Goal: Information Seeking & Learning: Learn about a topic

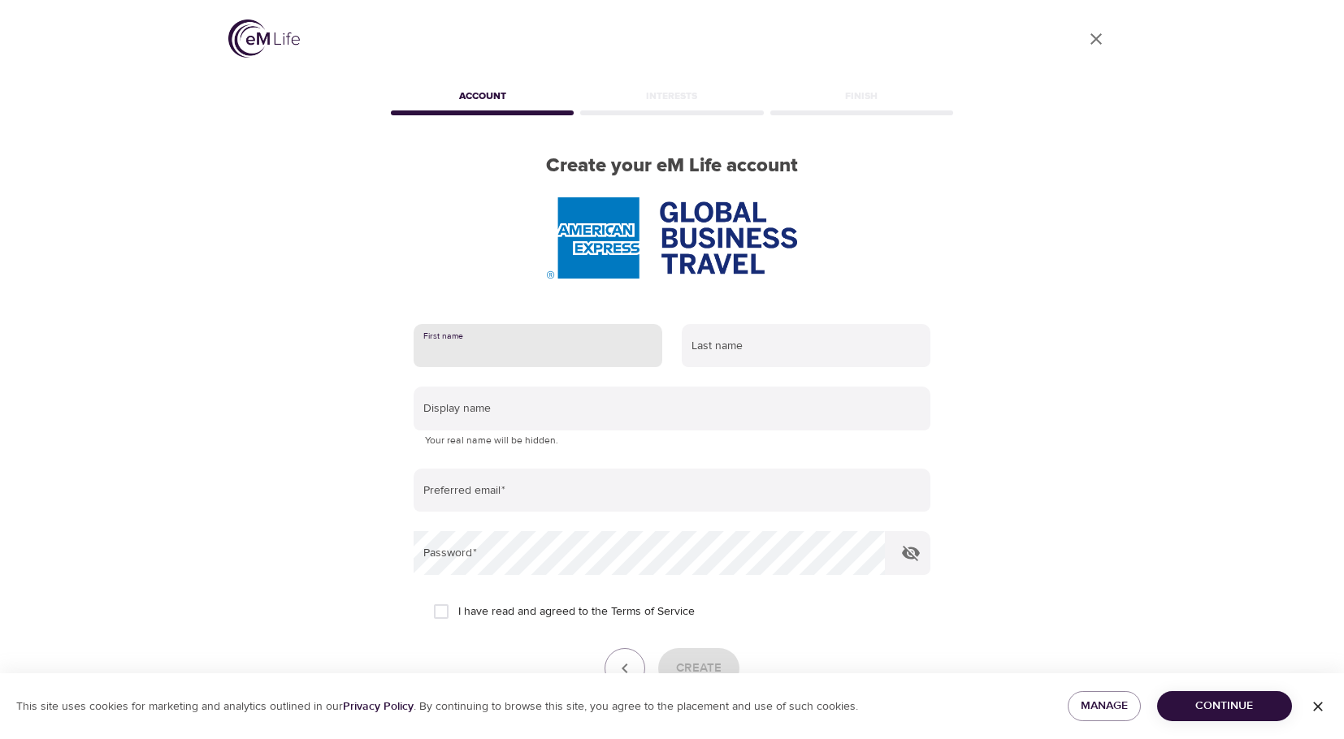
click at [454, 361] on input "text" at bounding box center [538, 346] width 249 height 44
type input "[PERSON_NAME]"
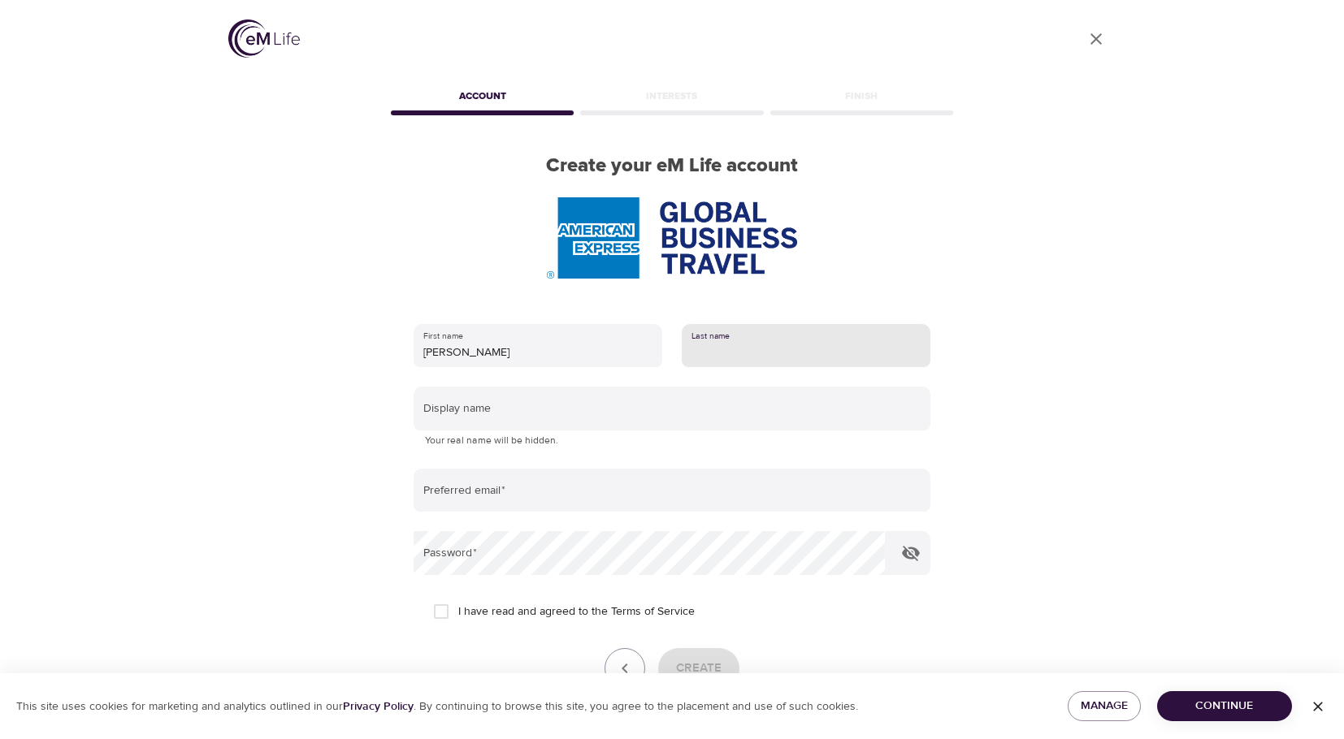
click at [731, 336] on input "text" at bounding box center [806, 346] width 249 height 44
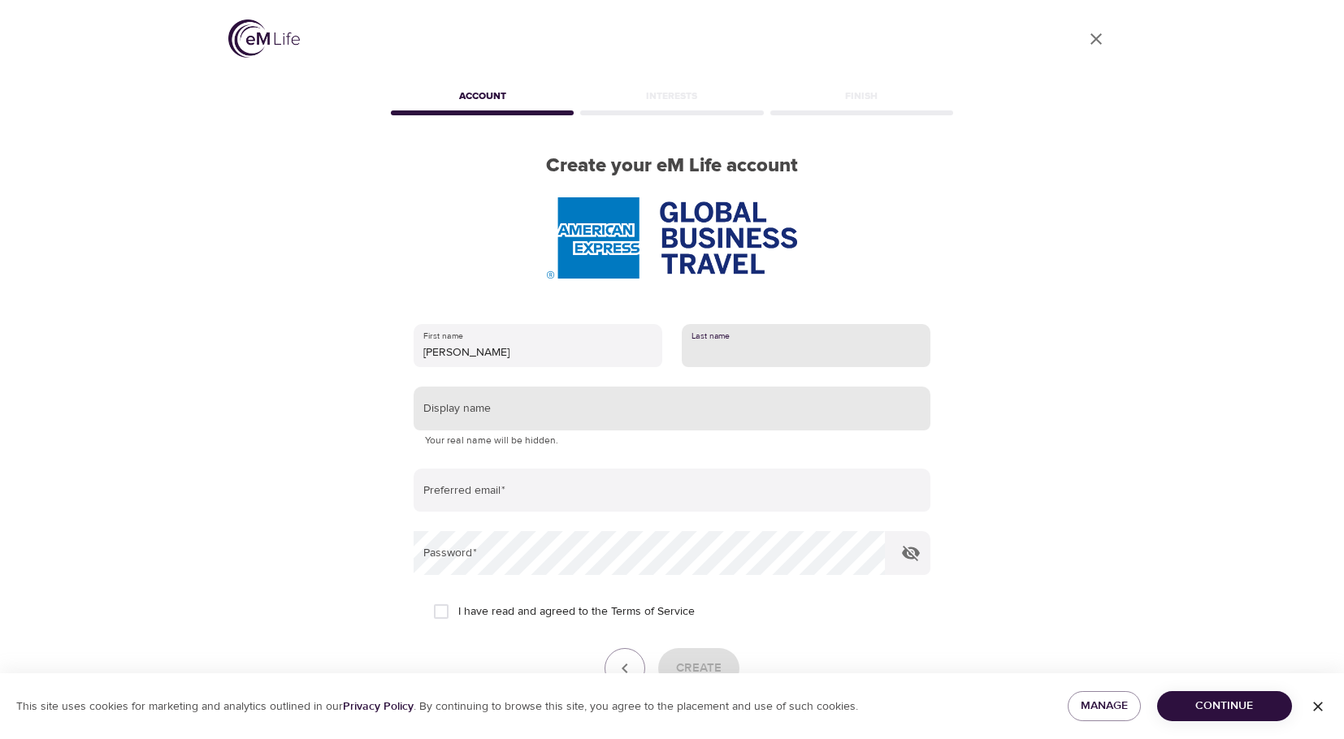
type input "[PERSON_NAME]"
click at [464, 421] on input "text" at bounding box center [672, 409] width 517 height 44
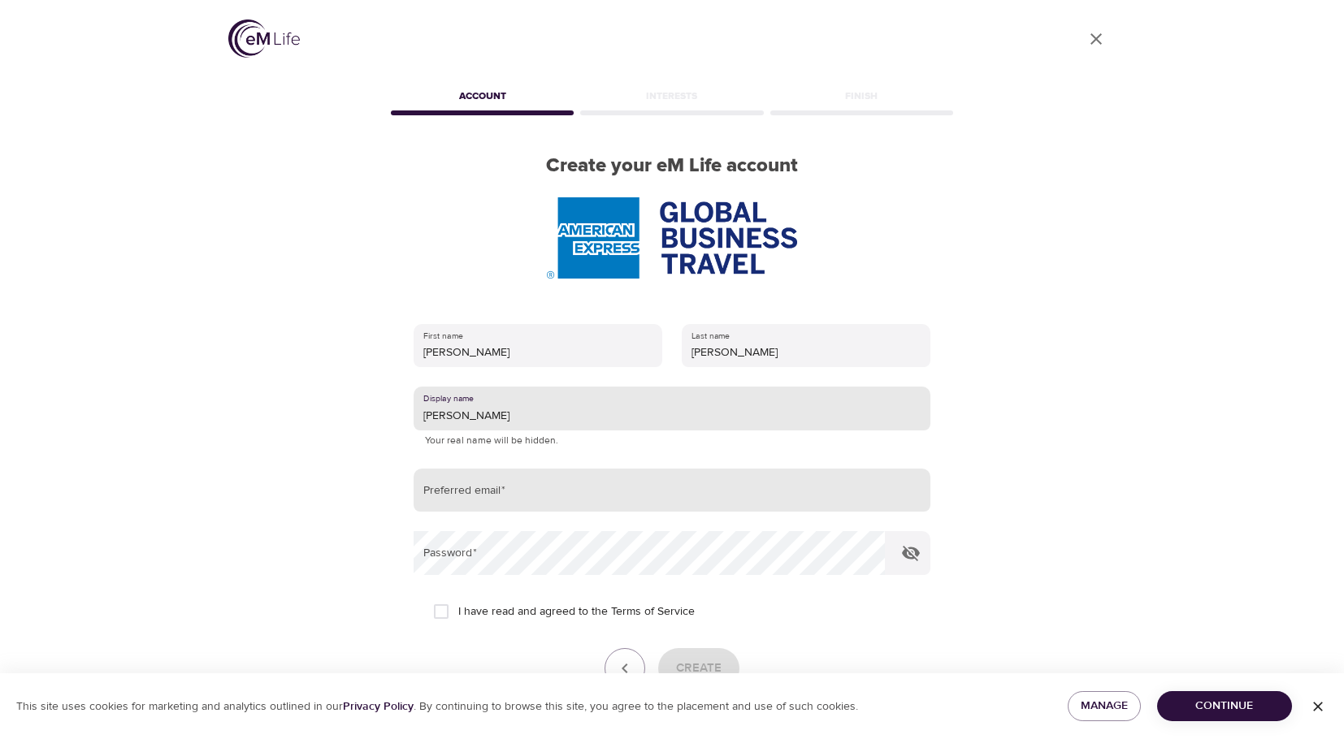
type input "[PERSON_NAME]"
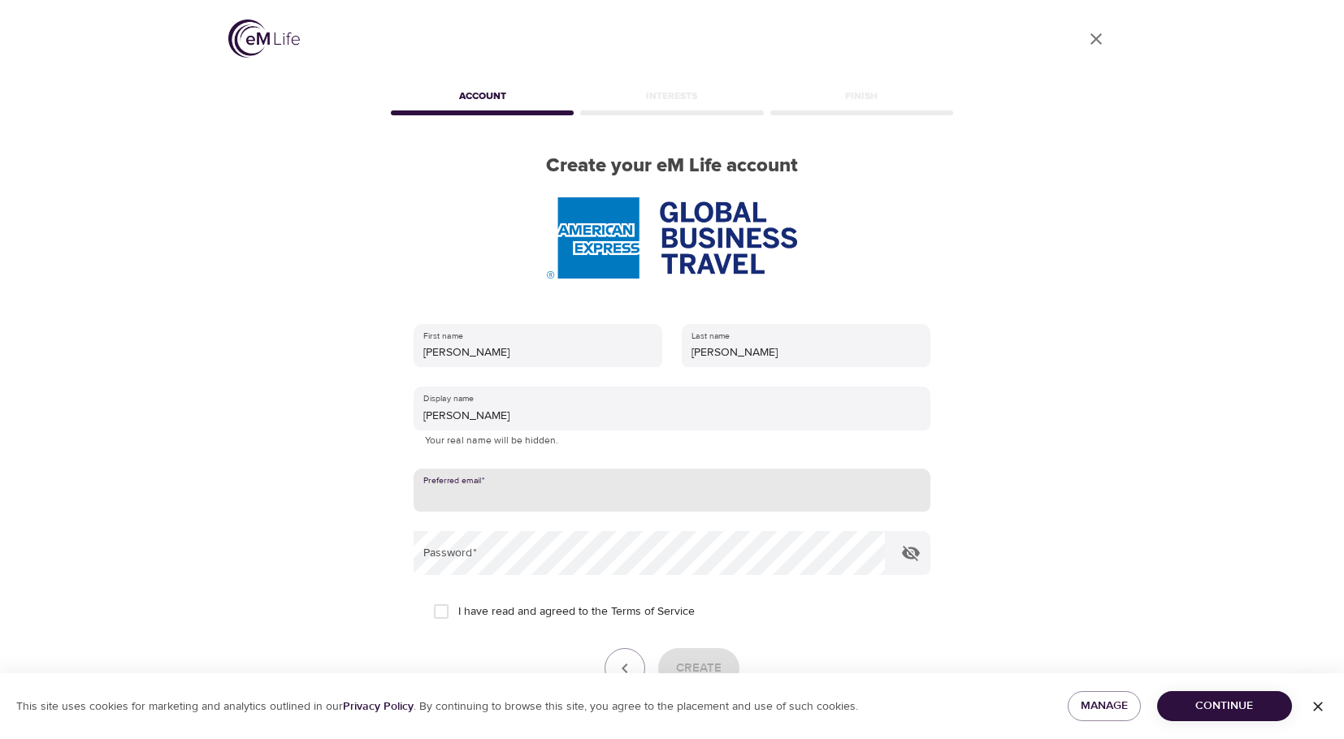
click at [461, 494] on input "email" at bounding box center [672, 491] width 517 height 44
type input "[PERSON_NAME][EMAIL_ADDRESS][PERSON_NAME][DOMAIN_NAME]"
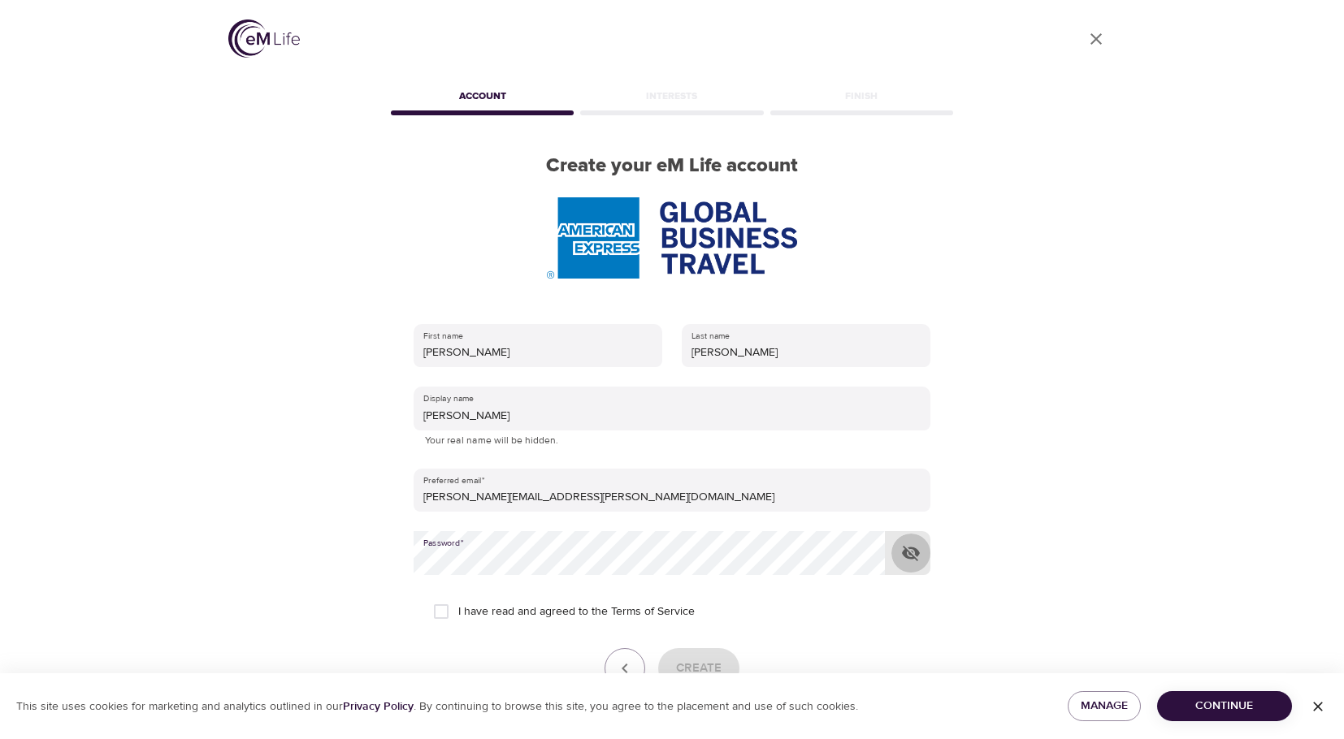
click at [912, 554] on icon "button" at bounding box center [911, 553] width 18 height 15
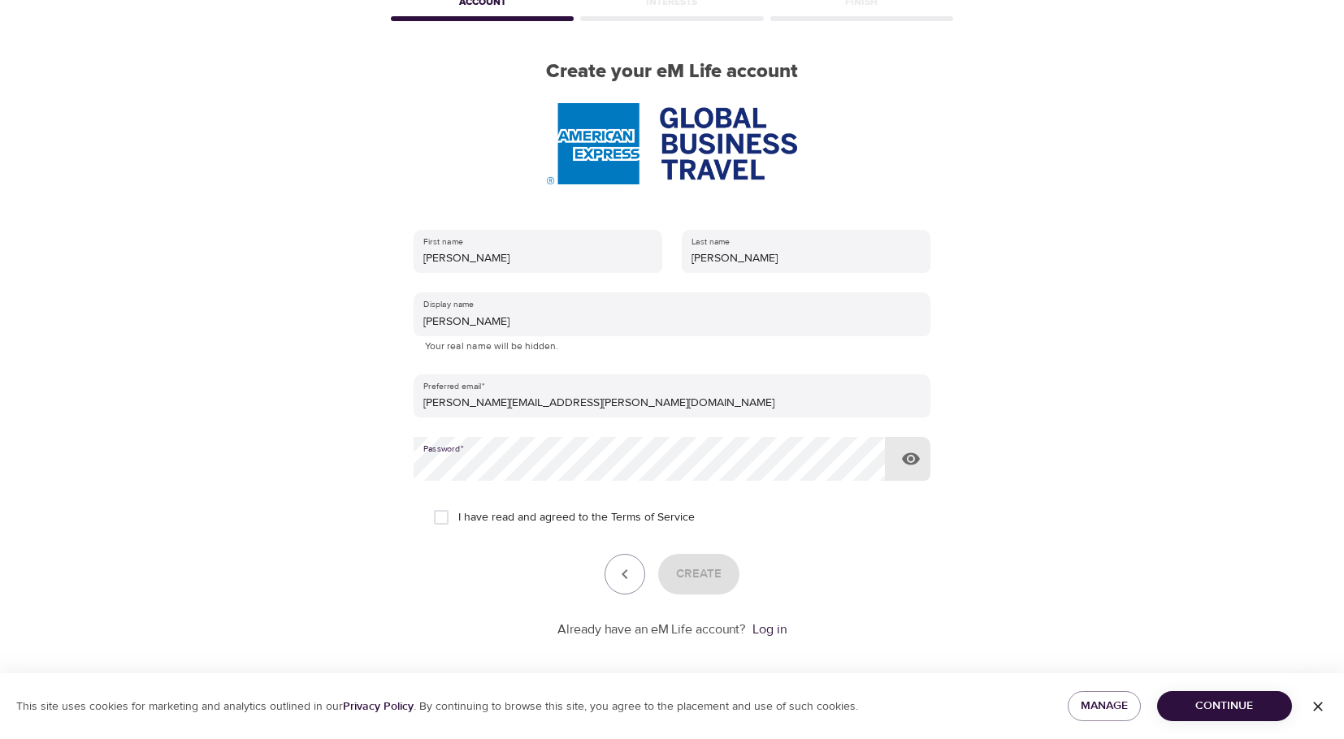
scroll to position [104, 0]
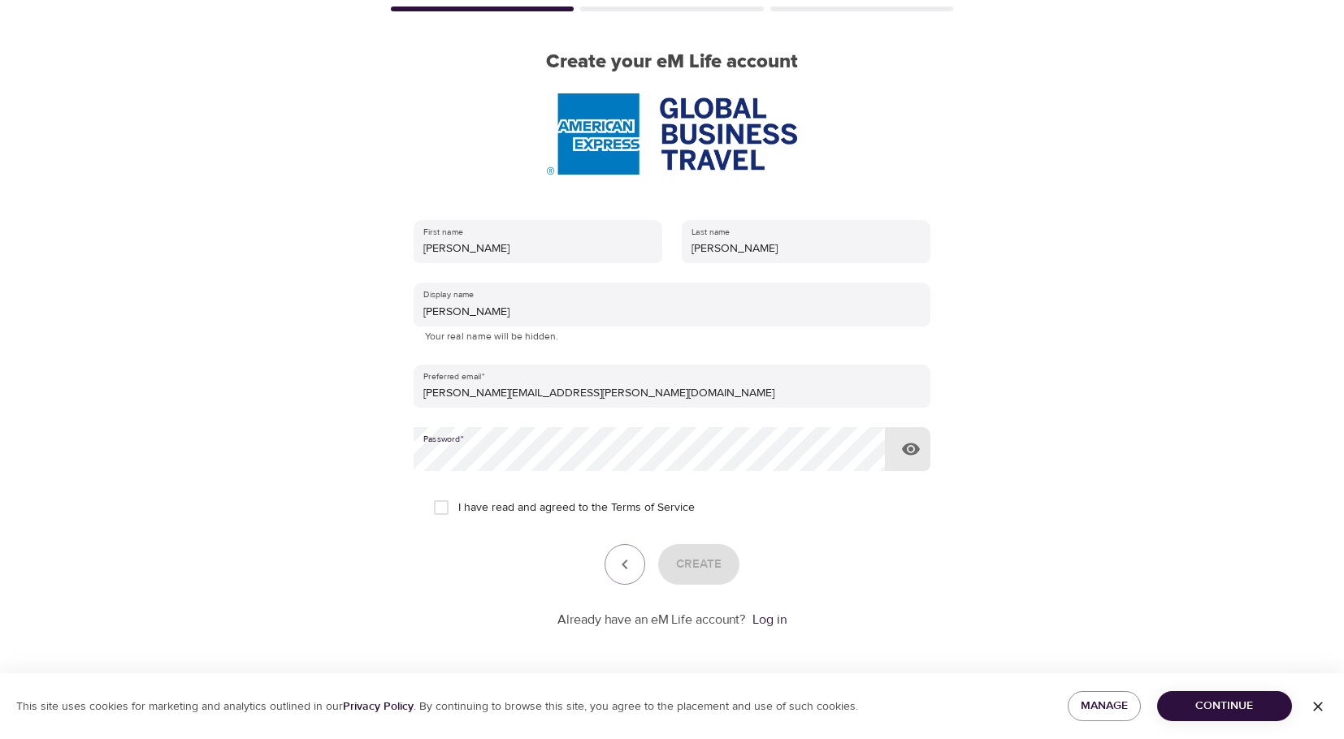
click at [456, 504] on input "I have read and agreed to the Terms of Service" at bounding box center [441, 508] width 34 height 34
checkbox input "true"
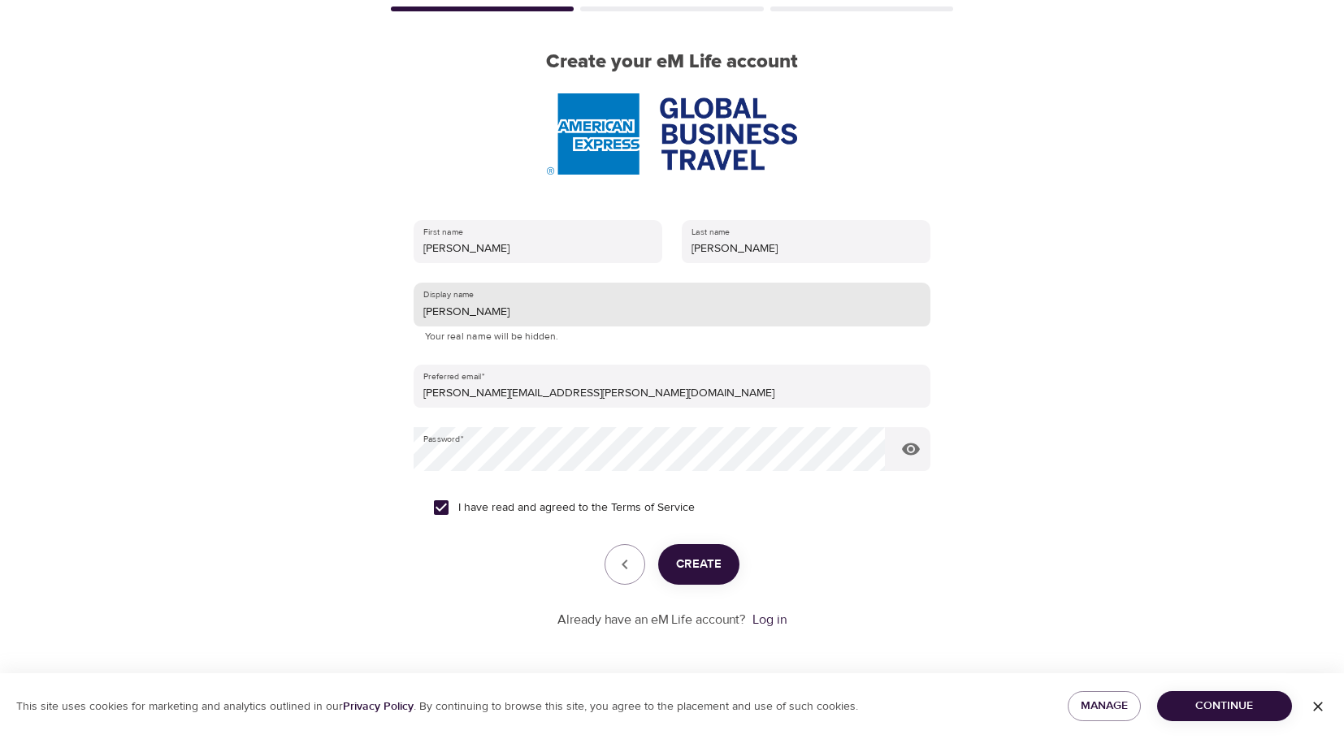
click at [478, 301] on input "Pamela" at bounding box center [672, 305] width 517 height 44
click at [699, 566] on span "Create" at bounding box center [698, 564] width 45 height 21
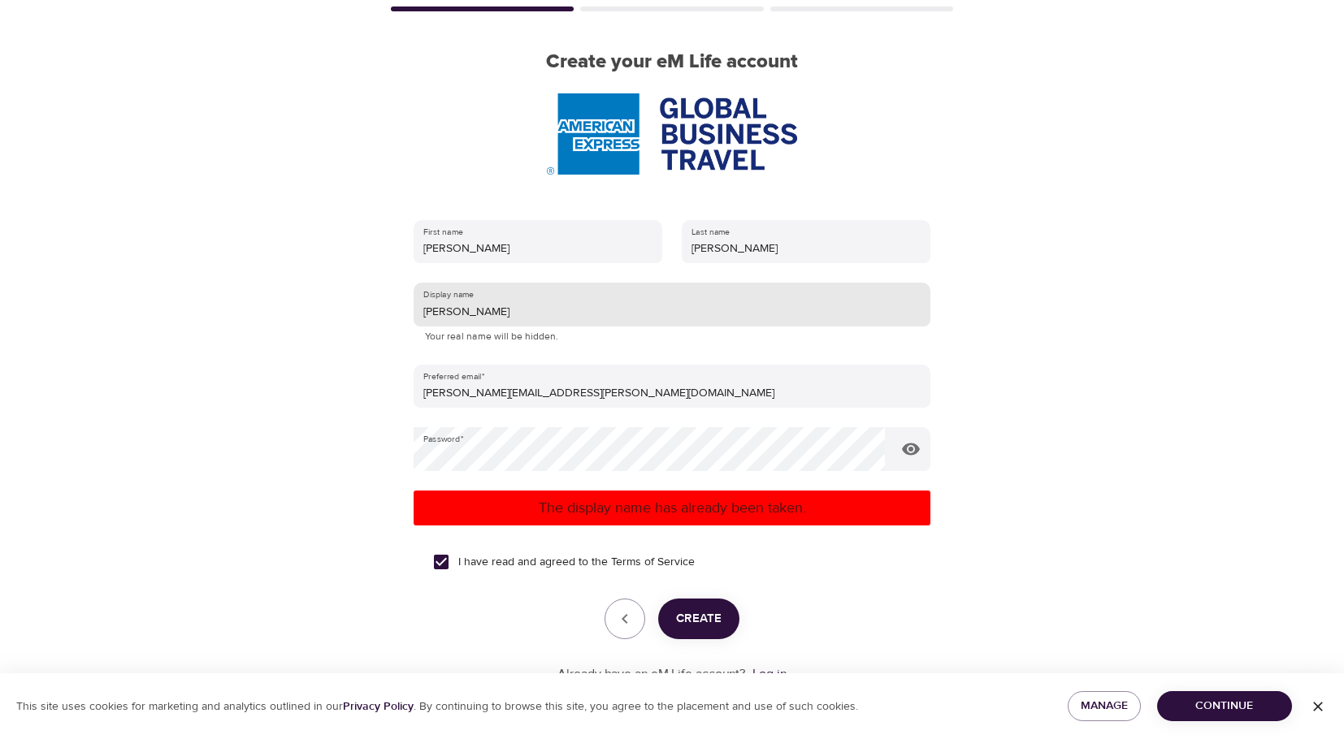
click at [492, 310] on input "Pam" at bounding box center [672, 305] width 517 height 44
type input "[PERSON_NAME]"
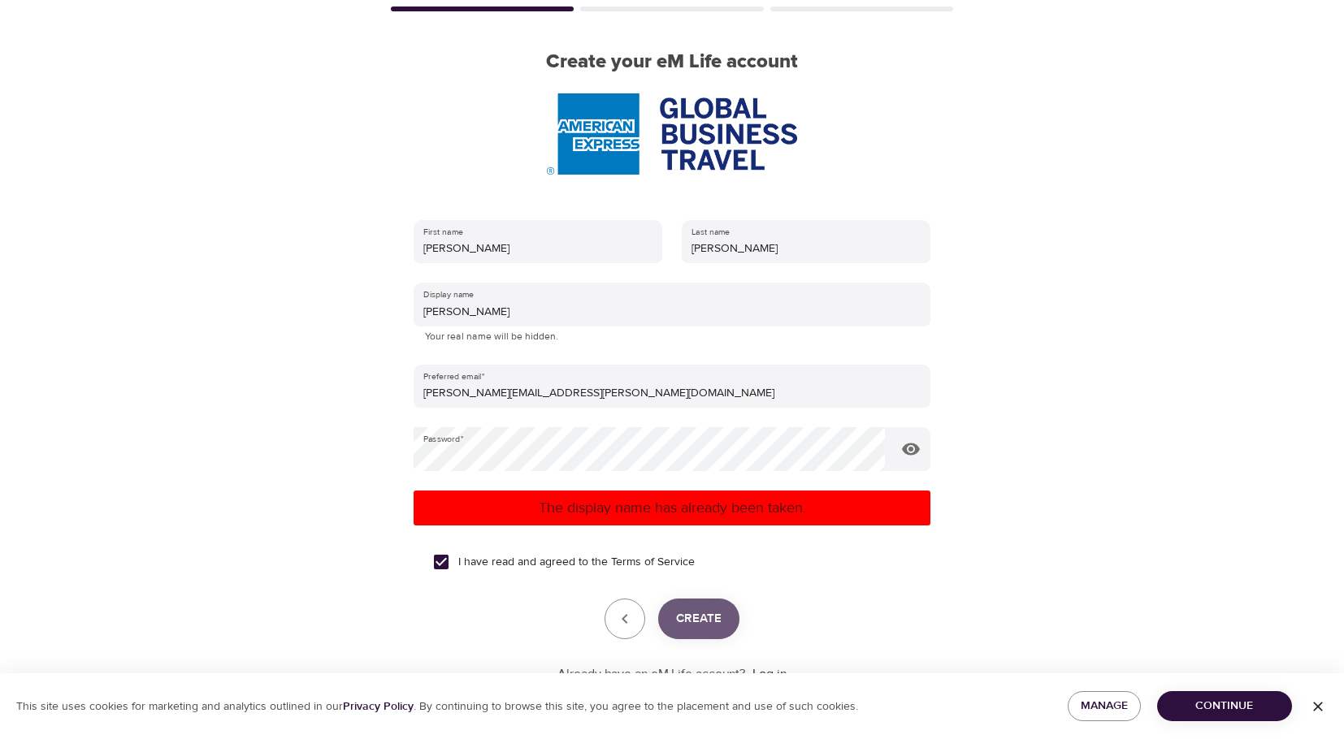
click at [703, 633] on button "Create" at bounding box center [698, 619] width 81 height 41
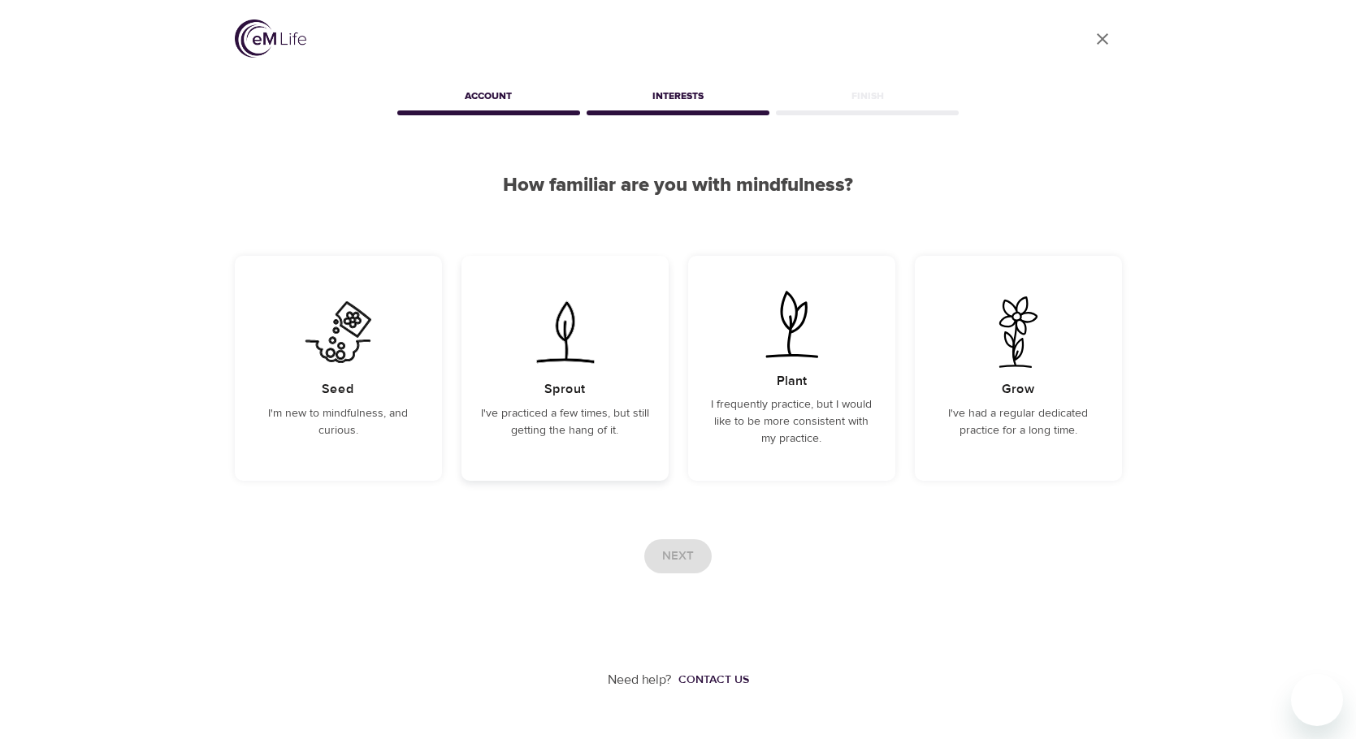
click at [571, 369] on div "Sprout I've practiced a few times, but still getting the hang of it." at bounding box center [564, 368] width 207 height 225
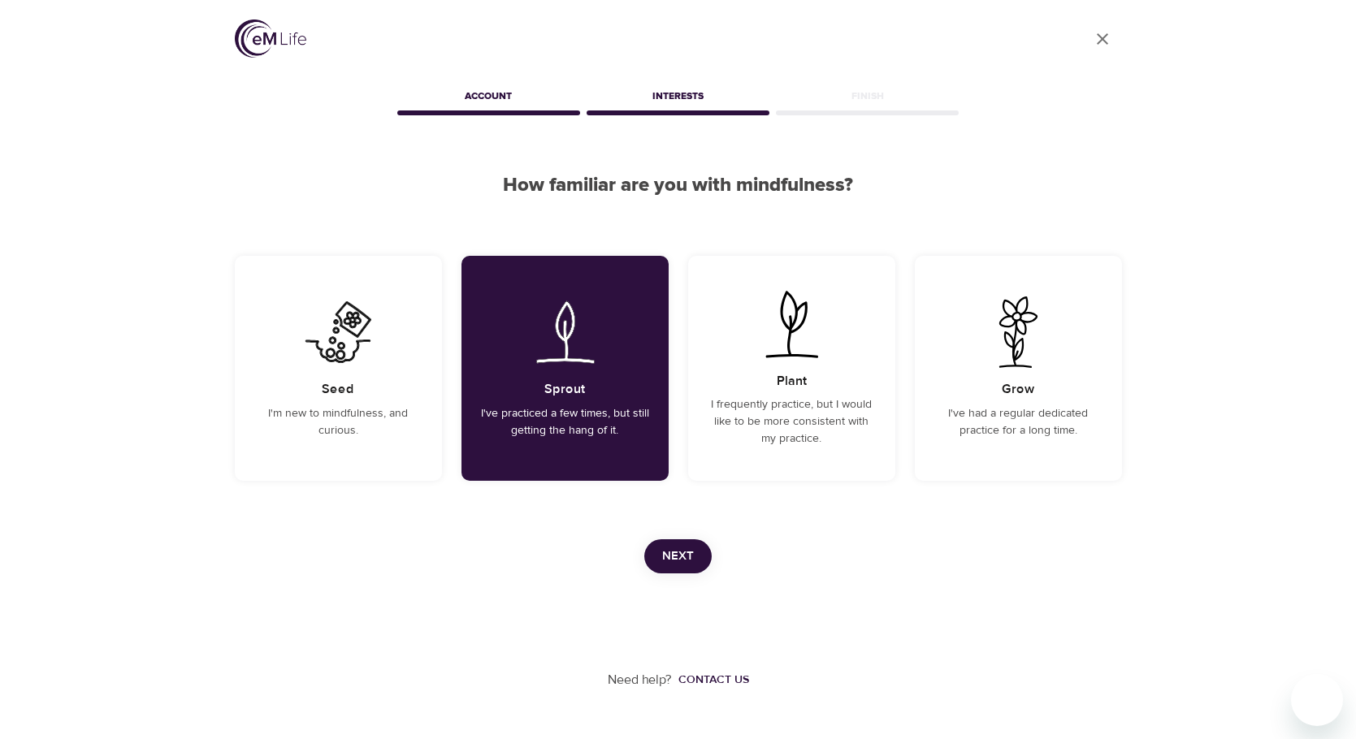
click at [684, 556] on span "Next" at bounding box center [678, 556] width 32 height 21
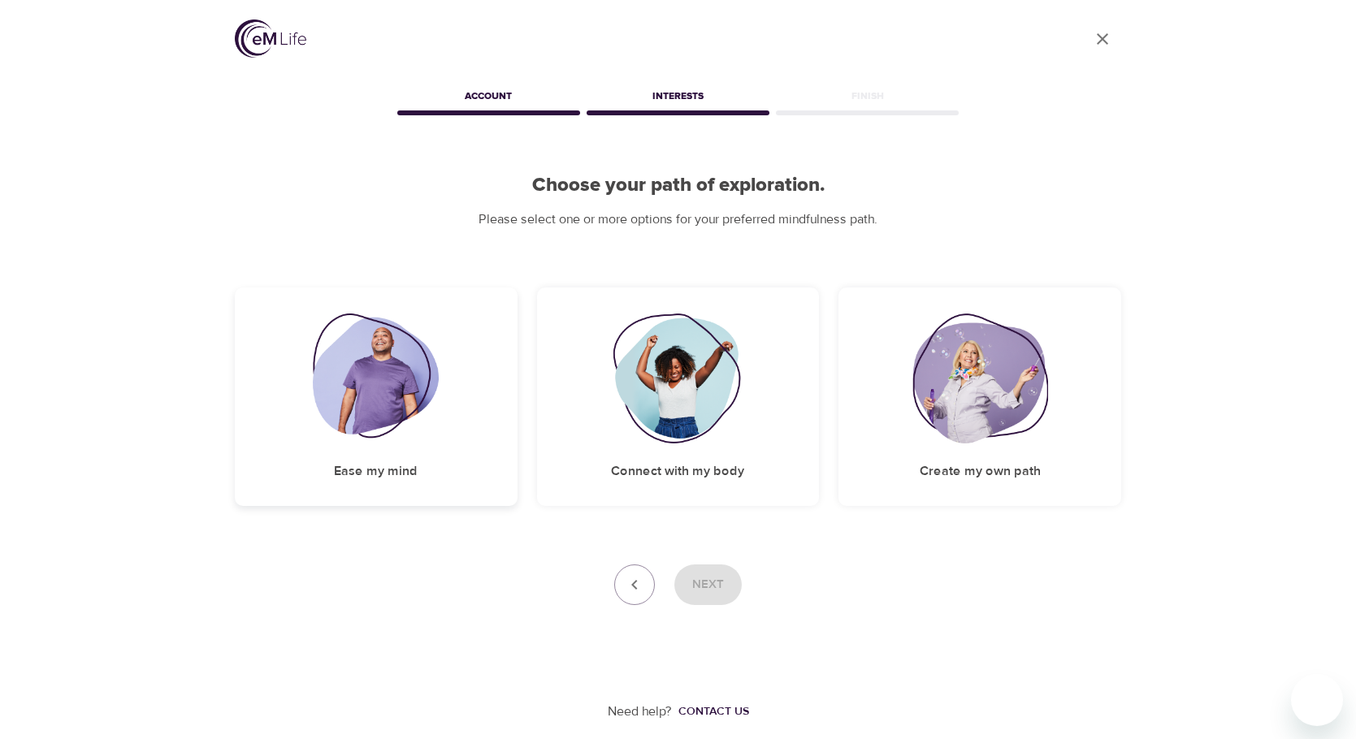
click at [357, 399] on img at bounding box center [376, 379] width 126 height 130
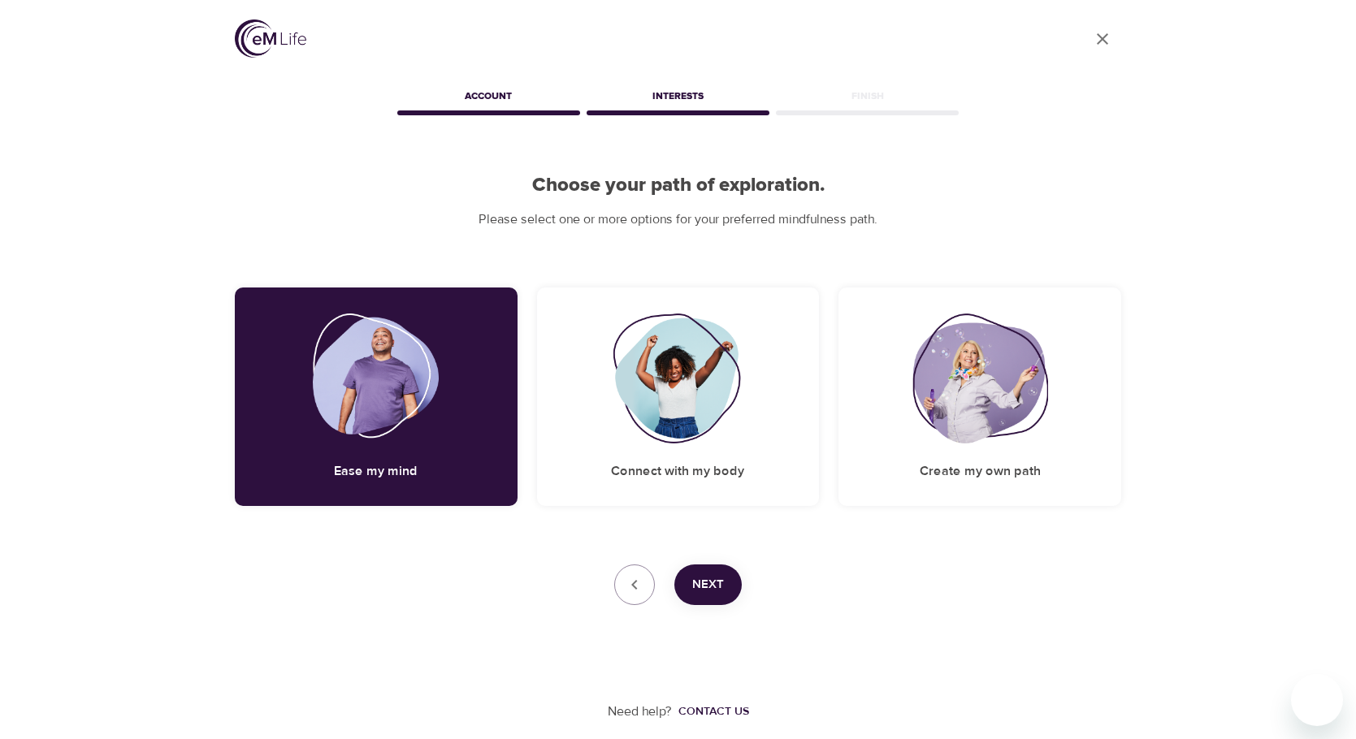
click at [719, 592] on span "Next" at bounding box center [708, 584] width 32 height 21
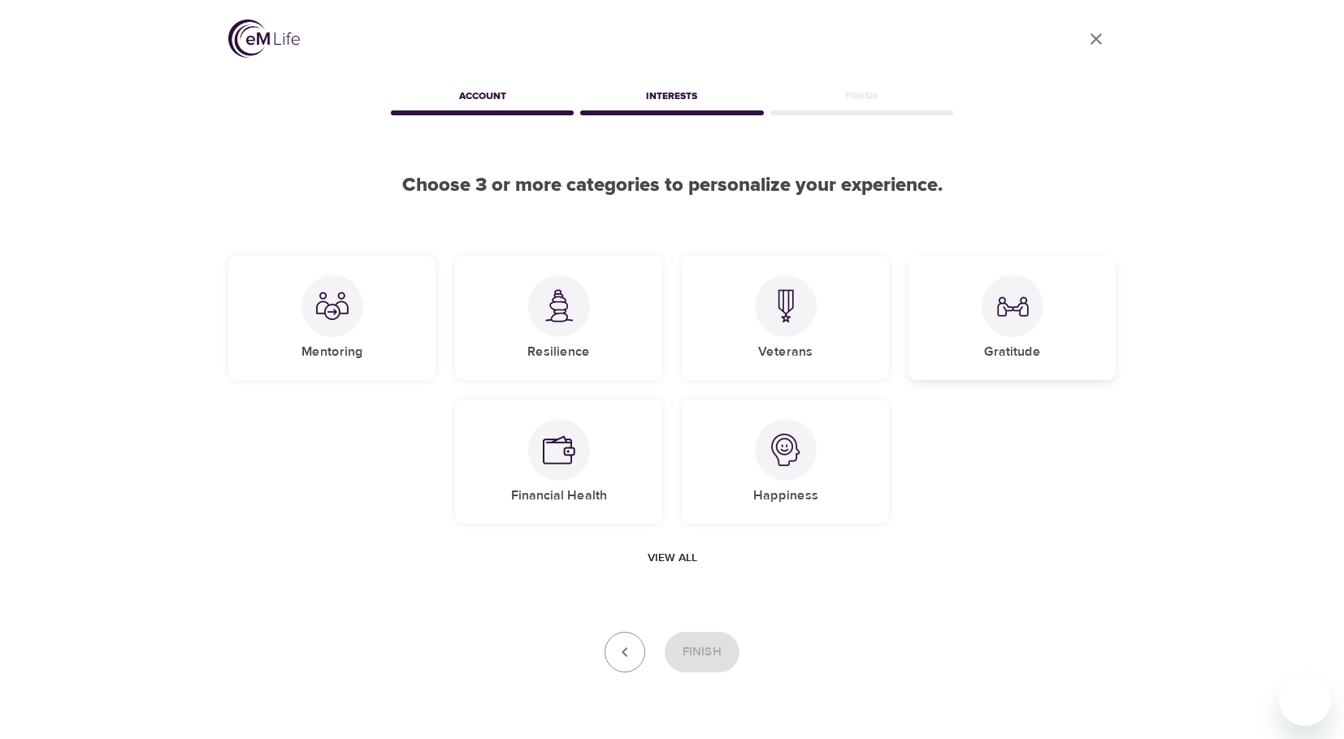
click at [1002, 317] on img at bounding box center [1012, 306] width 32 height 32
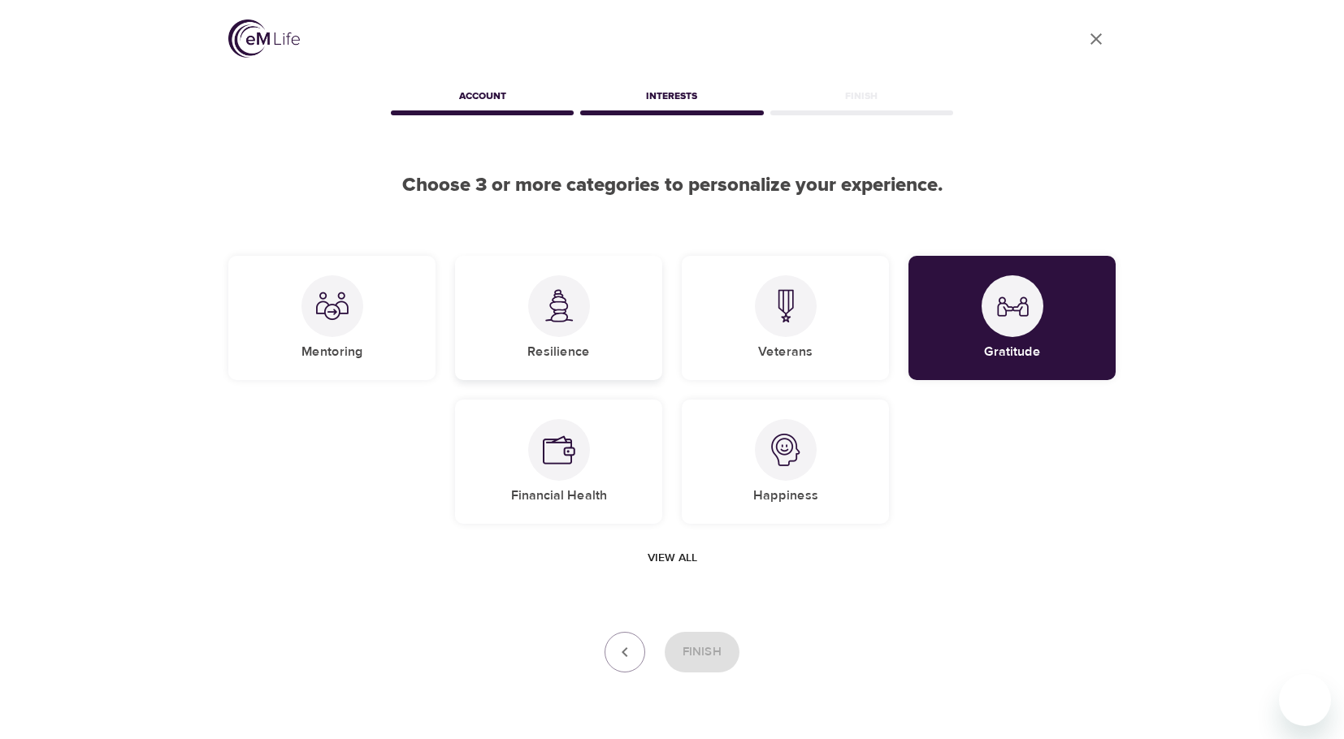
click at [585, 315] on div at bounding box center [559, 306] width 62 height 62
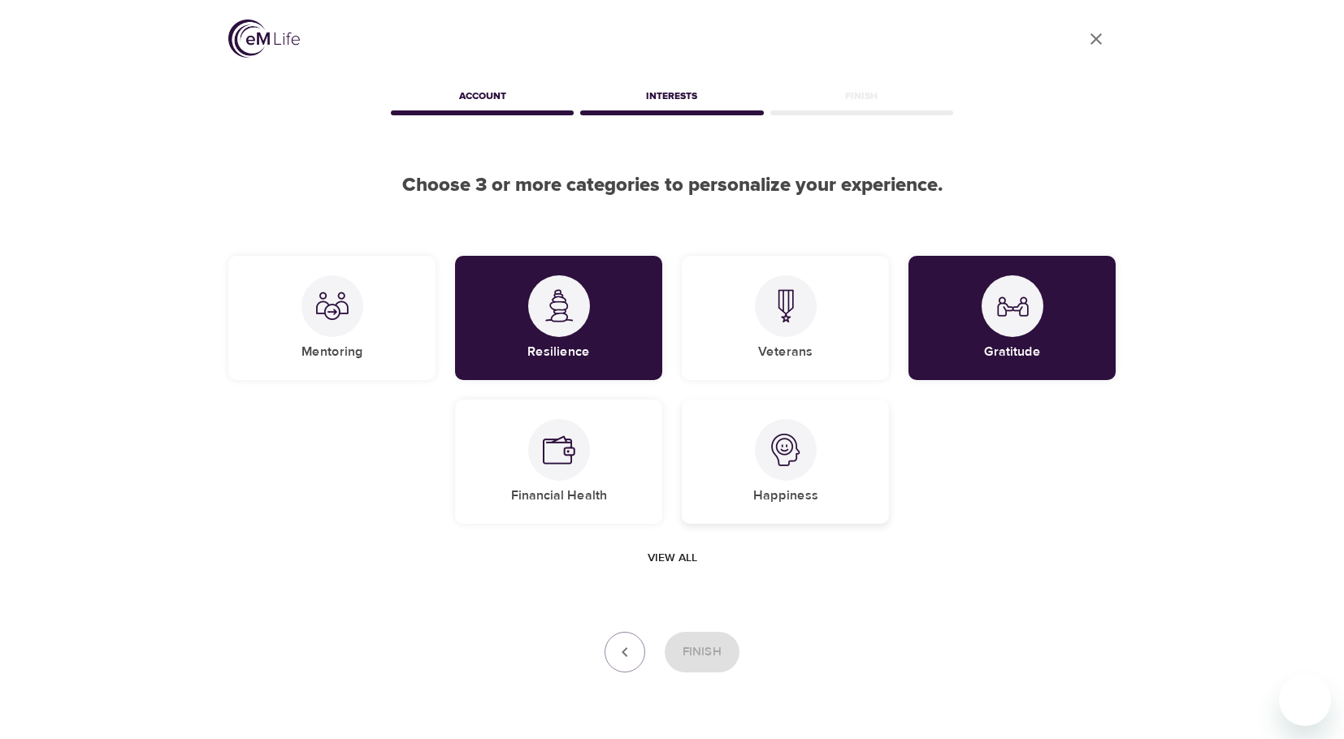
click at [759, 466] on div "Happiness" at bounding box center [785, 462] width 207 height 124
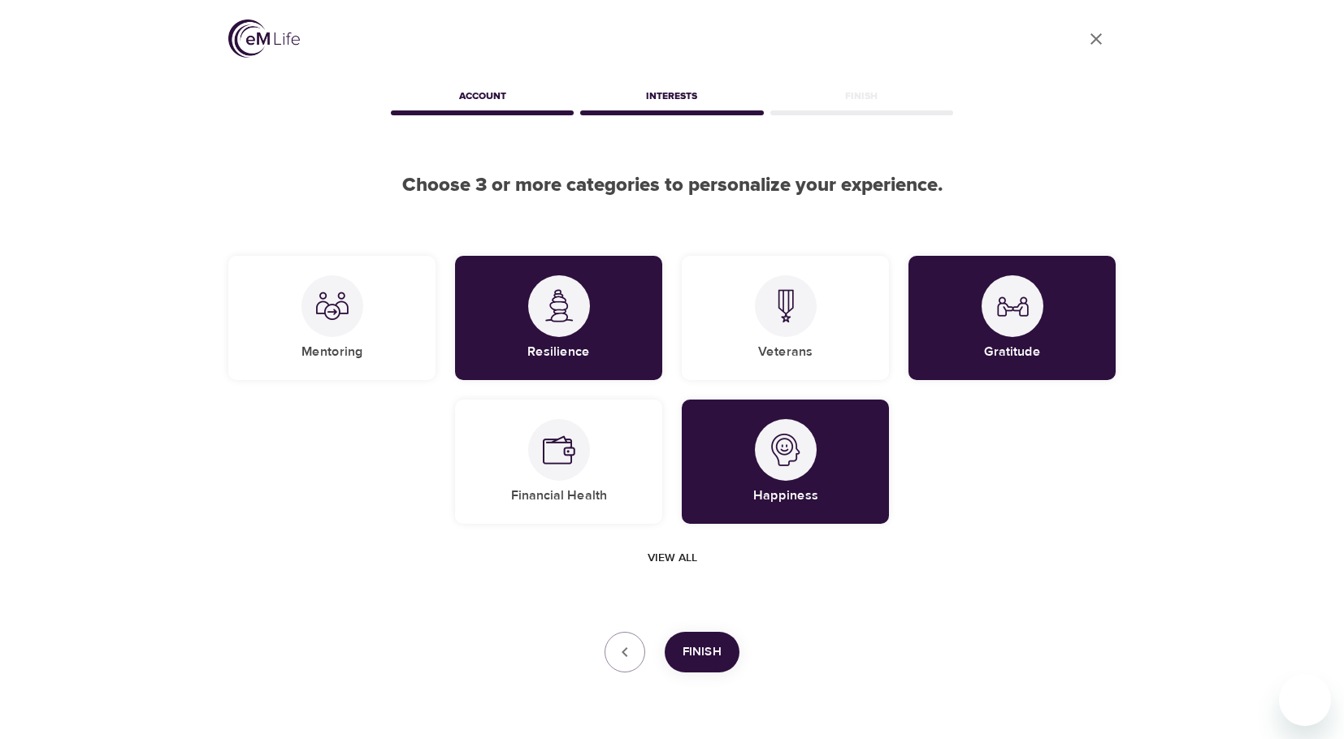
click at [671, 557] on span "View all" at bounding box center [672, 558] width 50 height 20
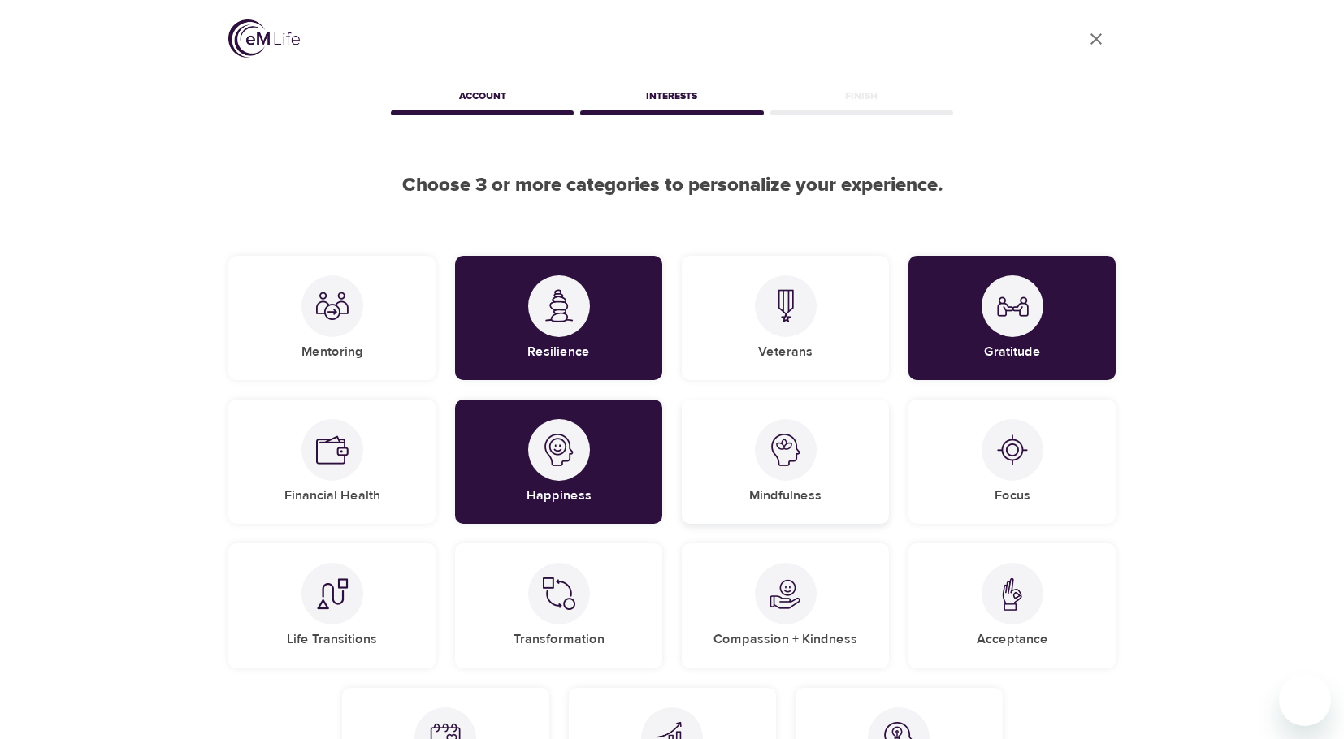
click at [807, 445] on div at bounding box center [786, 450] width 62 height 62
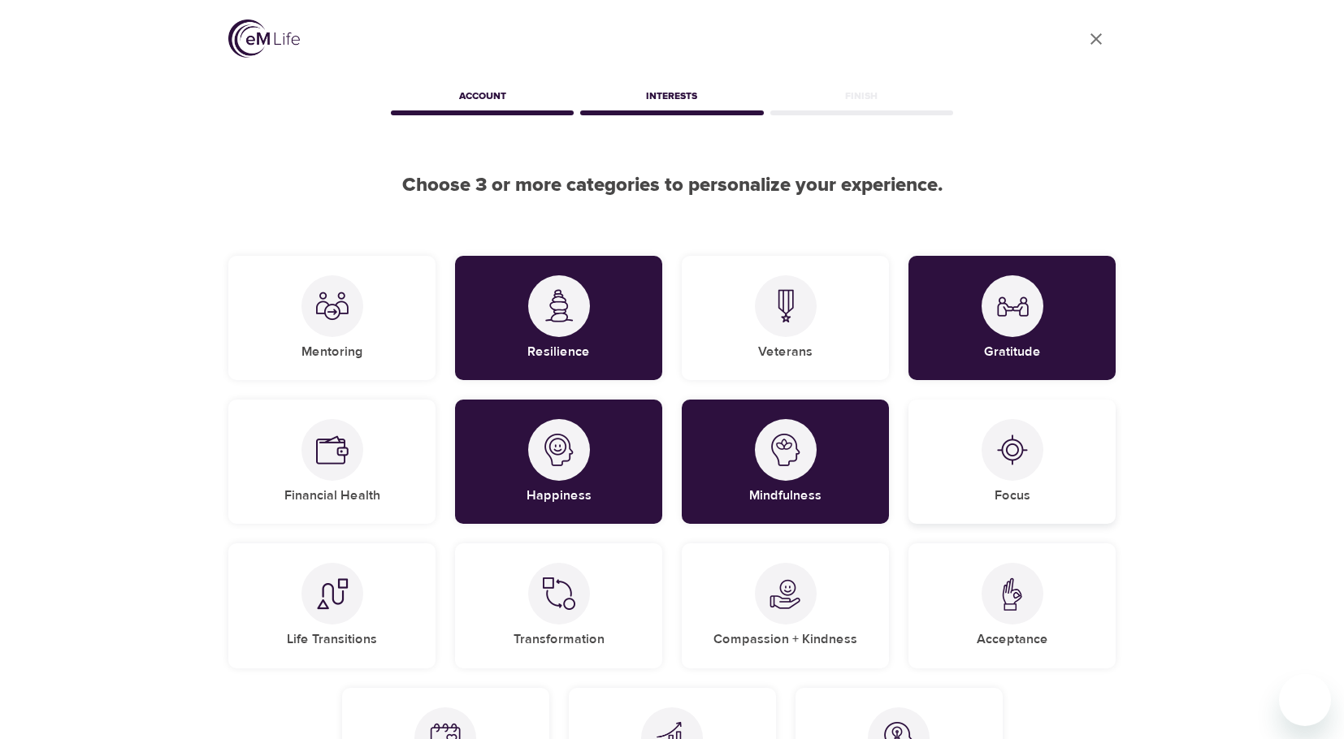
click at [1008, 467] on div at bounding box center [1012, 450] width 62 height 62
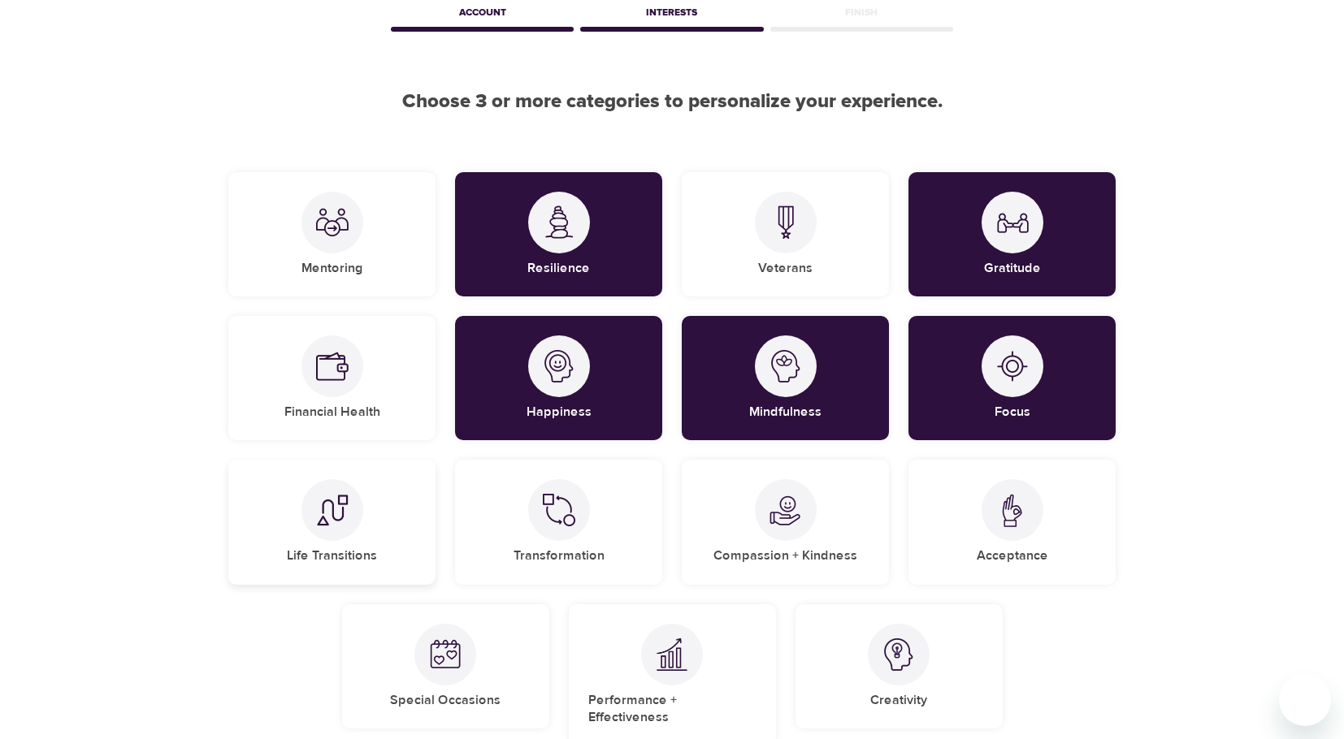
scroll to position [108, 0]
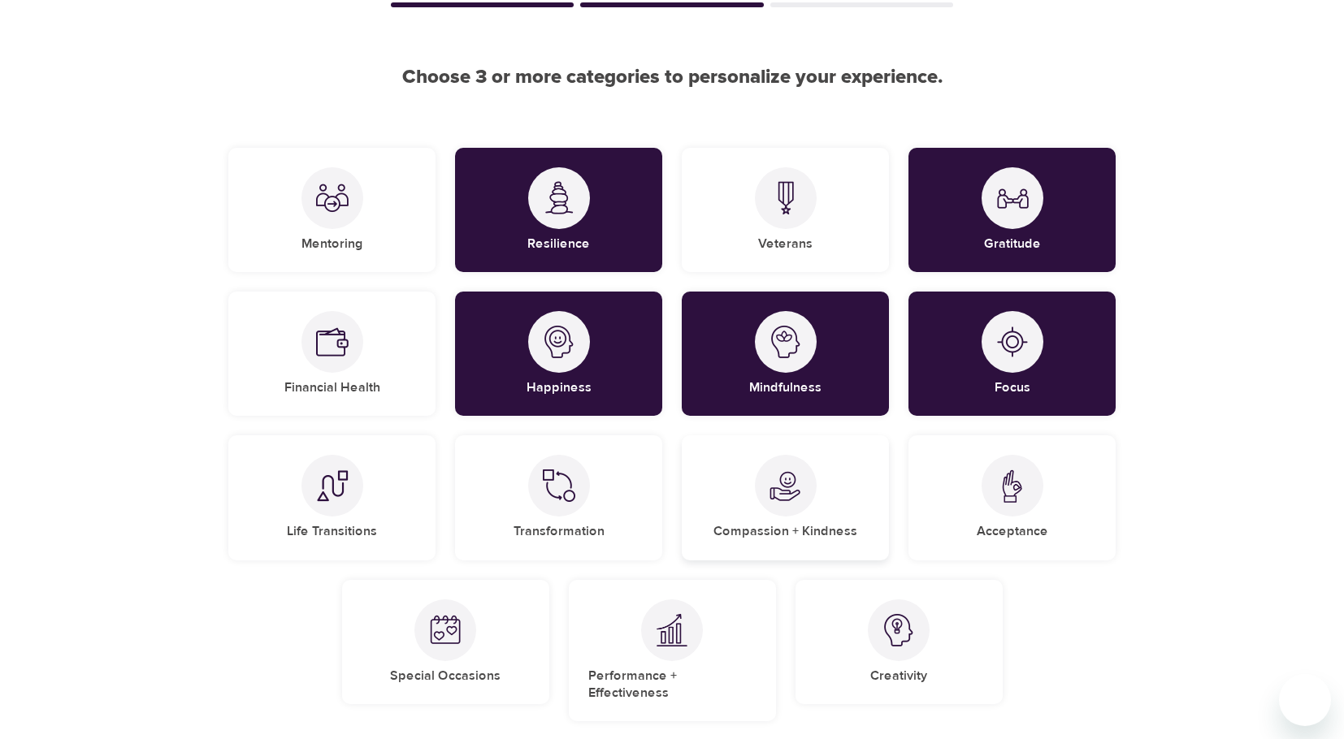
click at [757, 508] on div "Compassion + Kindness" at bounding box center [785, 497] width 207 height 124
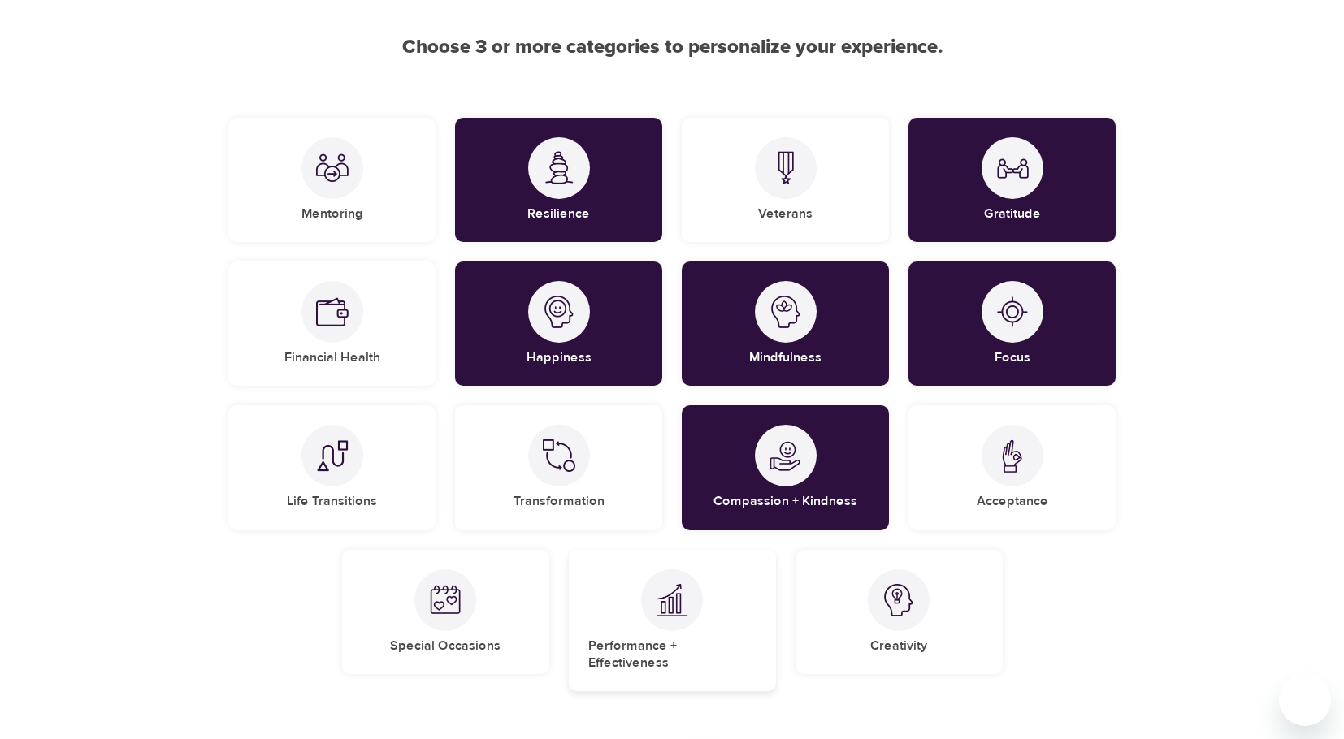
scroll to position [162, 0]
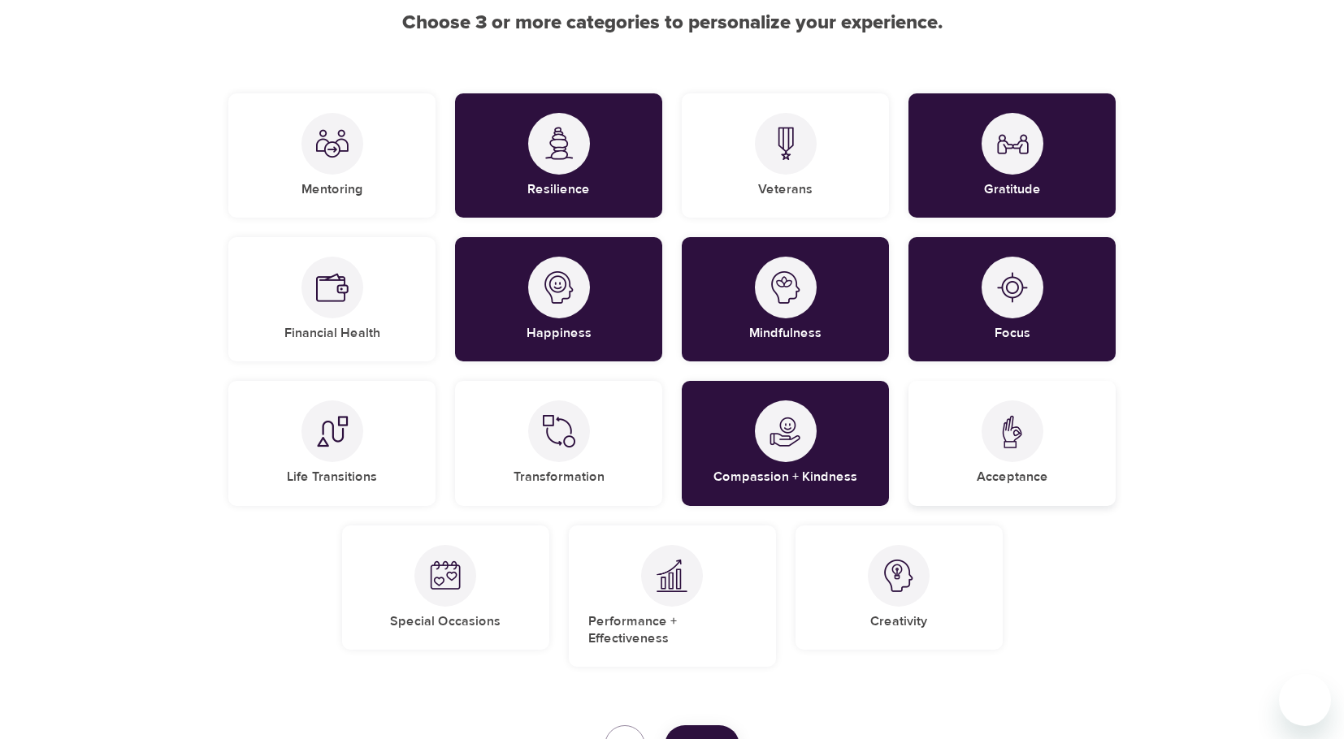
click at [1055, 430] on div "Acceptance" at bounding box center [1011, 443] width 207 height 124
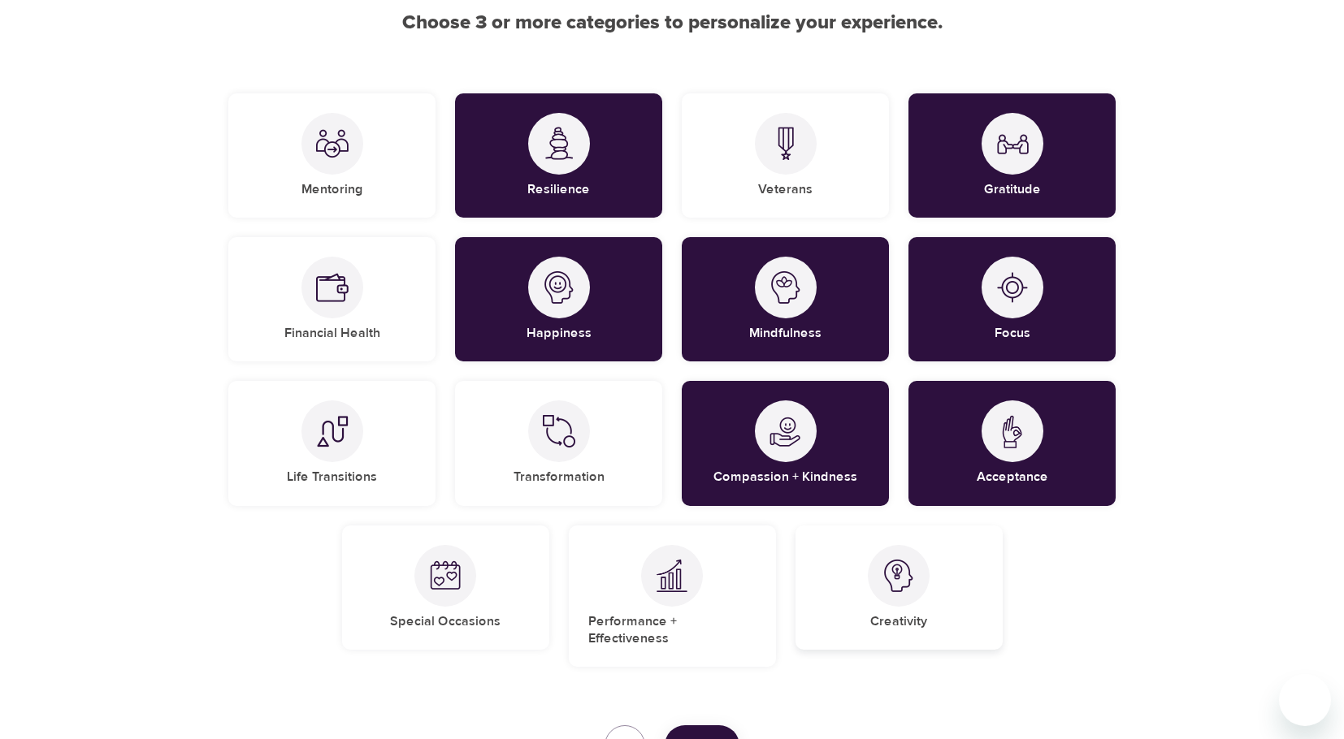
scroll to position [271, 0]
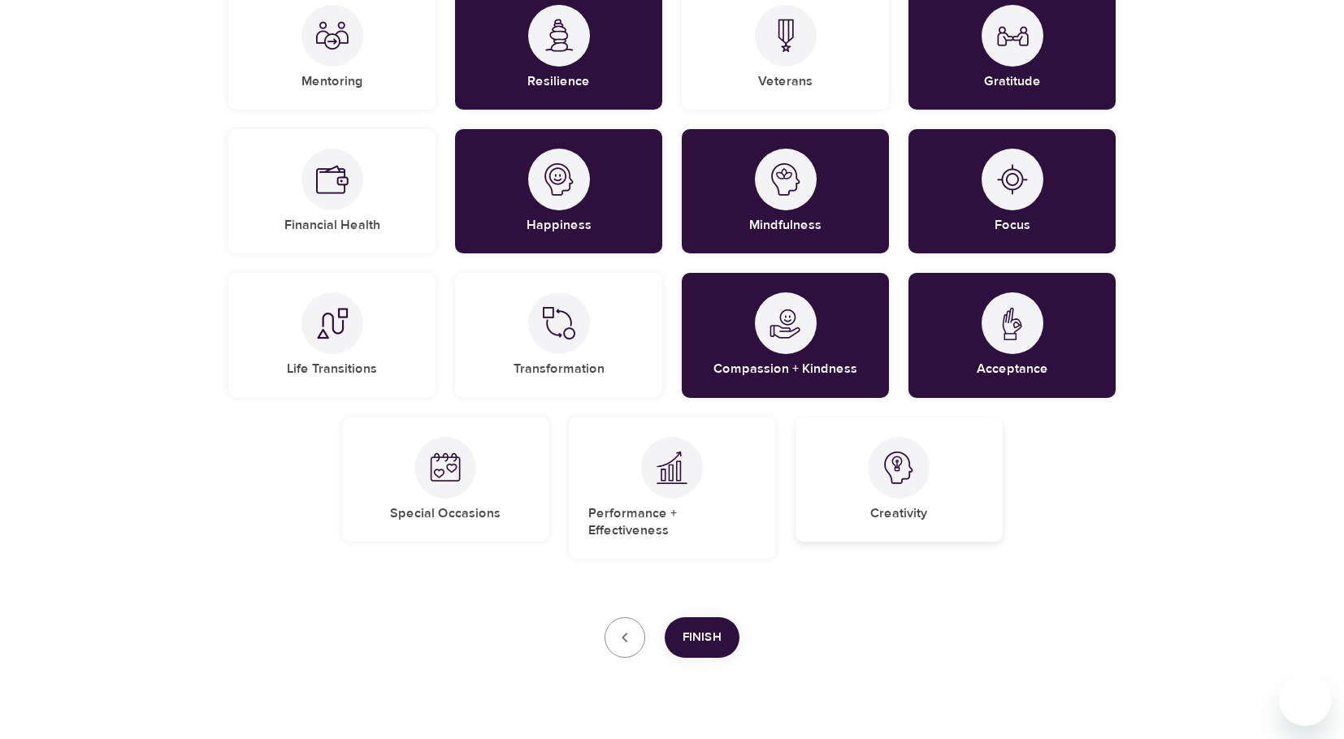
drag, startPoint x: 903, startPoint y: 457, endPoint x: 813, endPoint y: 467, distance: 90.7
click at [904, 457] on img at bounding box center [898, 468] width 32 height 32
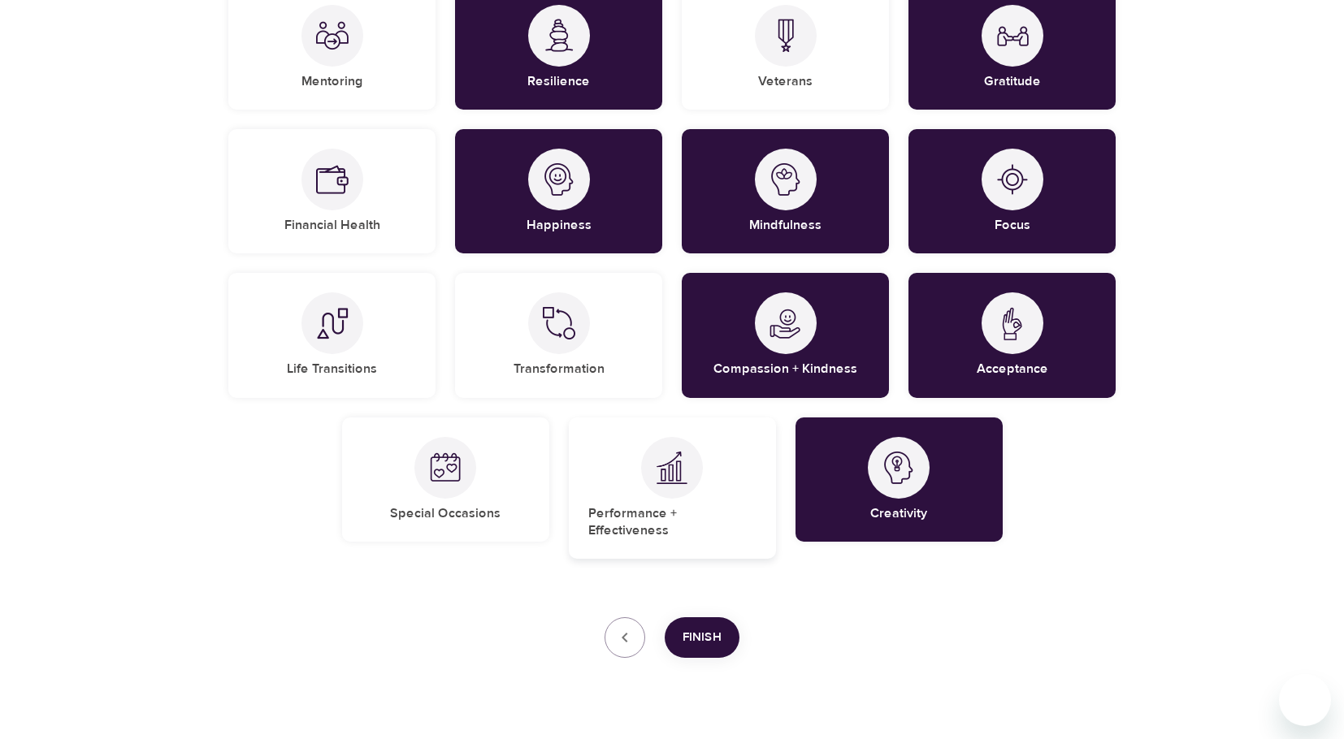
click at [659, 487] on div at bounding box center [672, 468] width 62 height 62
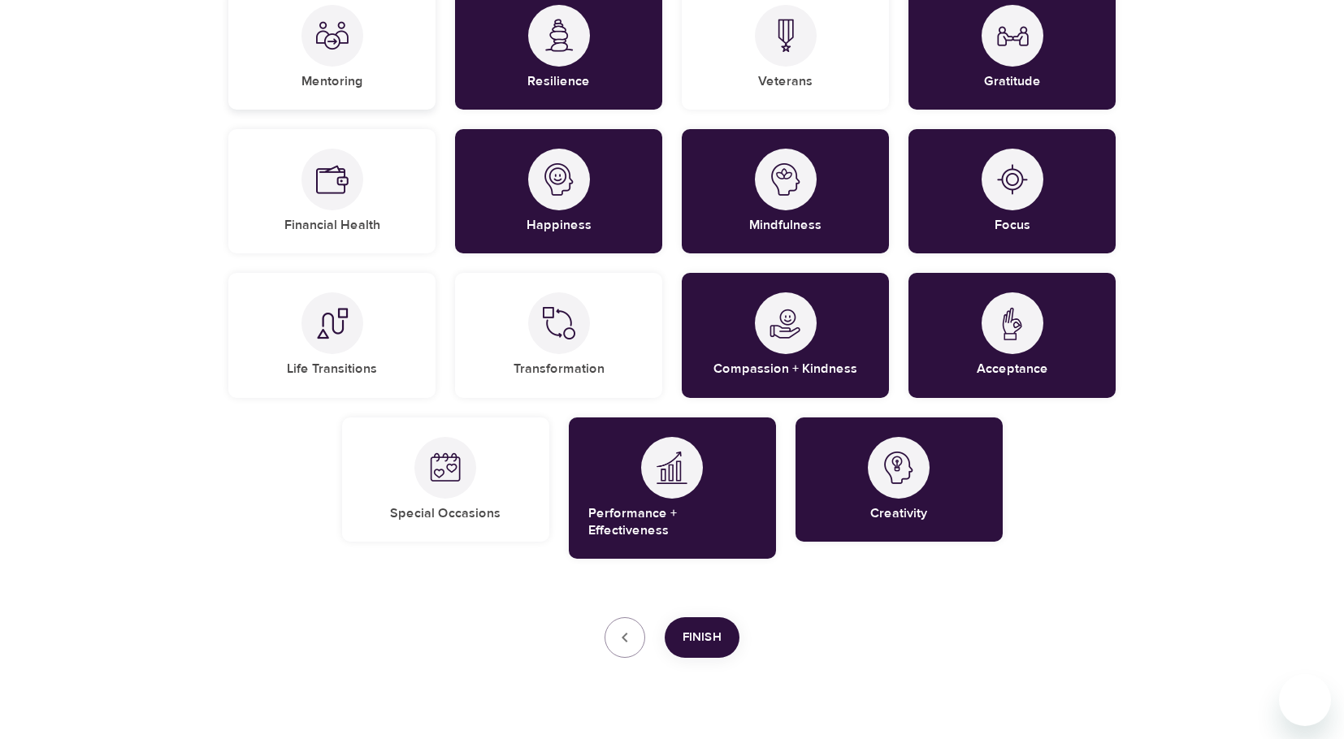
click at [291, 34] on div "Mentoring" at bounding box center [331, 47] width 207 height 124
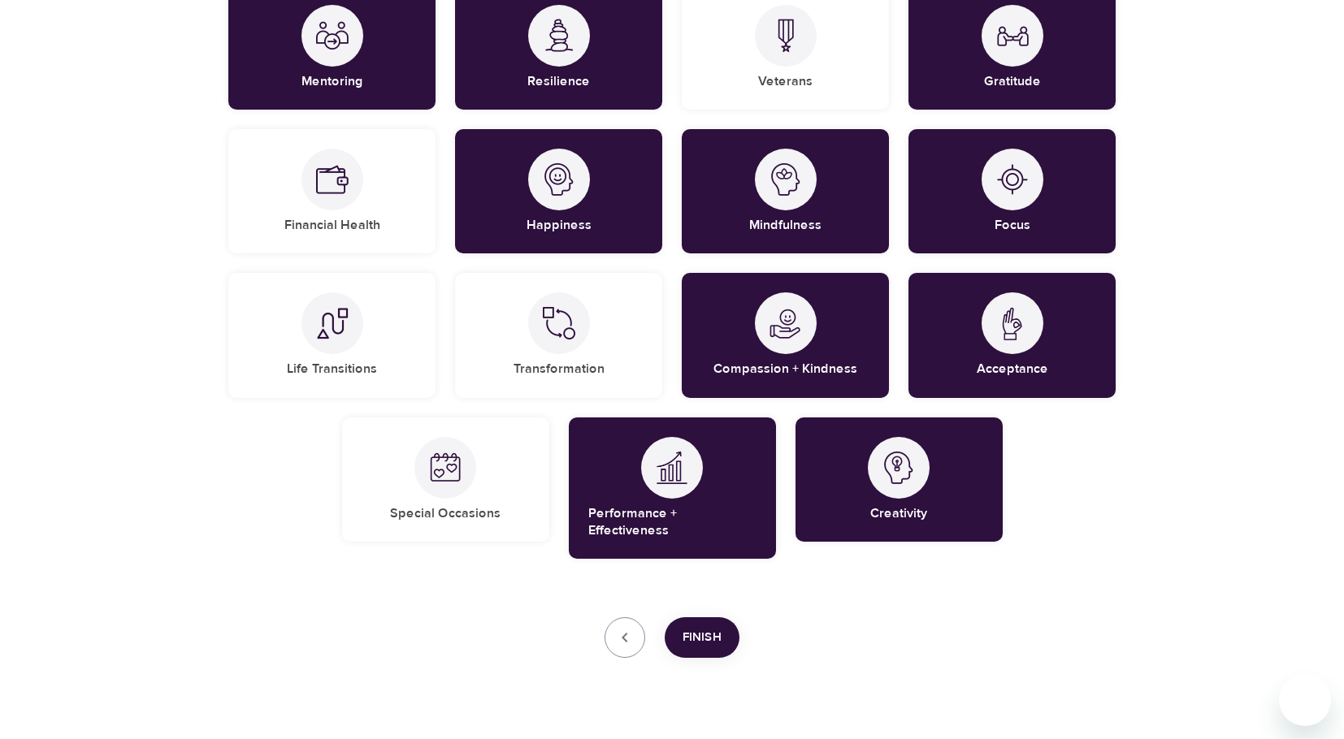
click at [717, 627] on span "Finish" at bounding box center [701, 637] width 39 height 21
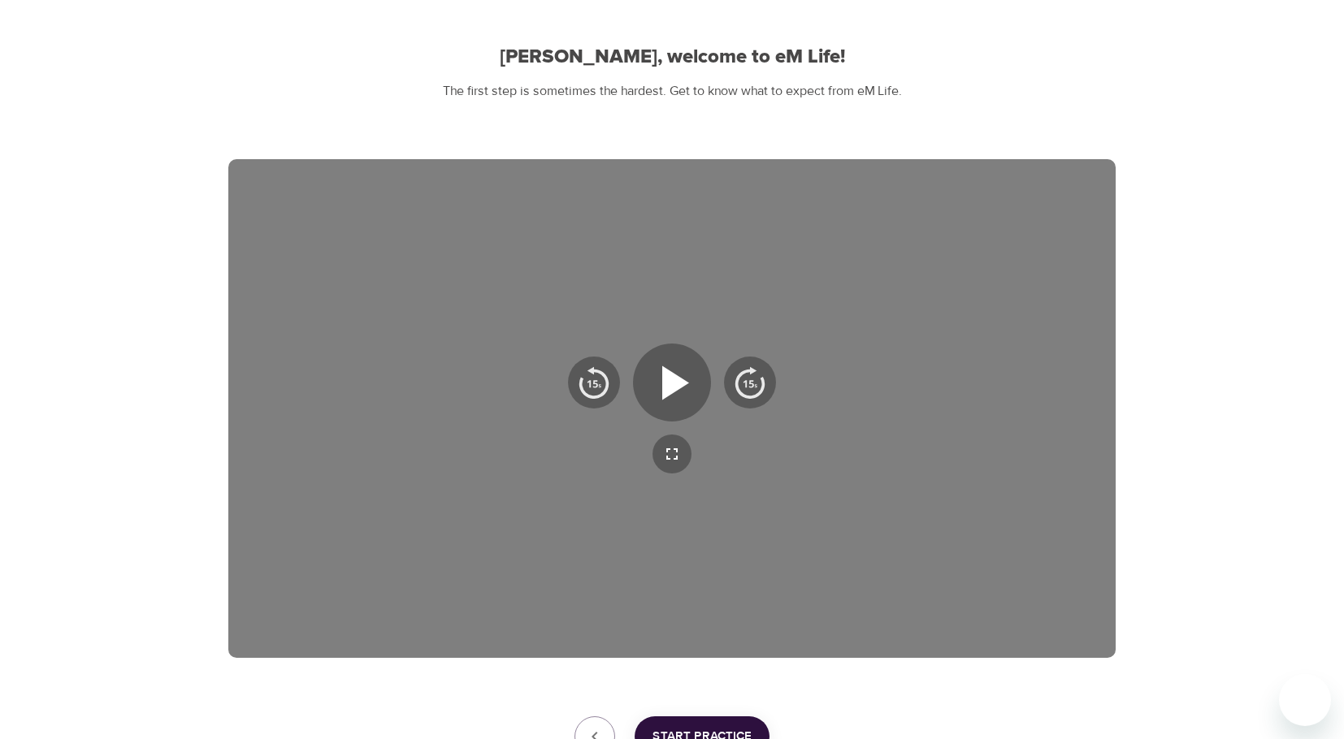
scroll to position [136, 0]
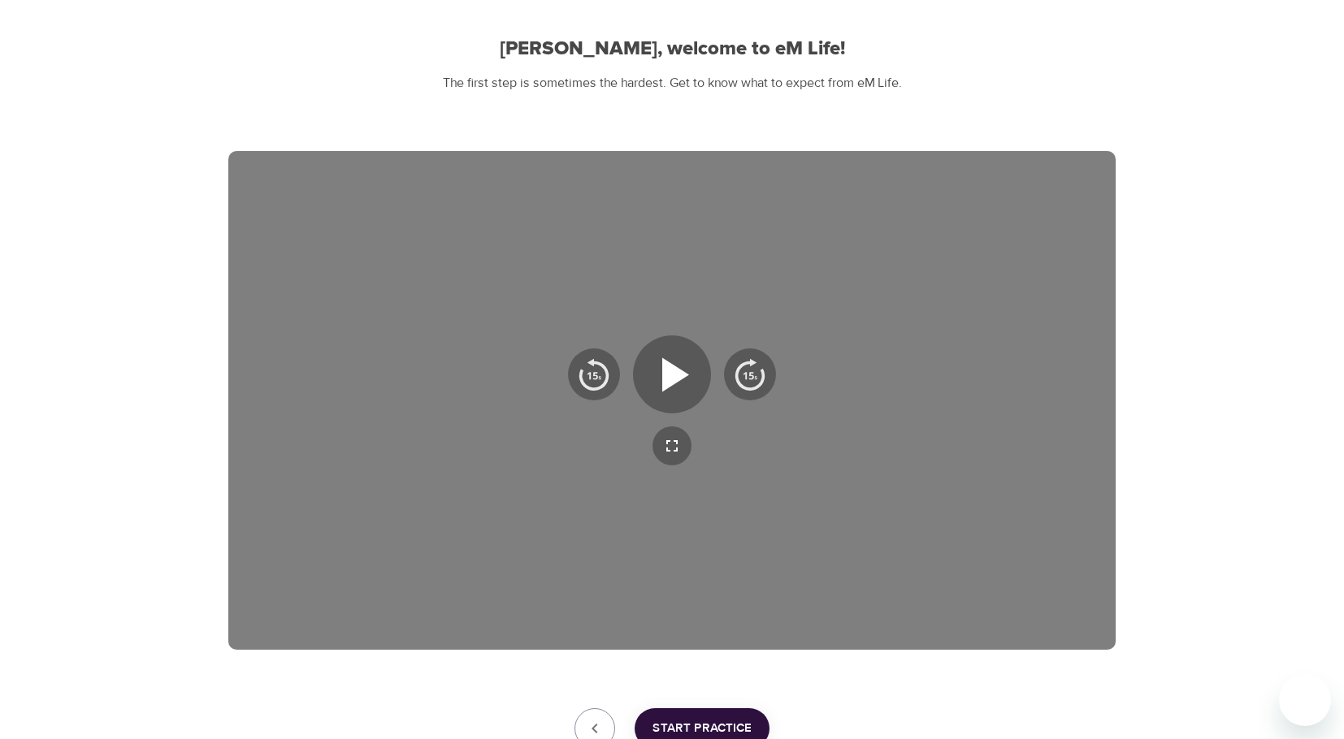
drag, startPoint x: 419, startPoint y: 0, endPoint x: 353, endPoint y: 379, distance: 385.1
click at [353, 379] on div at bounding box center [671, 400] width 887 height 499
click at [683, 382] on icon "button" at bounding box center [672, 374] width 58 height 58
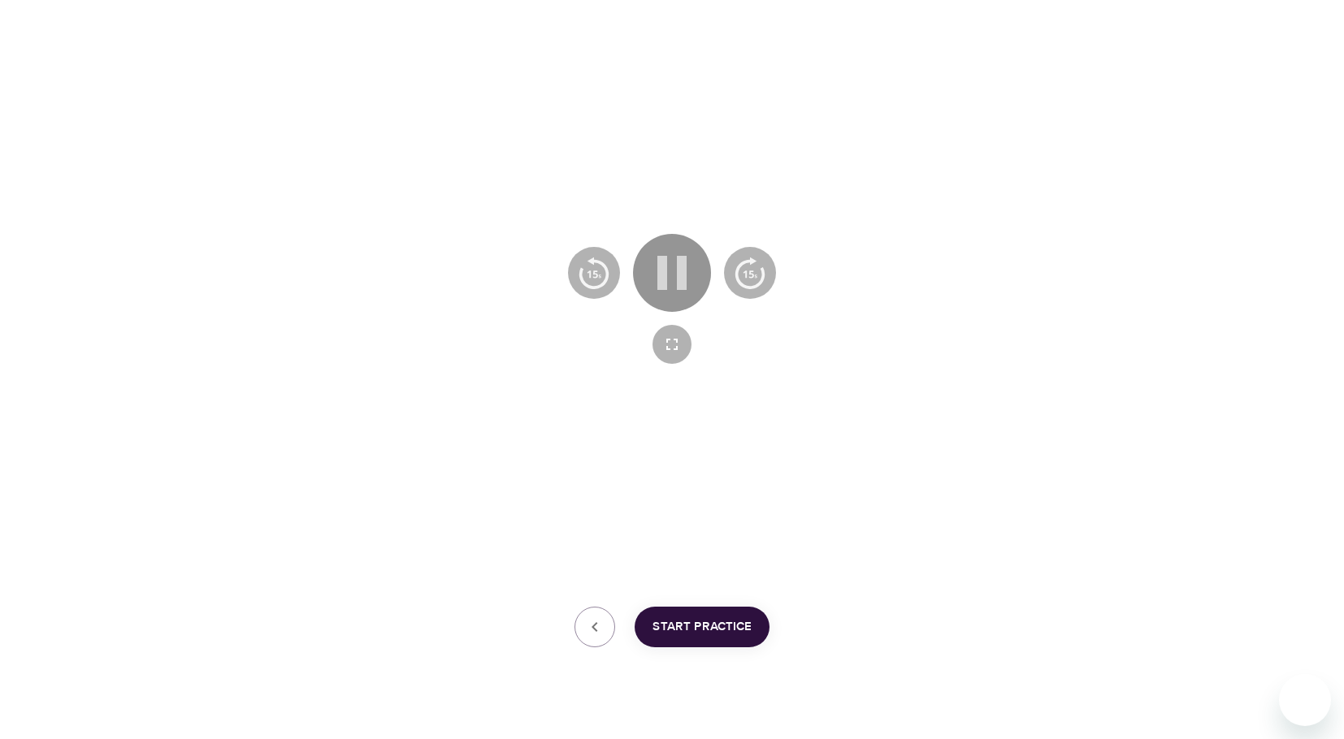
scroll to position [262, 0]
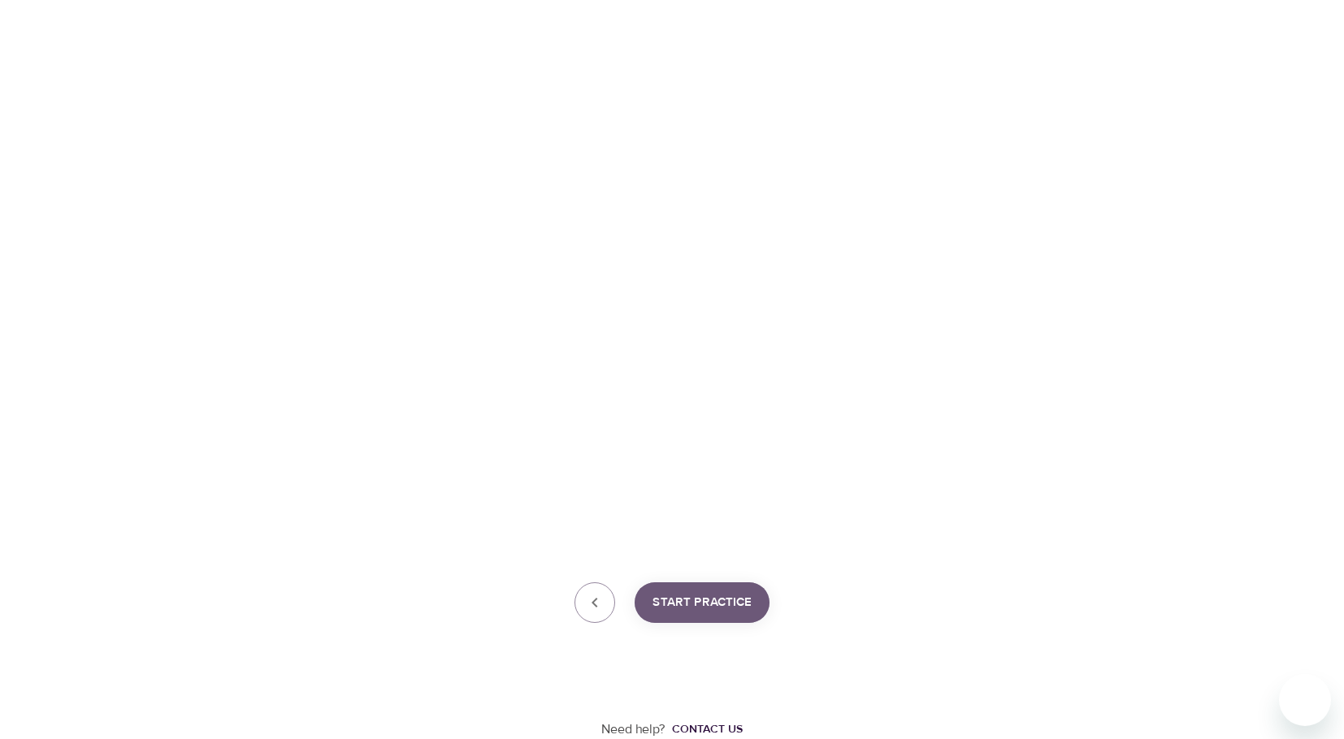
click at [704, 593] on span "Start Practice" at bounding box center [701, 602] width 99 height 21
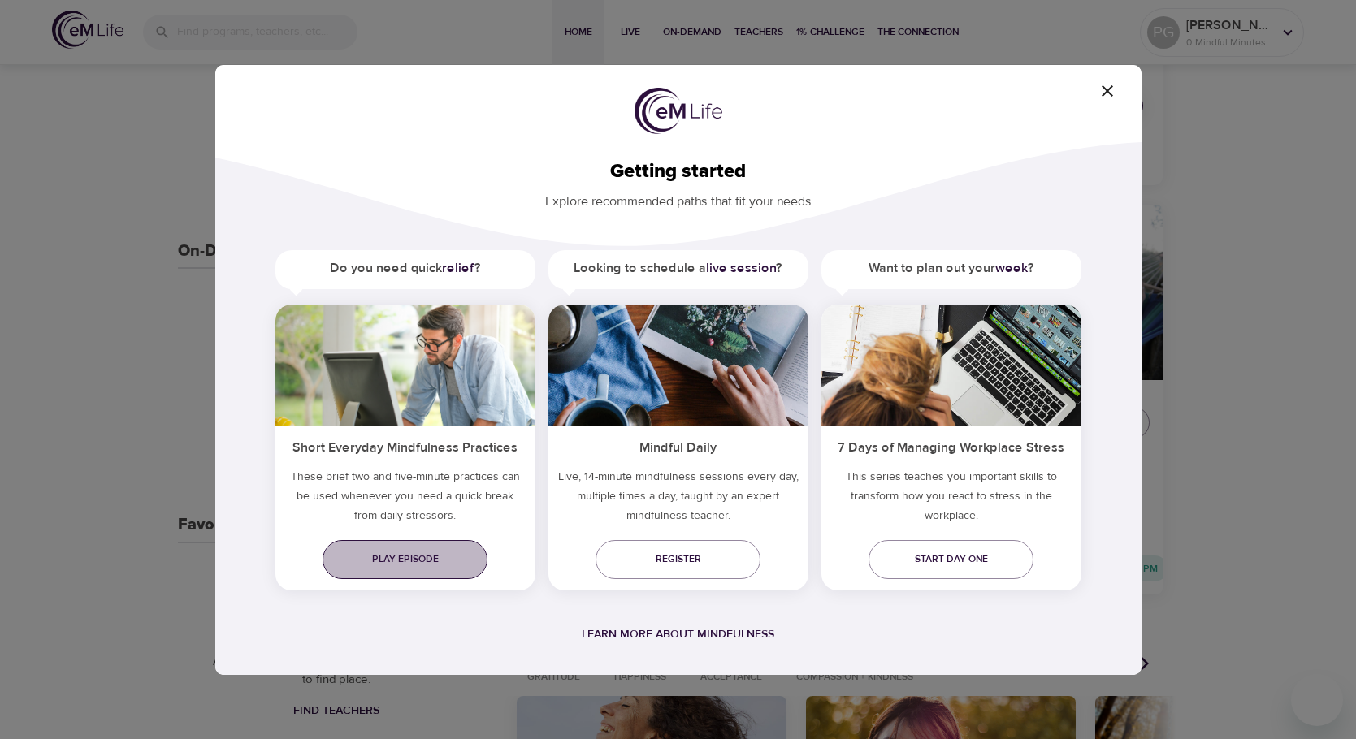
click at [418, 564] on span "Play episode" at bounding box center [405, 559] width 139 height 17
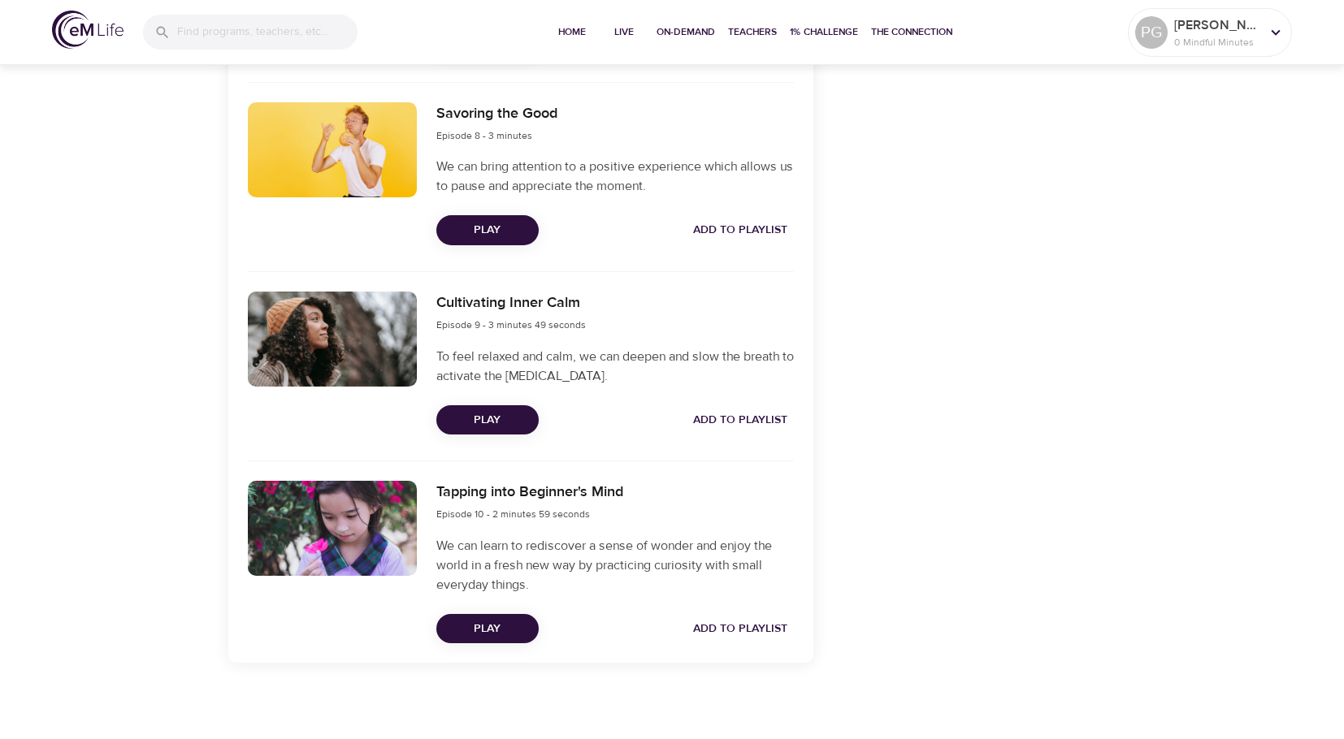
scroll to position [2026, 0]
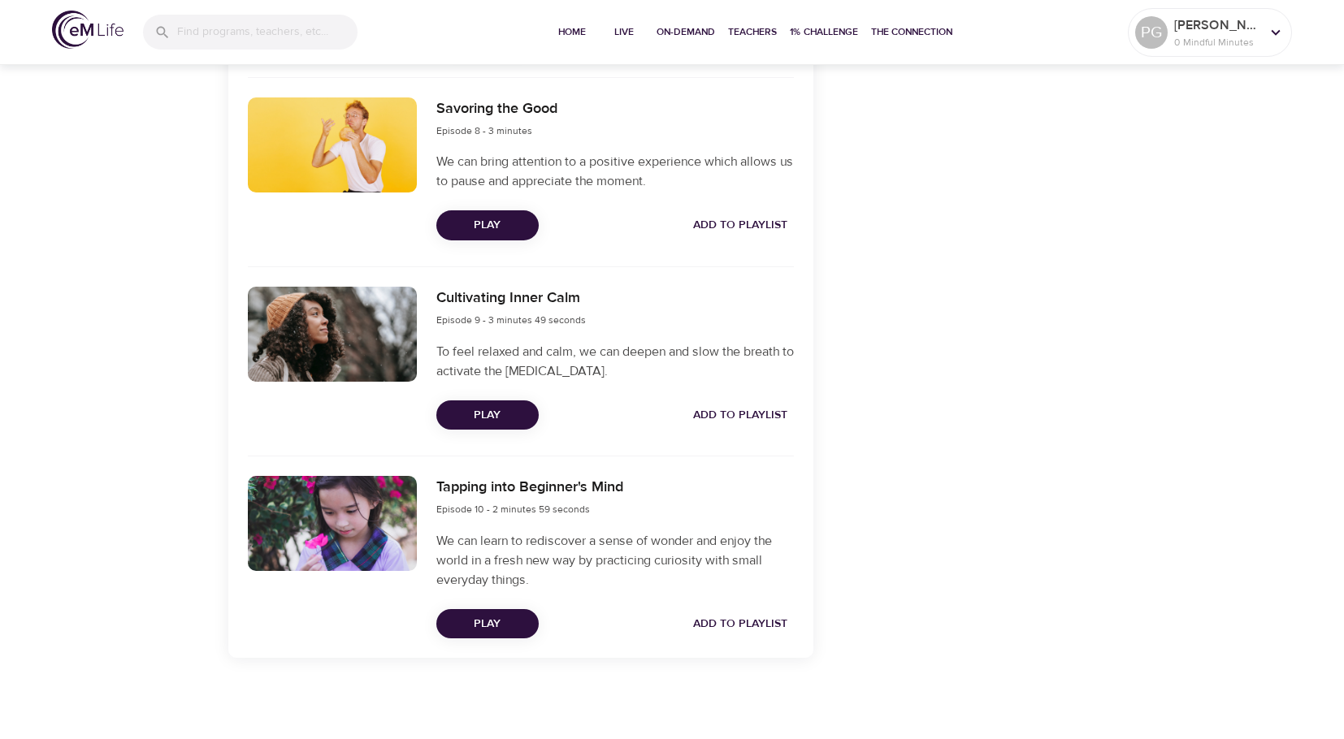
click at [775, 630] on span "Add to Playlist" at bounding box center [740, 624] width 94 height 20
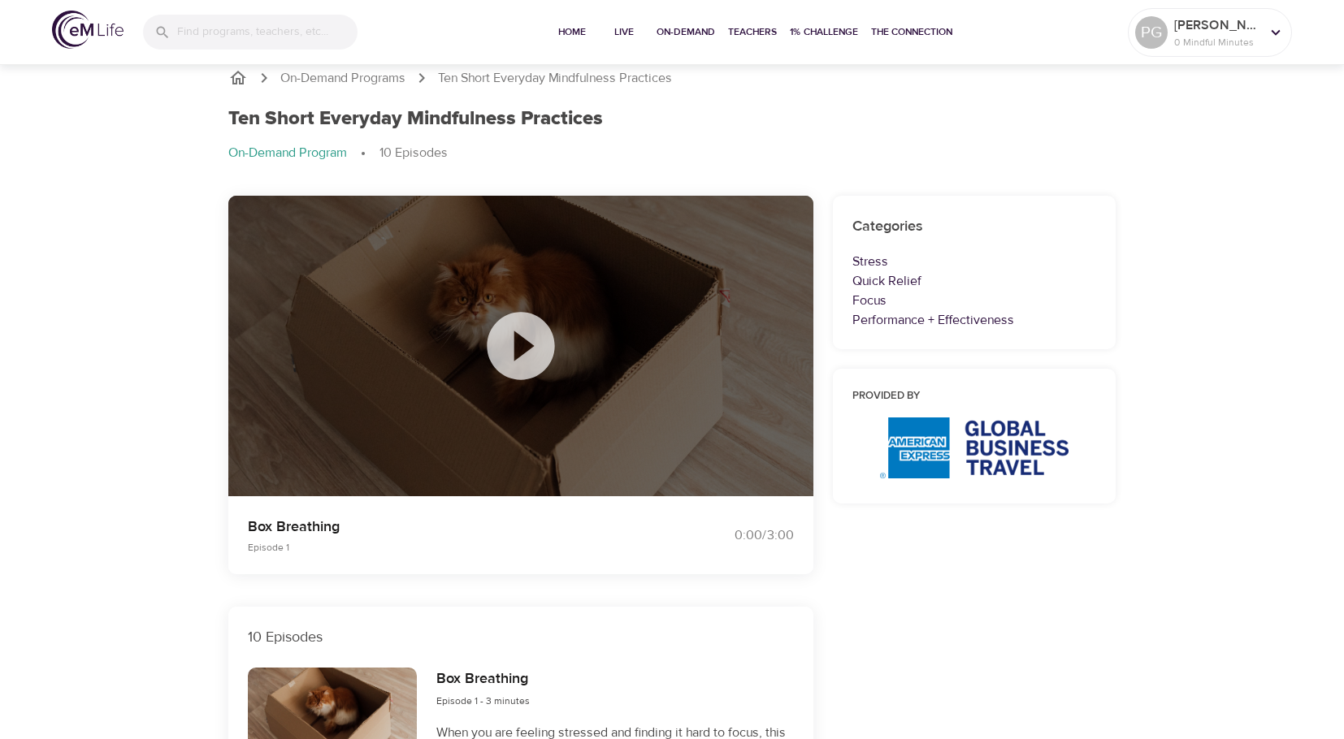
scroll to position [0, 0]
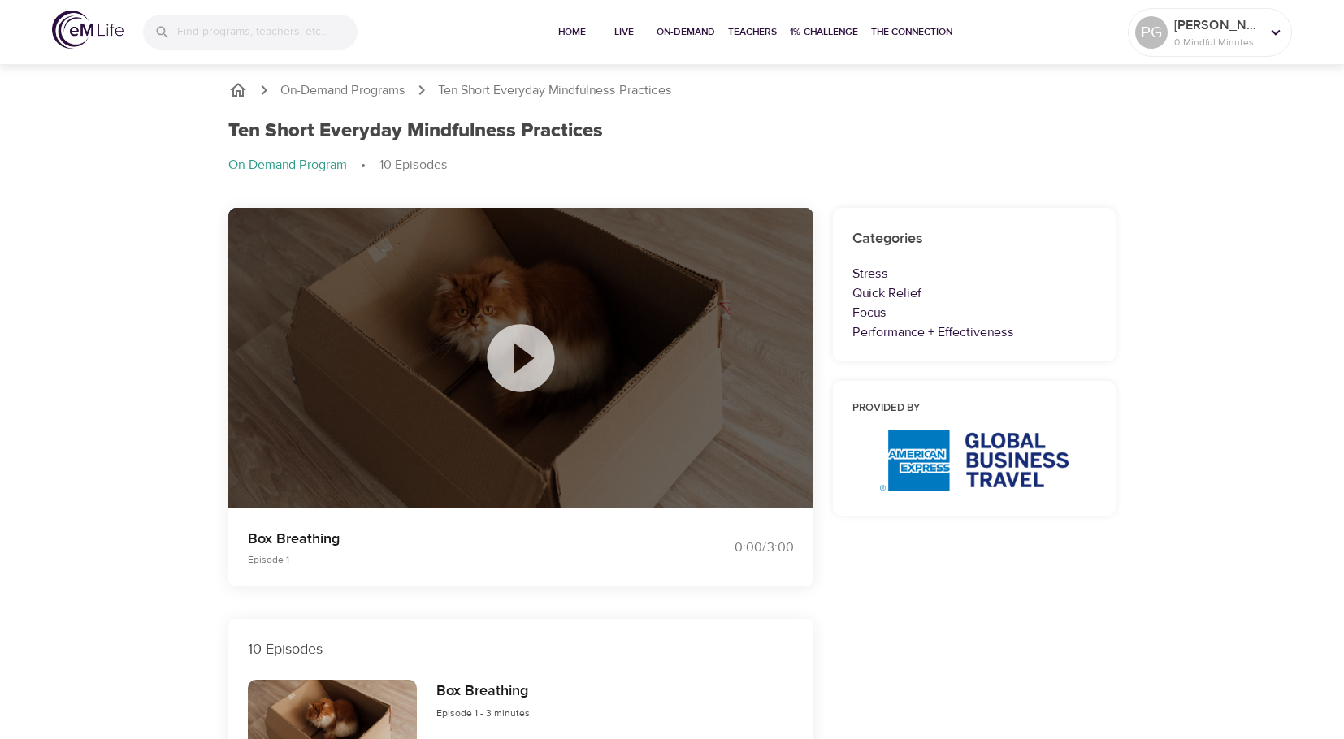
click at [236, 86] on icon "breadcrumb" at bounding box center [238, 90] width 16 height 14
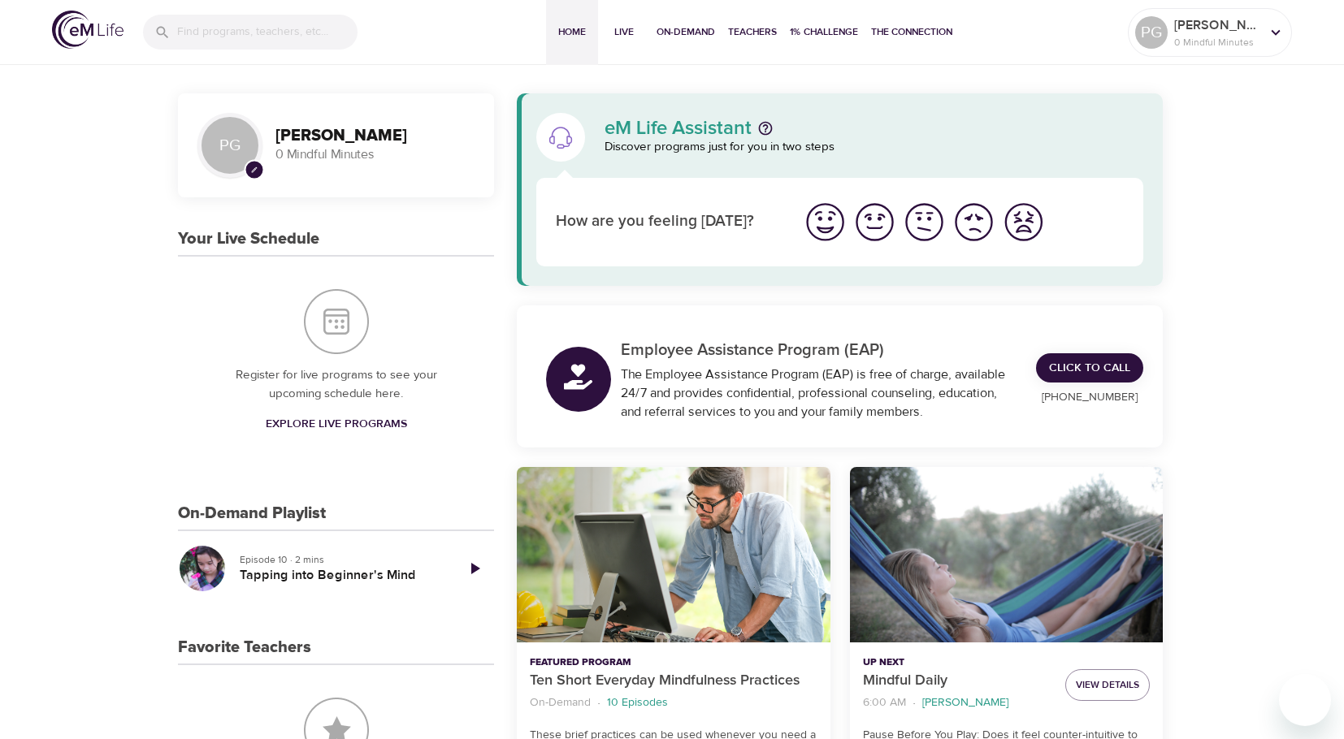
click at [291, 419] on span "Explore Live Programs" at bounding box center [336, 424] width 141 height 20
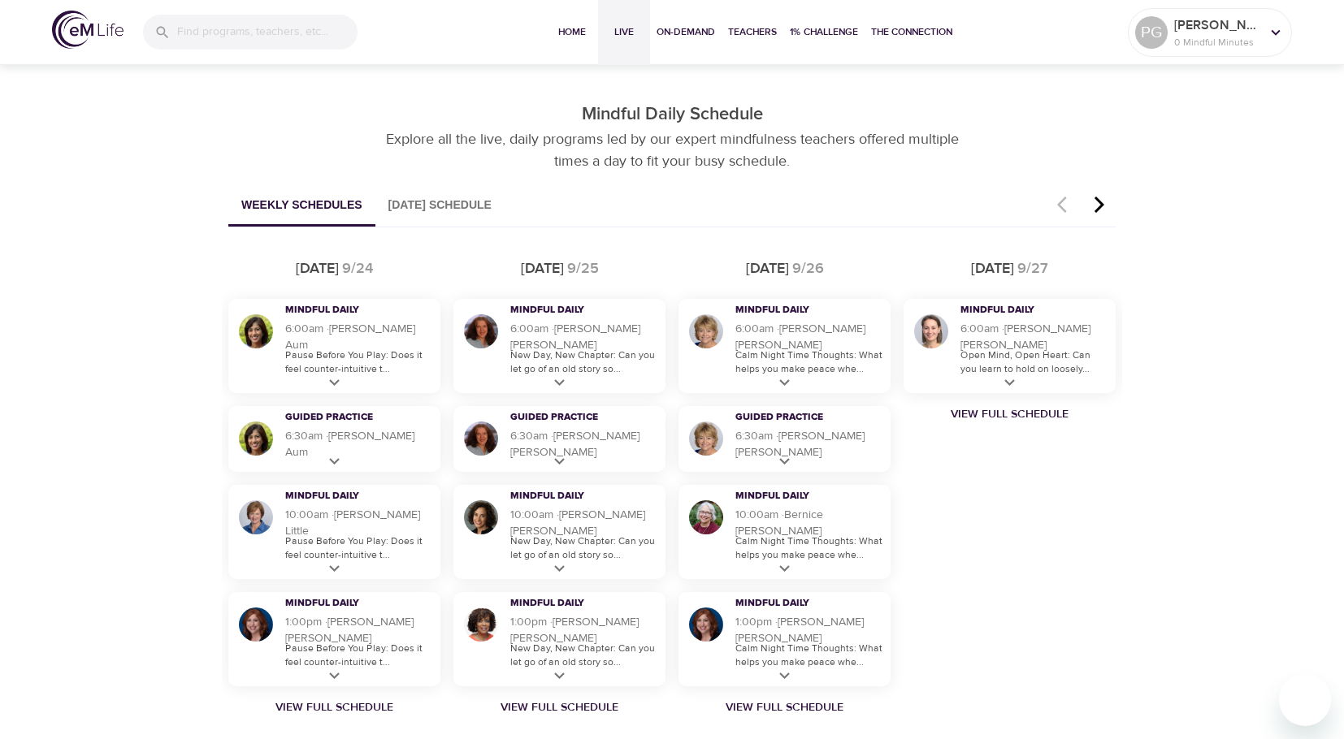
scroll to position [867, 0]
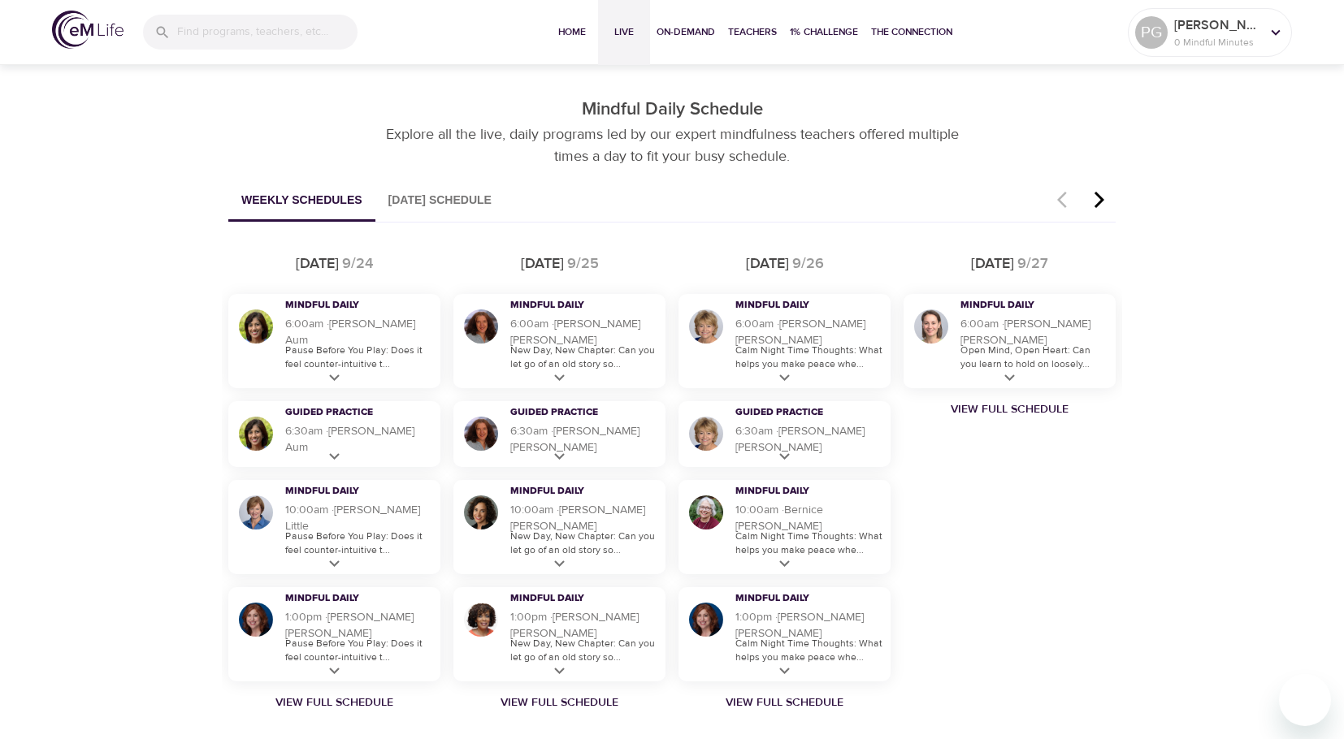
click at [434, 195] on button "Today's Schedule" at bounding box center [439, 200] width 129 height 41
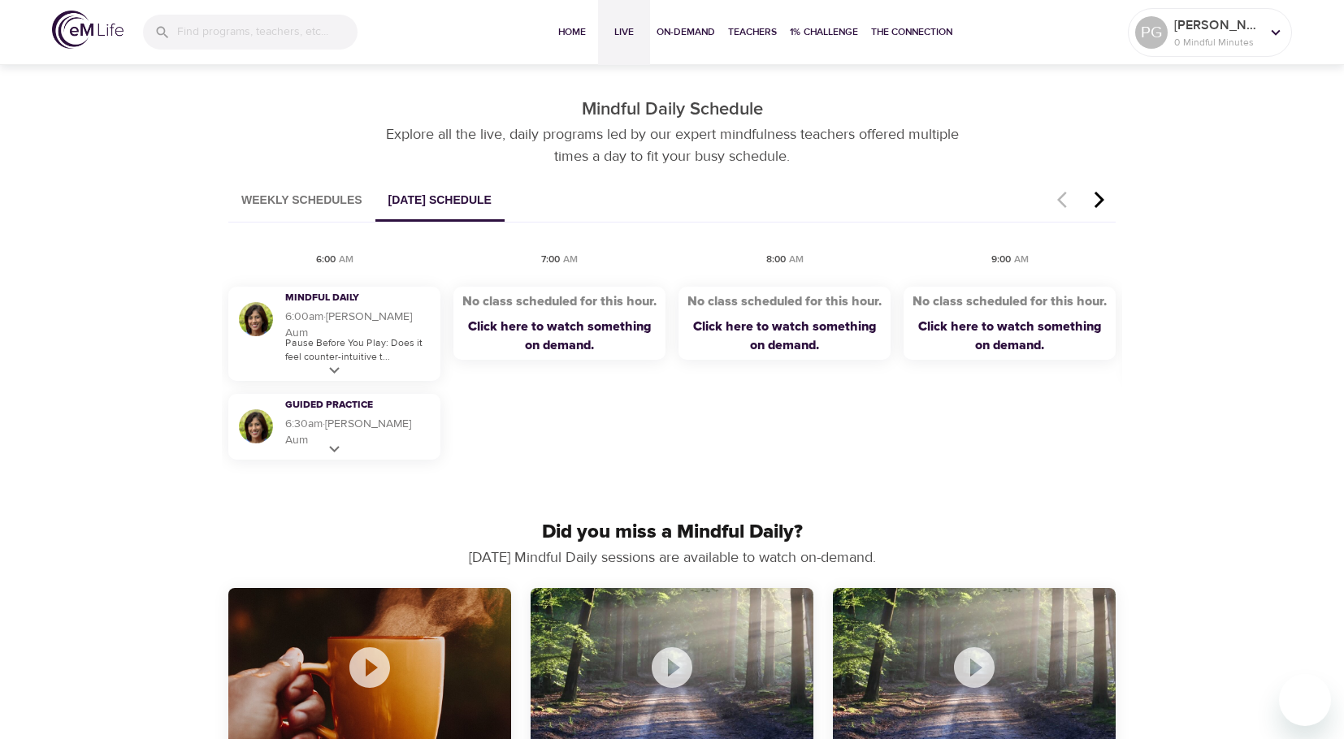
click at [1102, 195] on icon "button" at bounding box center [1099, 199] width 24 height 19
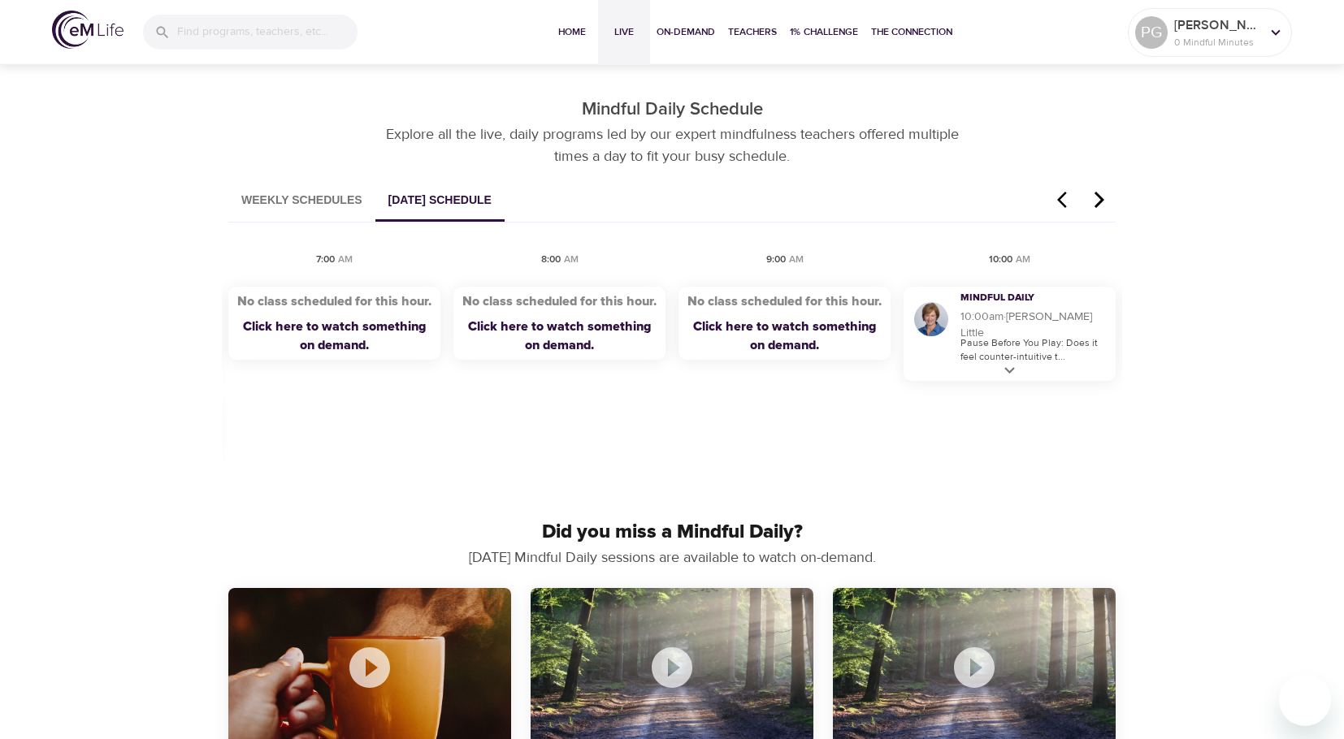
click at [1102, 195] on icon "button" at bounding box center [1099, 199] width 24 height 19
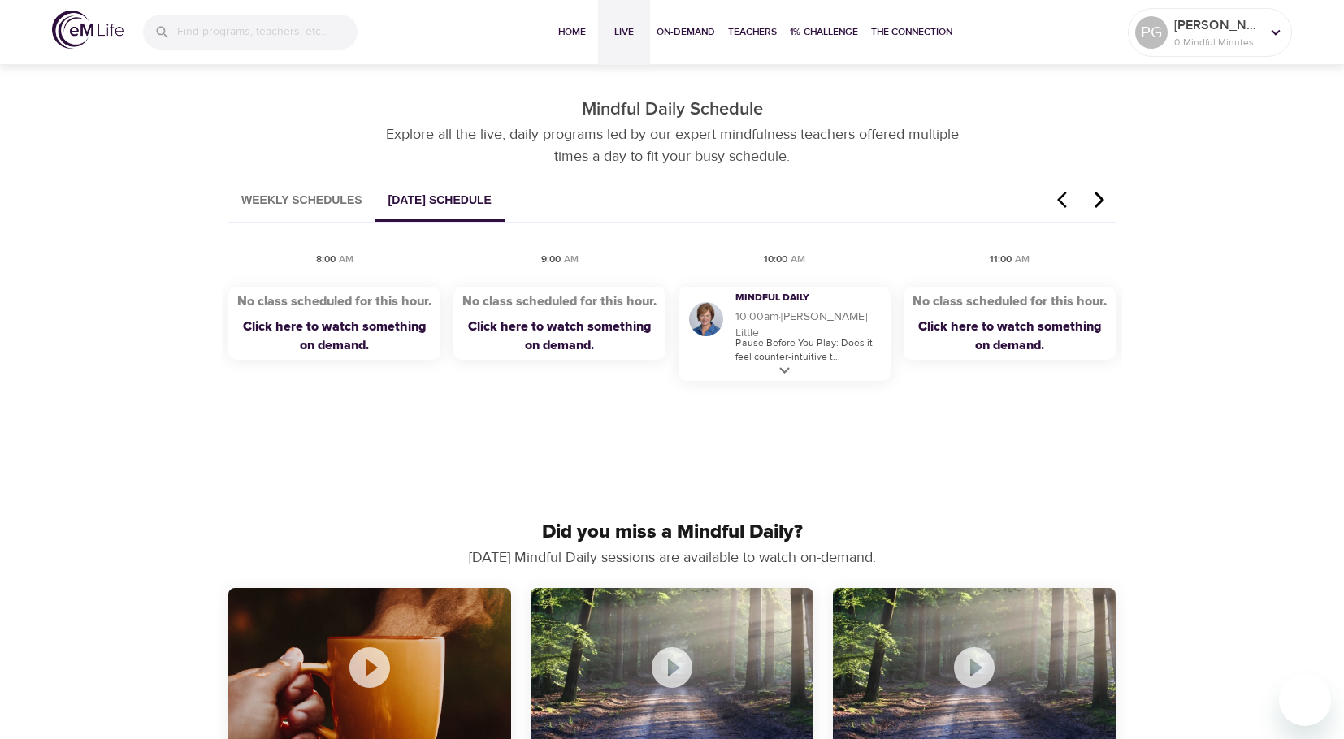
click at [1102, 195] on icon "button" at bounding box center [1099, 199] width 24 height 19
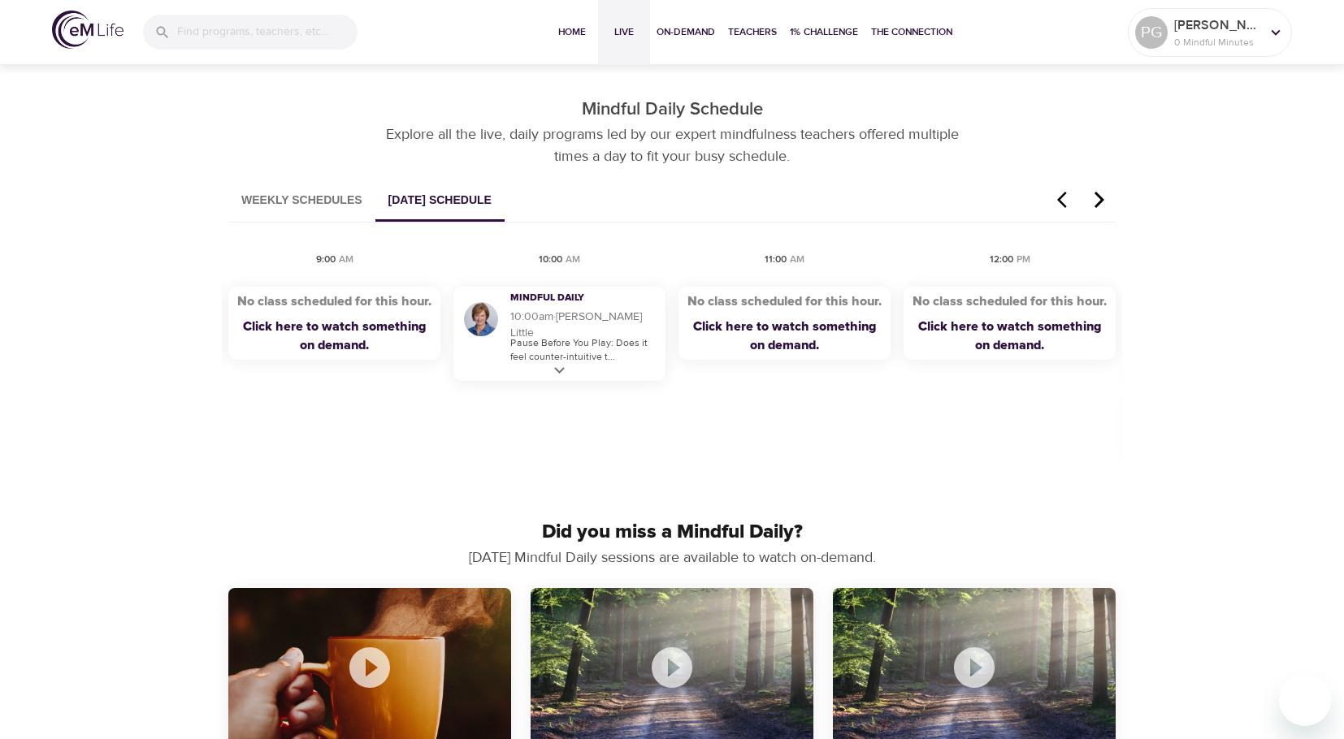
click at [1102, 195] on icon "button" at bounding box center [1099, 199] width 24 height 19
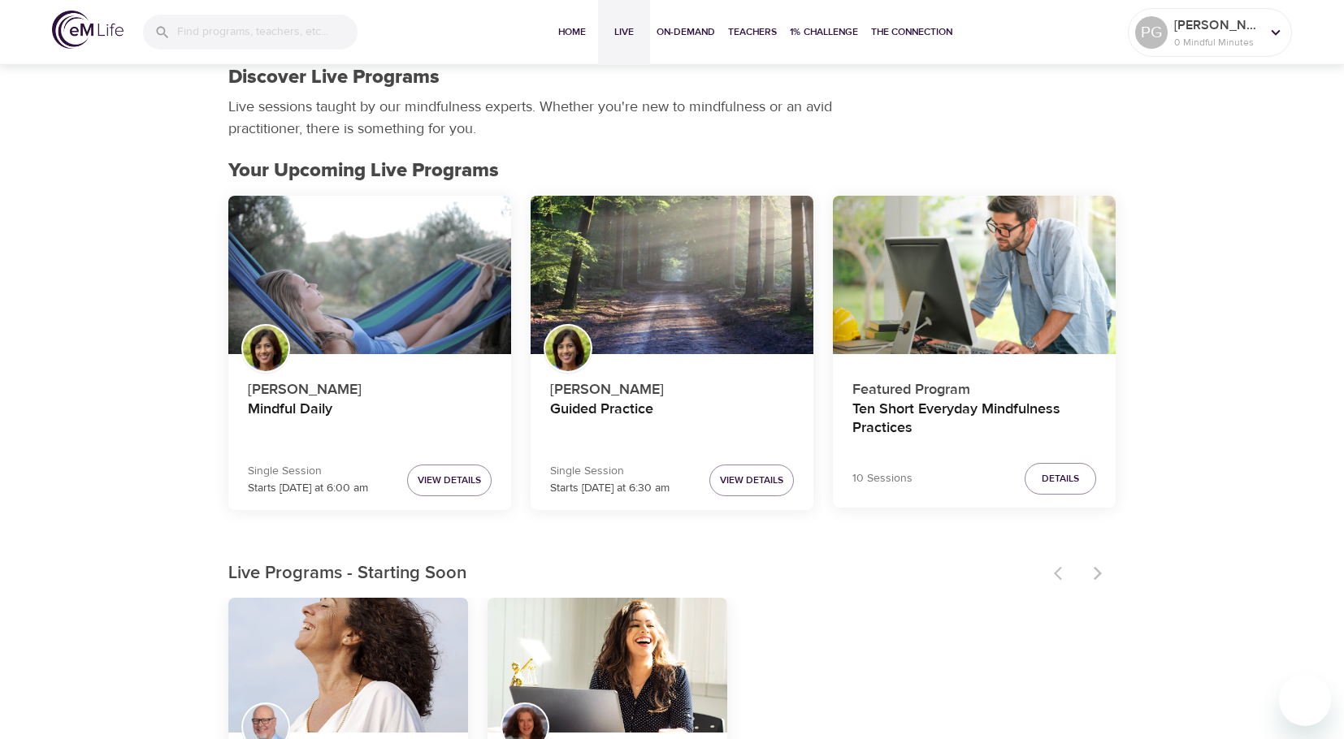
scroll to position [0, 0]
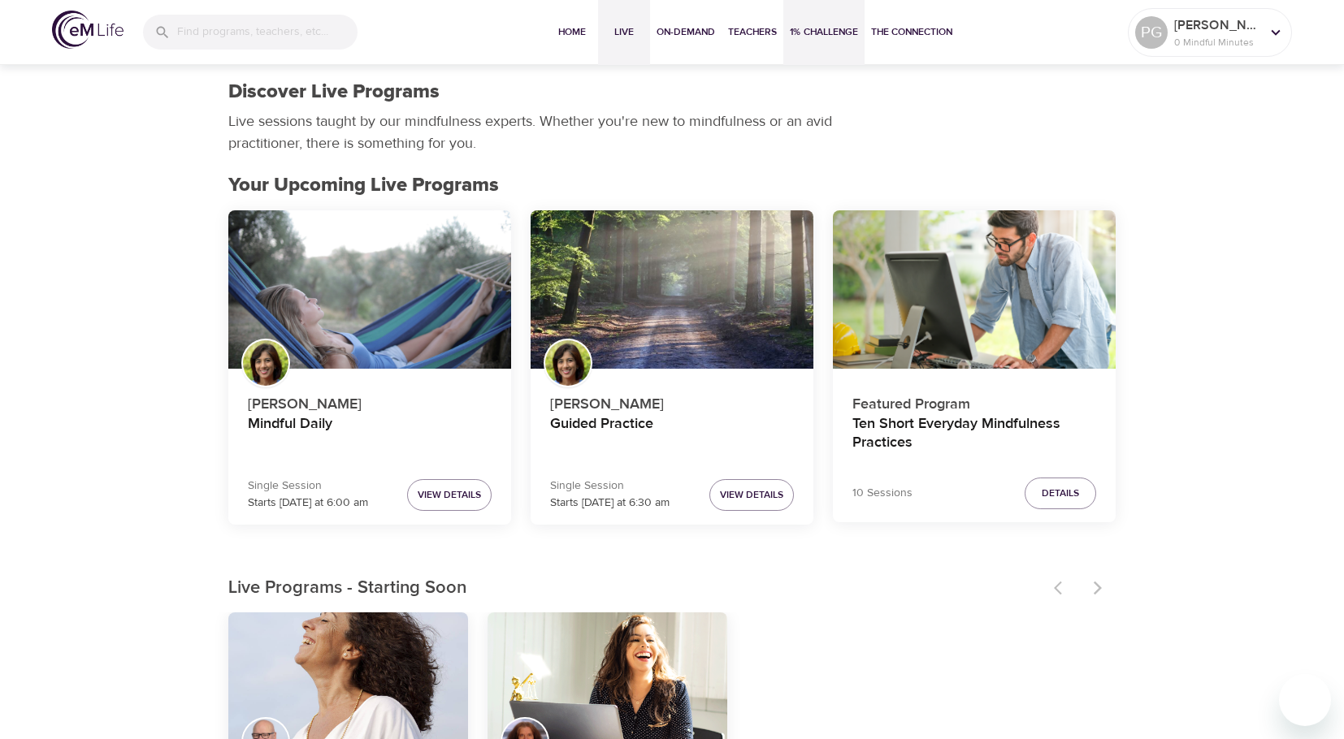
click at [816, 37] on span "1% Challenge" at bounding box center [824, 32] width 68 height 17
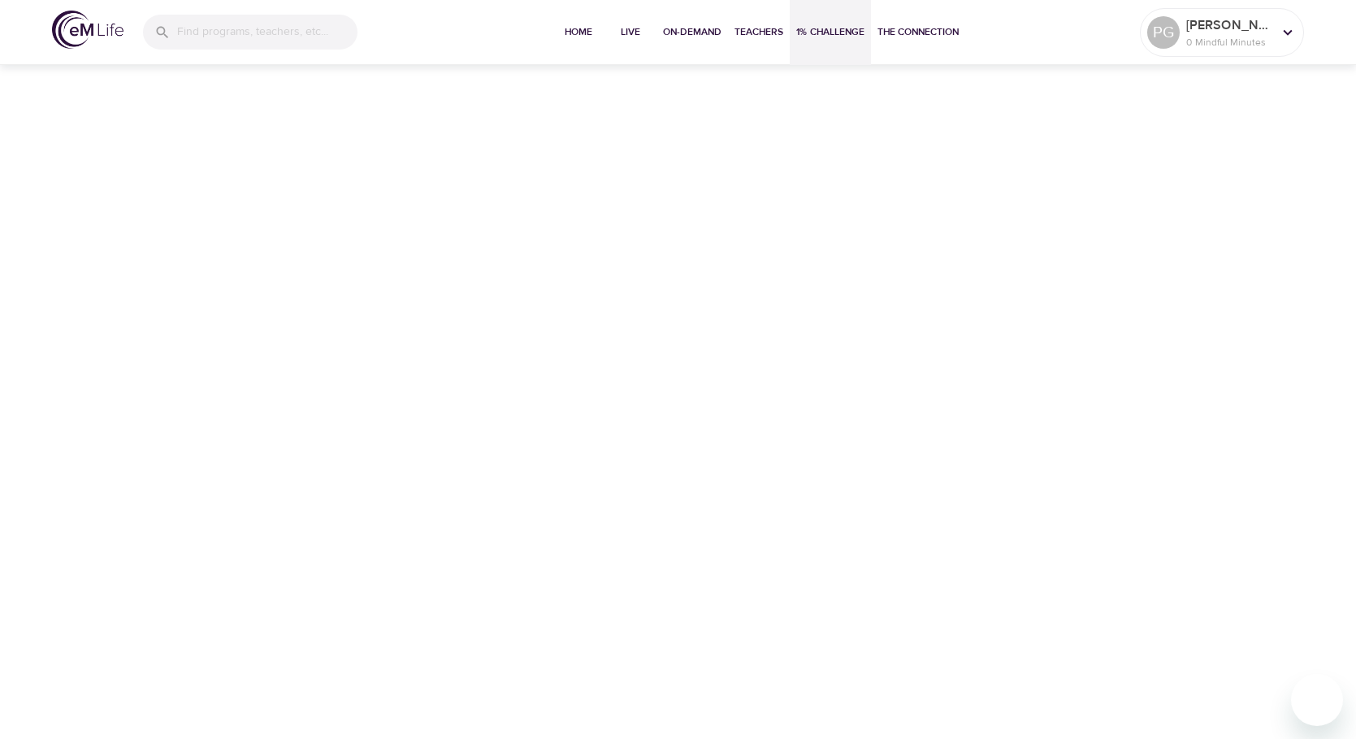
click at [106, 33] on img at bounding box center [87, 30] width 71 height 38
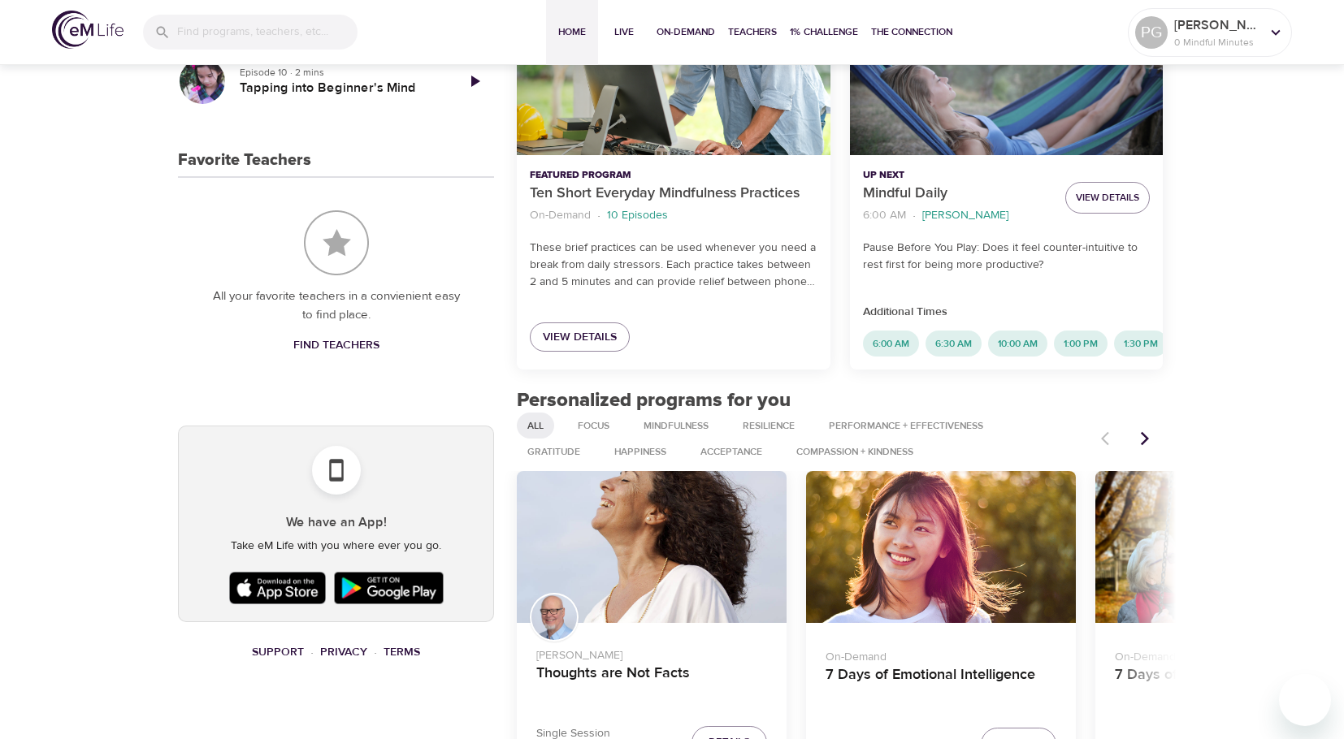
scroll to position [542, 0]
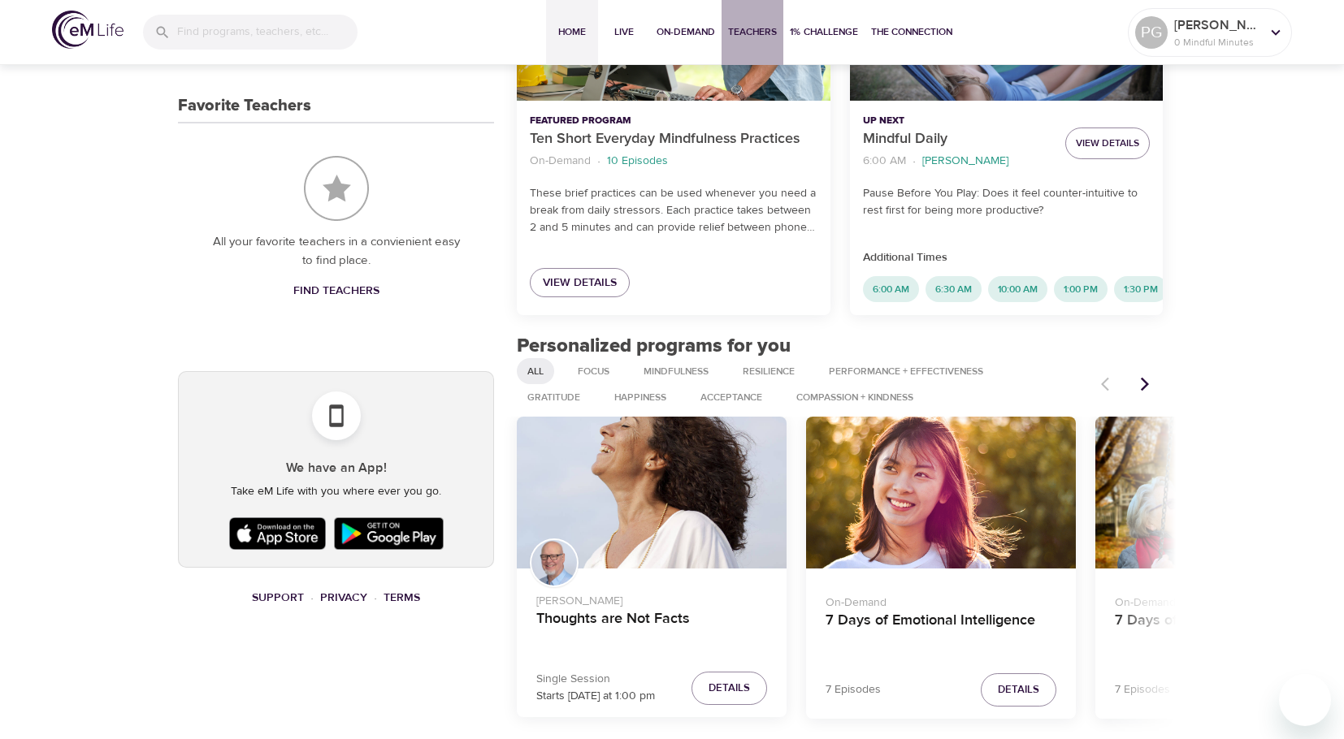
click at [729, 33] on span "Teachers" at bounding box center [752, 32] width 49 height 17
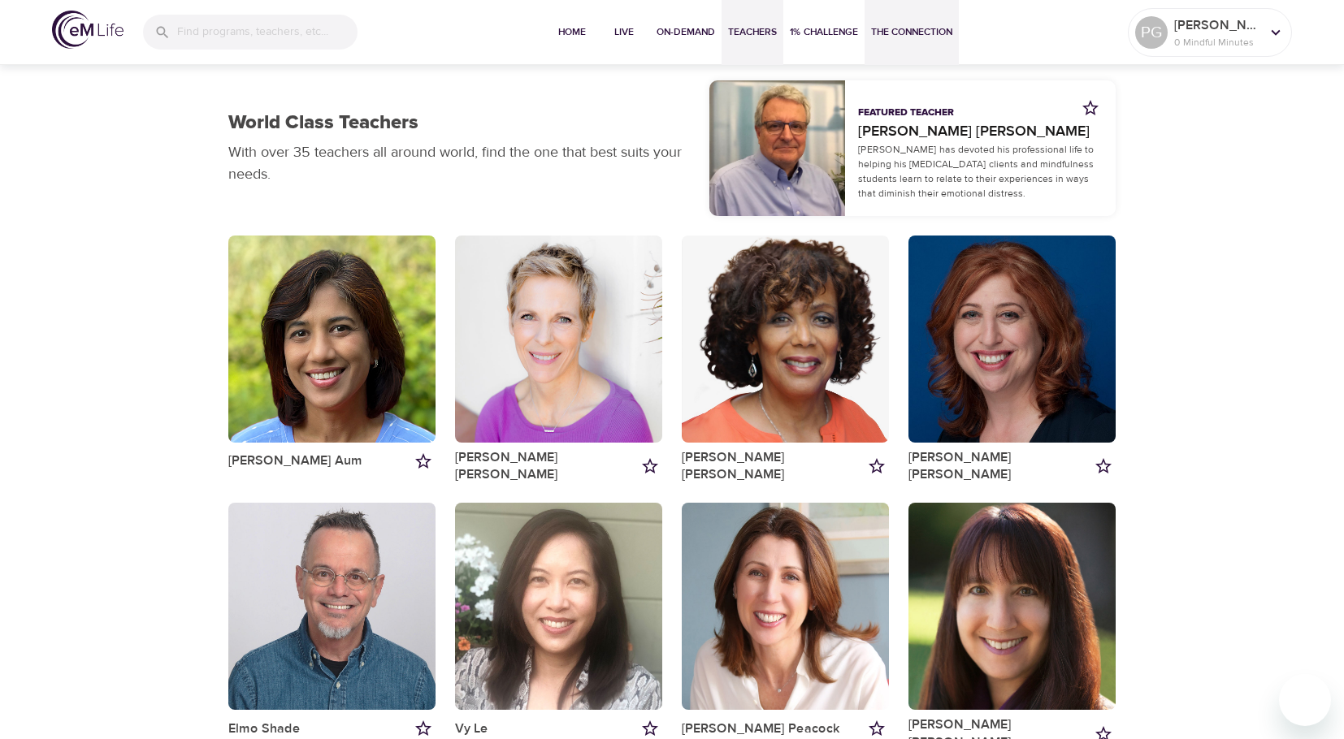
click at [888, 31] on span "The Connection" at bounding box center [911, 32] width 81 height 17
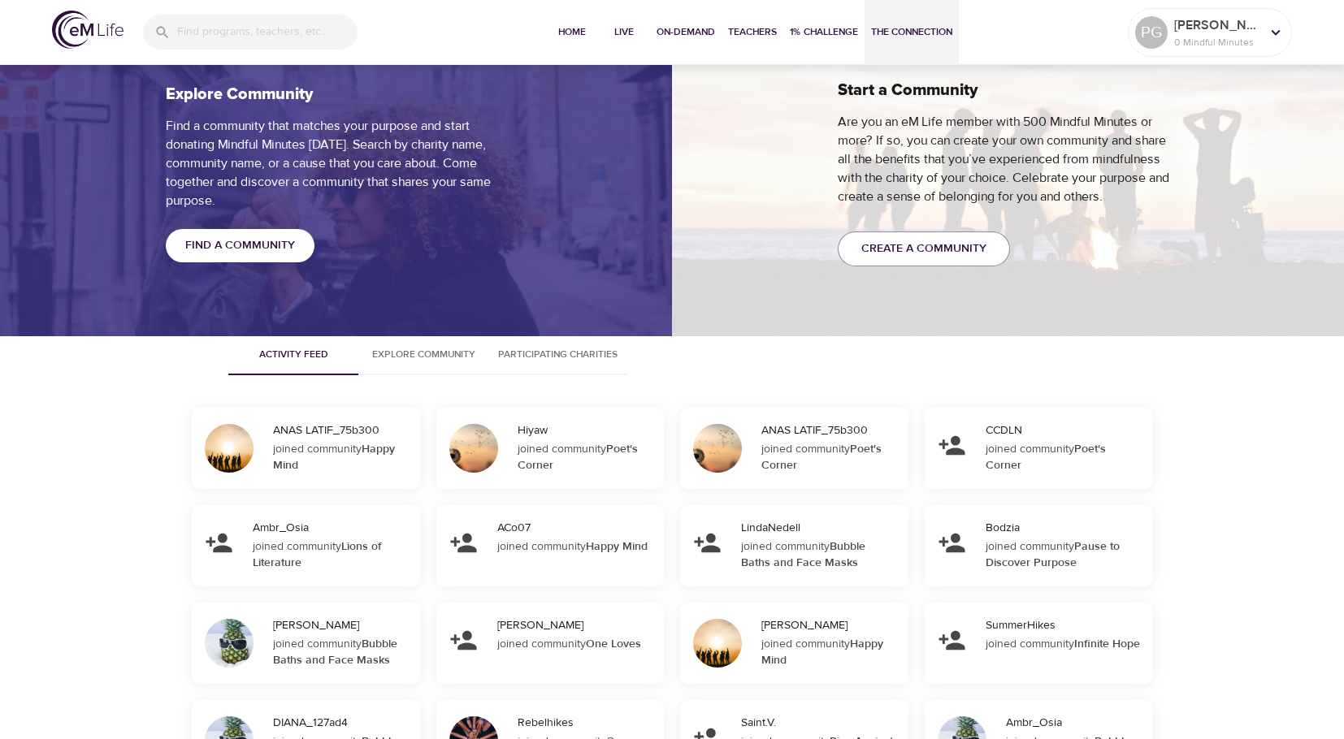
scroll to position [1245, 0]
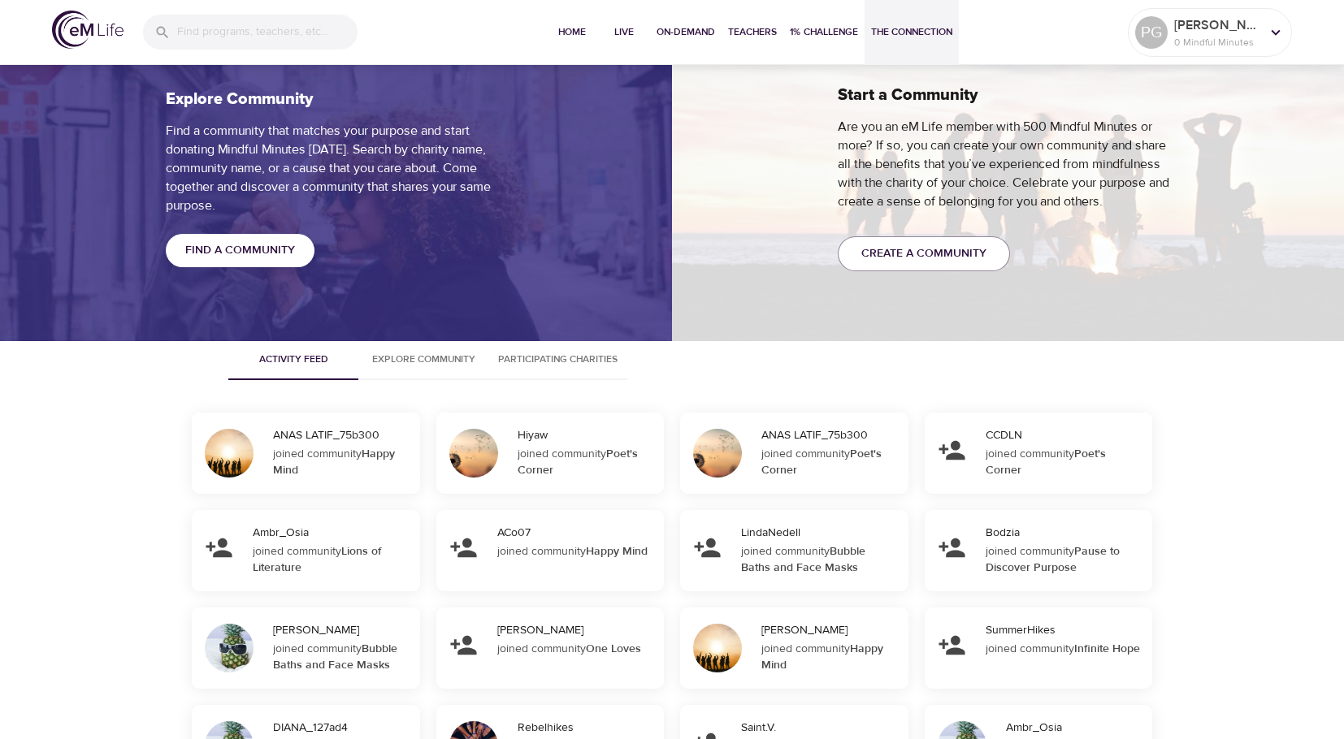
click at [438, 363] on span "Explore Community" at bounding box center [423, 359] width 110 height 17
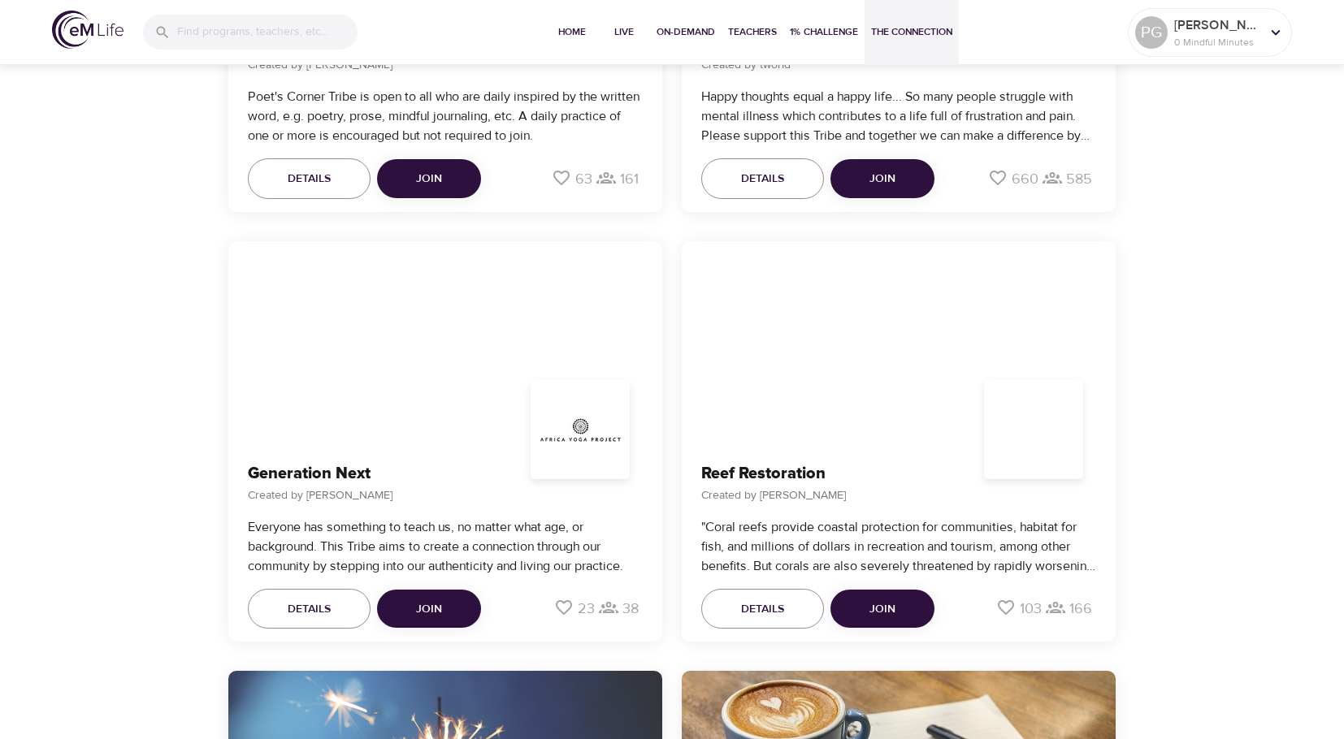
scroll to position [5037, 0]
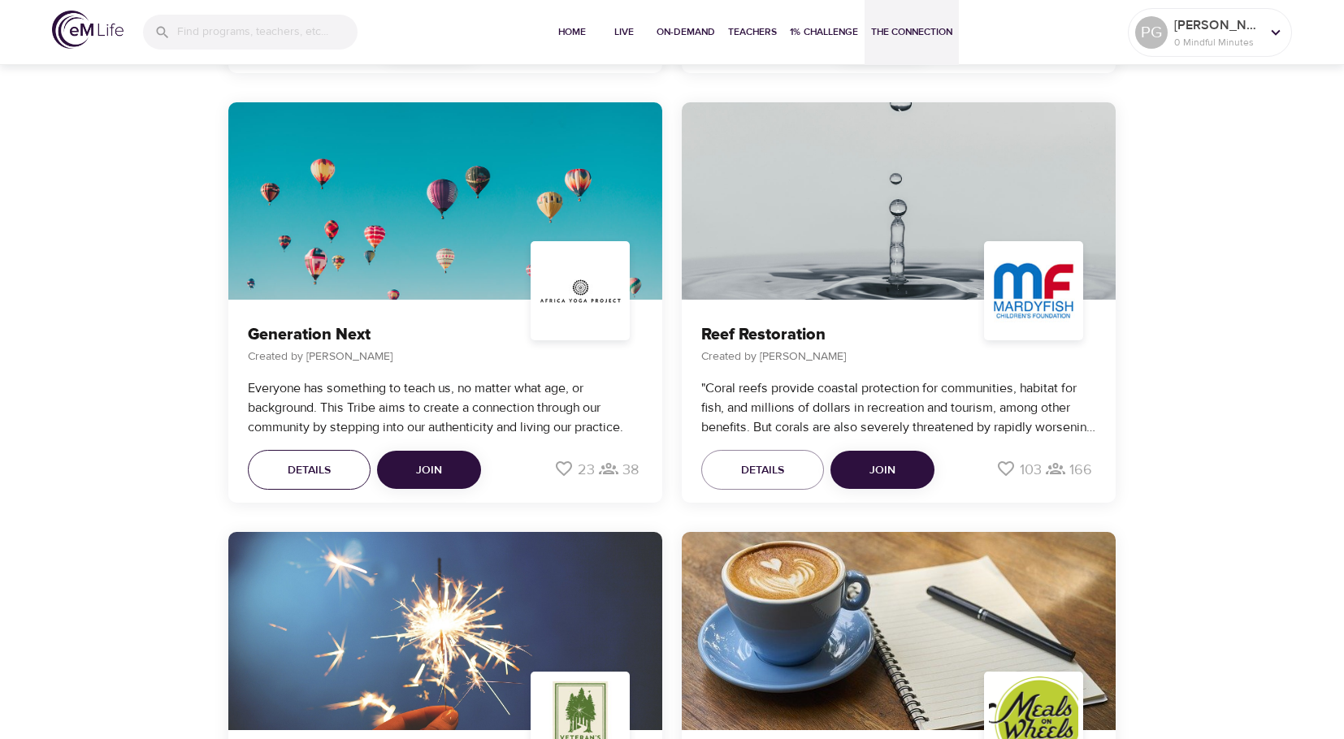
click at [341, 467] on button "Details" at bounding box center [309, 470] width 123 height 41
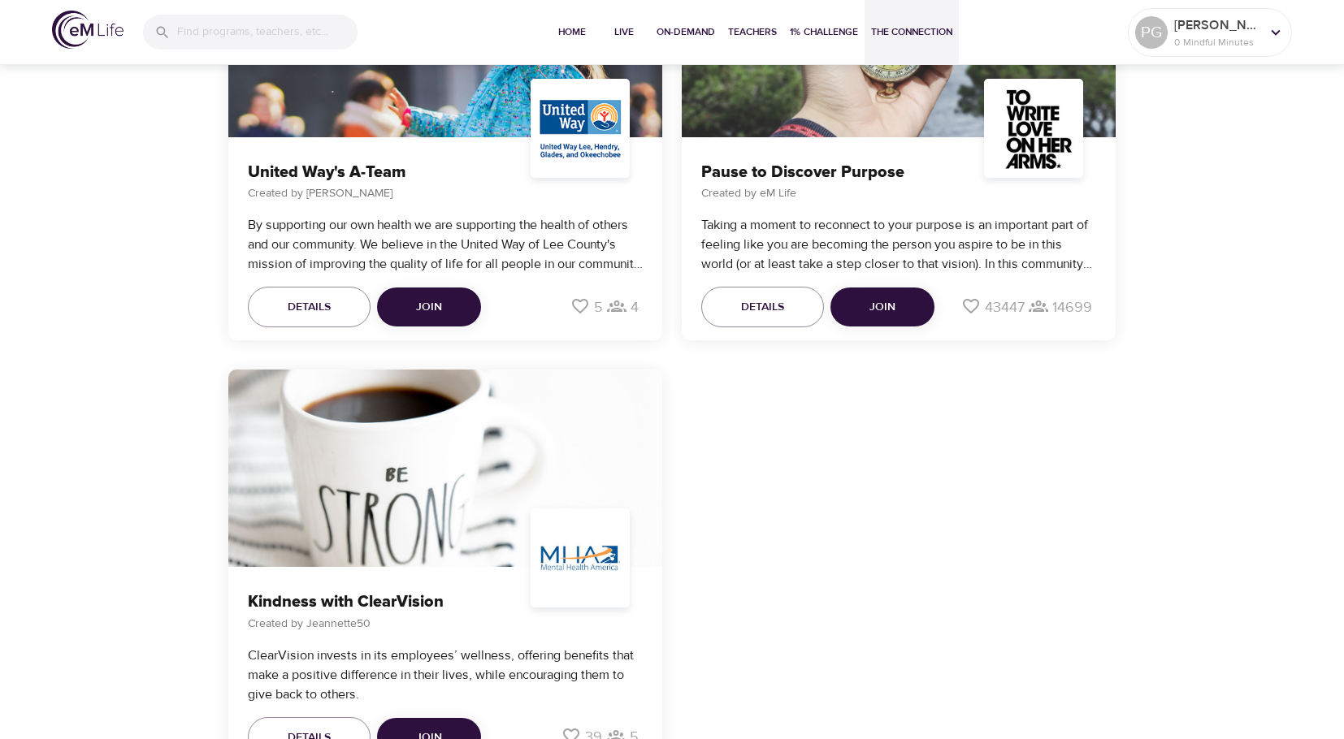
scroll to position [8337, 0]
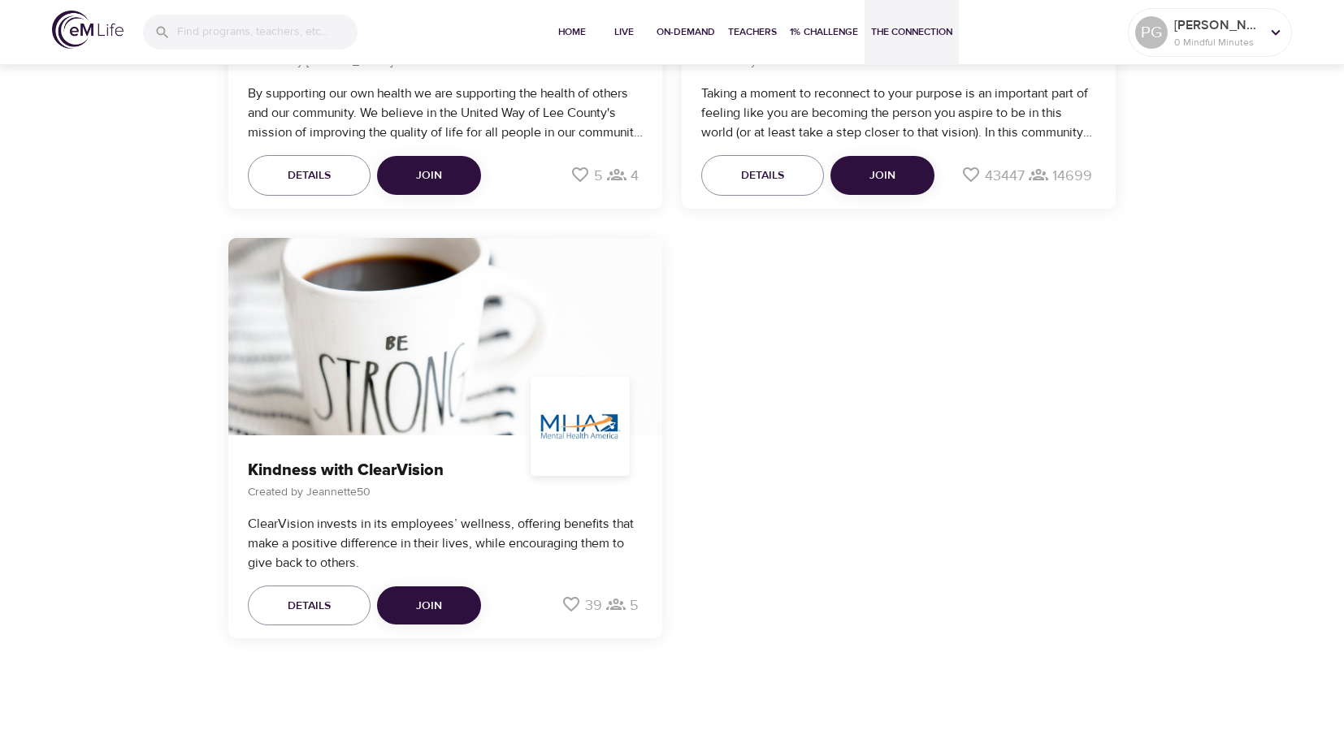
drag, startPoint x: 152, startPoint y: 533, endPoint x: 126, endPoint y: 535, distance: 26.1
click at [126, 535] on div "Kindness with ClearVision Created by Jeannette50 ClearVision invests in its emp…" at bounding box center [672, 438] width 1344 height 420
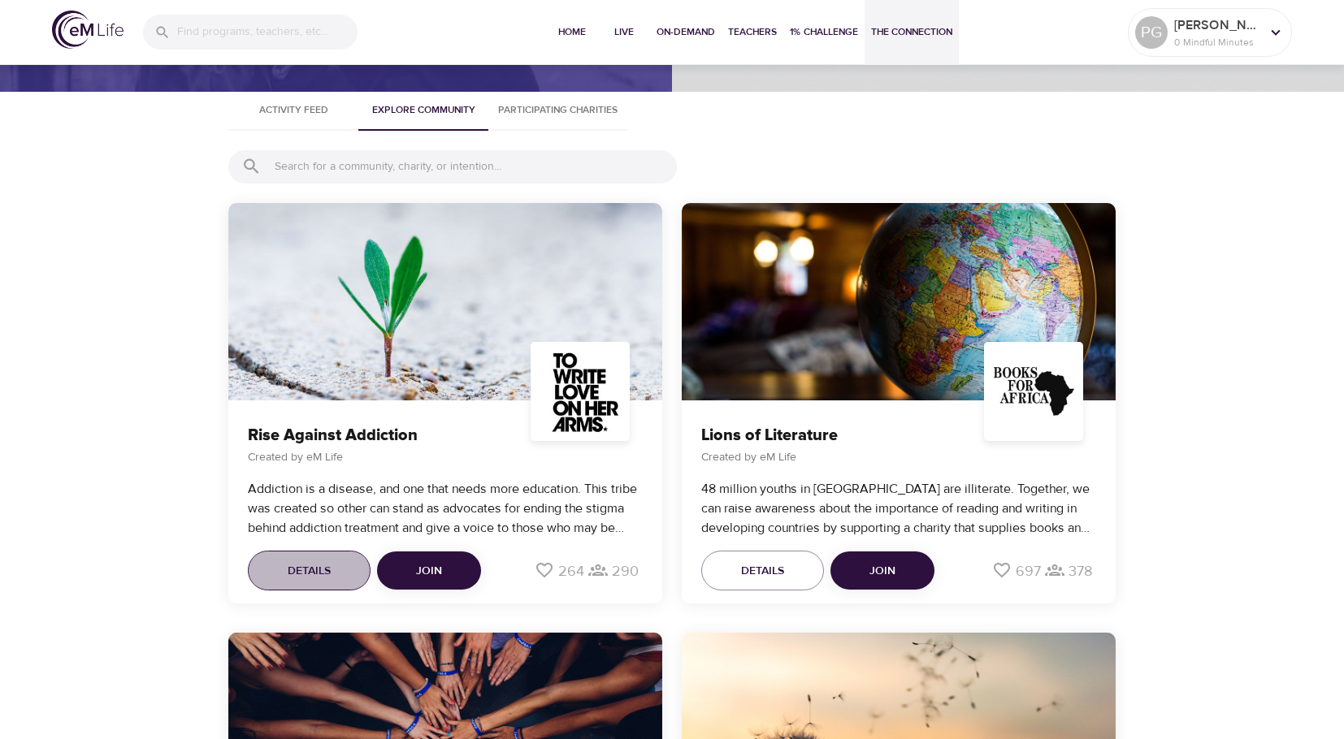
click at [320, 572] on span "Details" at bounding box center [309, 571] width 43 height 20
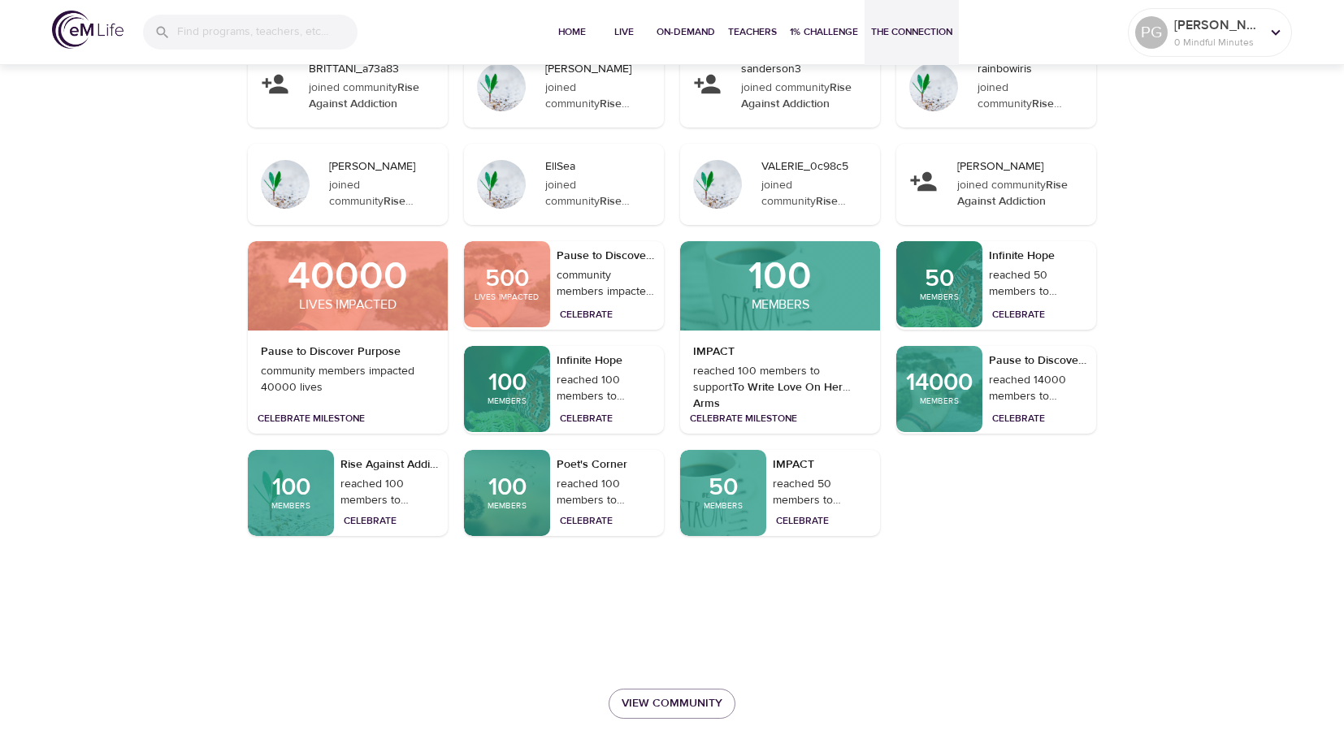
scroll to position [2903, 0]
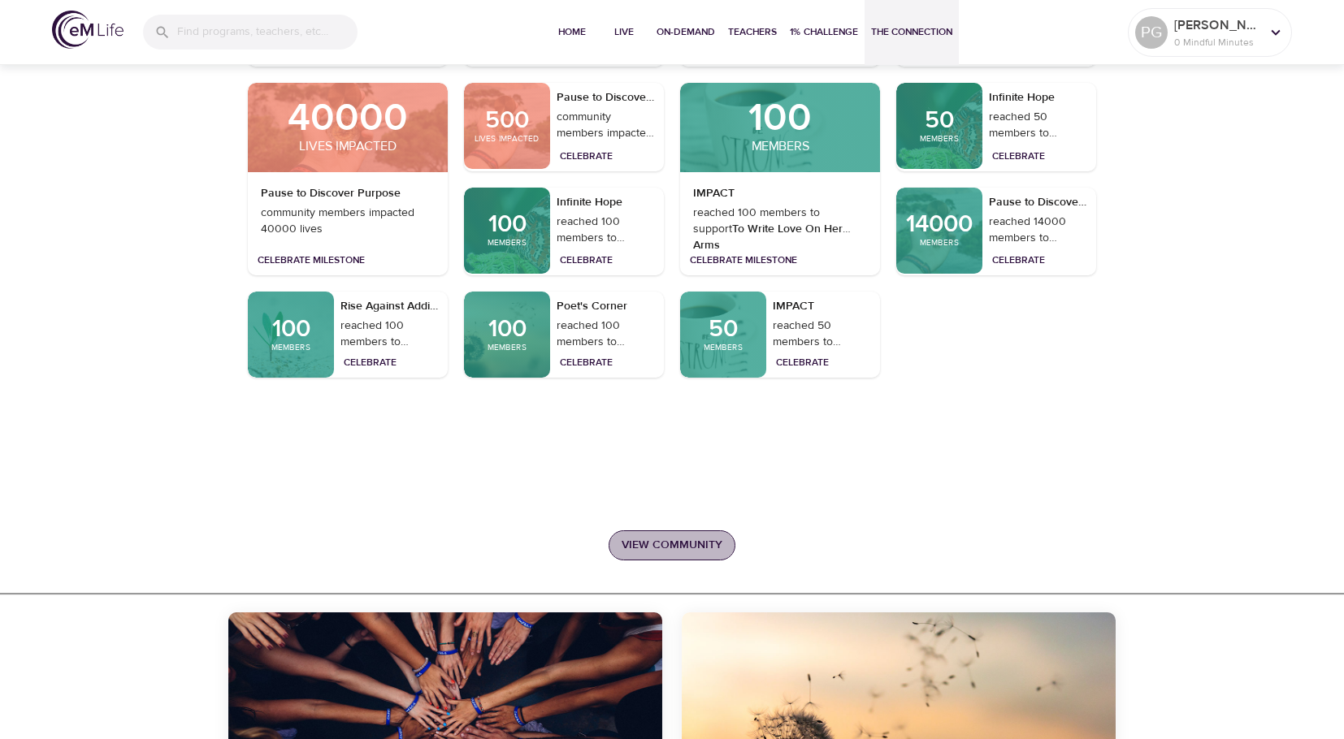
click at [646, 545] on span "View Community" at bounding box center [671, 545] width 101 height 20
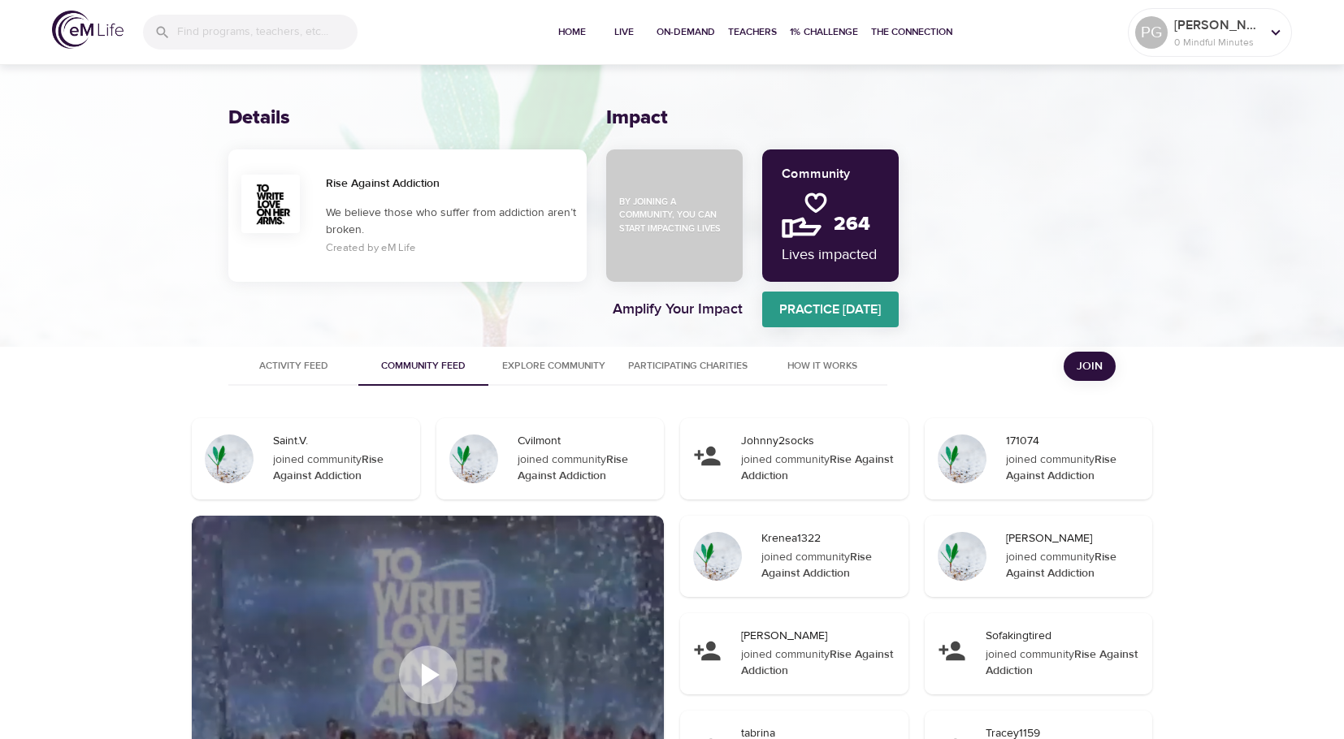
click at [832, 321] on link "Practice [DATE]" at bounding box center [830, 310] width 136 height 36
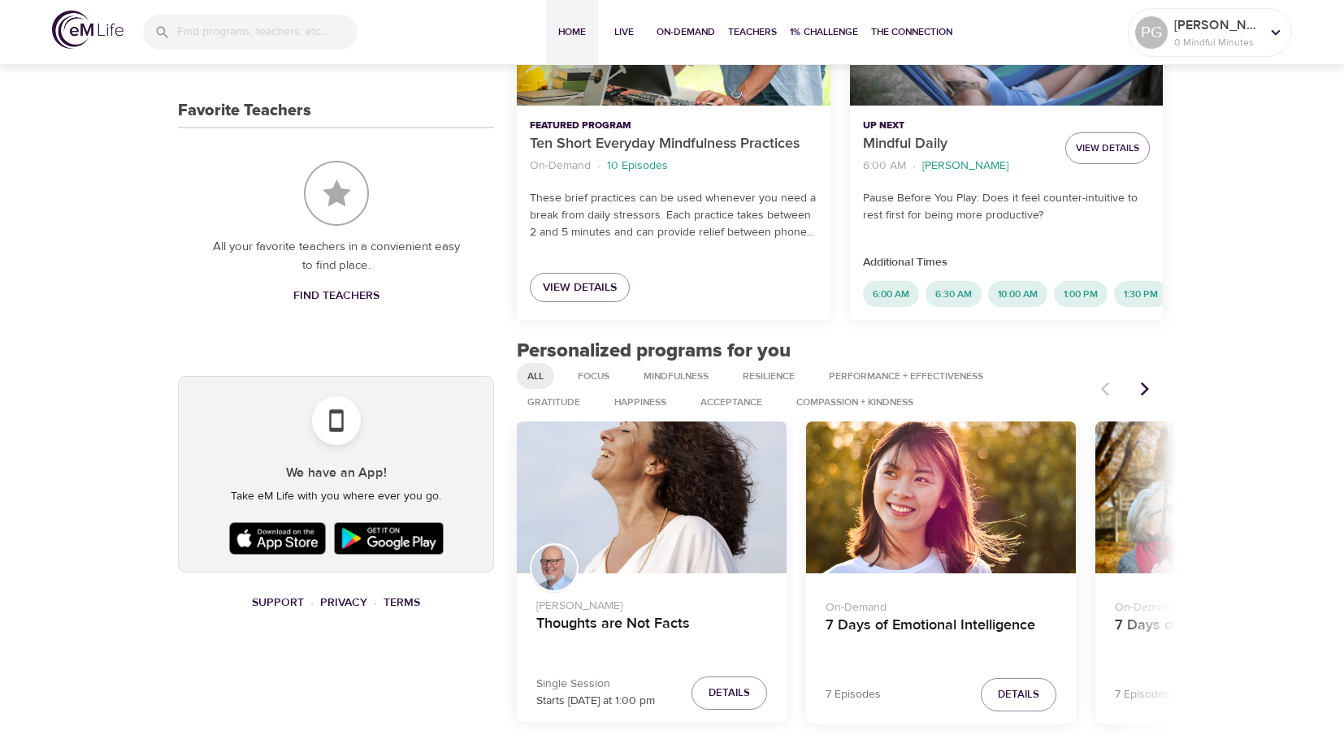
scroll to position [542, 0]
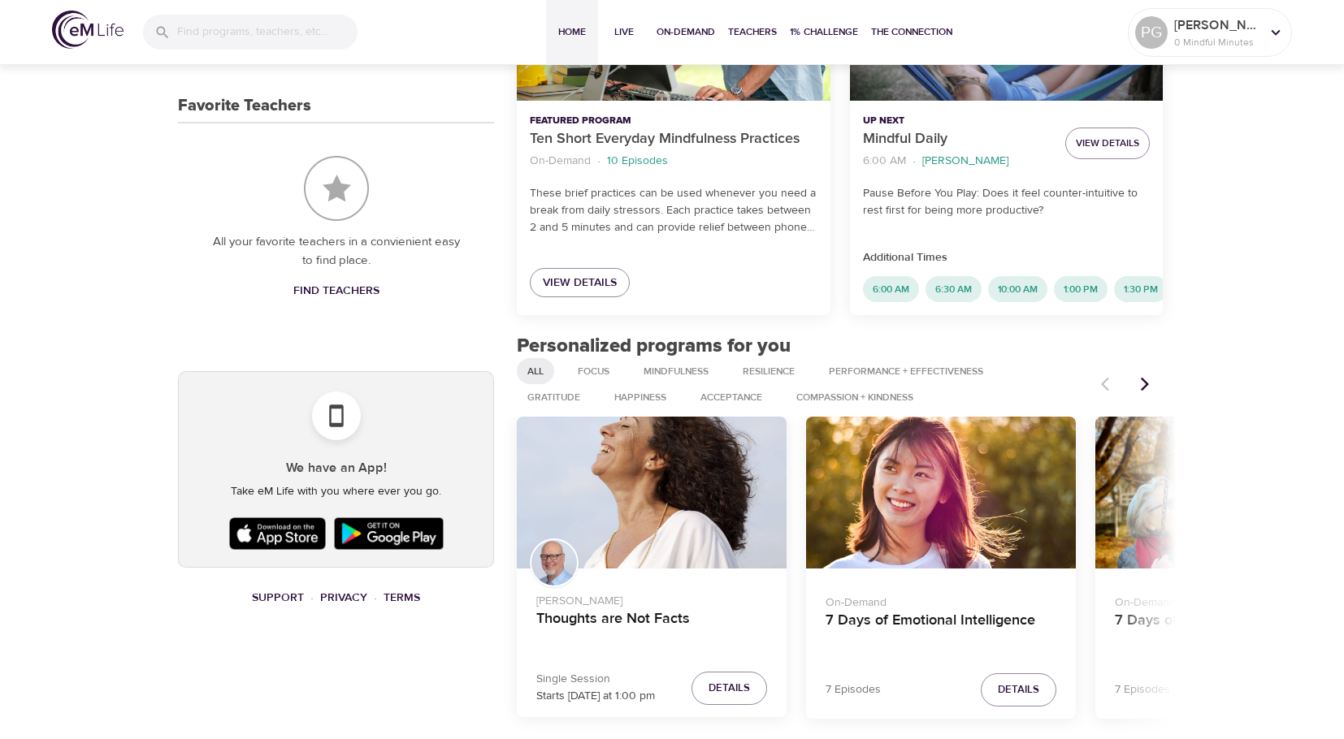
click at [1292, 37] on div "Home Live On-Demand Teachers 1% Challenge The Connection PG Pamela G 0 Mindful …" at bounding box center [672, 32] width 1344 height 65
click at [1277, 35] on icon at bounding box center [1276, 33] width 18 height 18
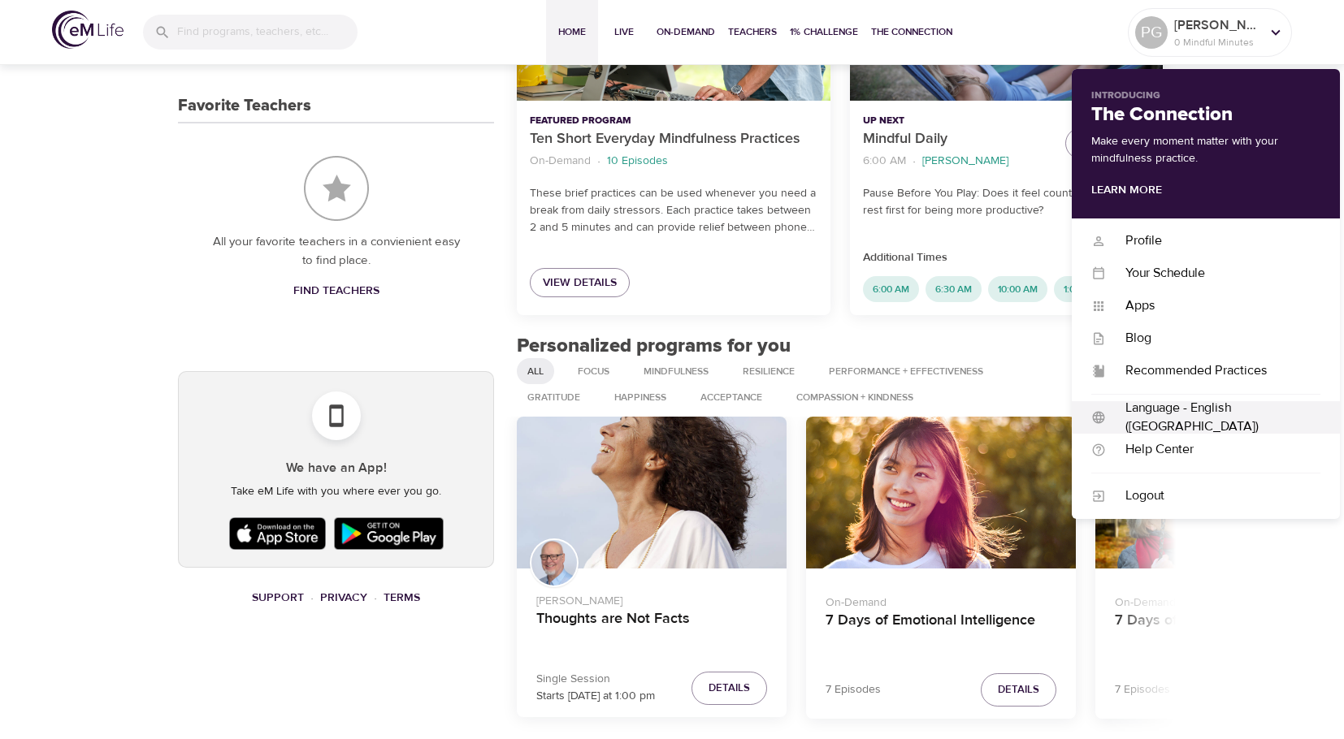
click at [1174, 410] on div "Language - English (US)" at bounding box center [1213, 417] width 214 height 37
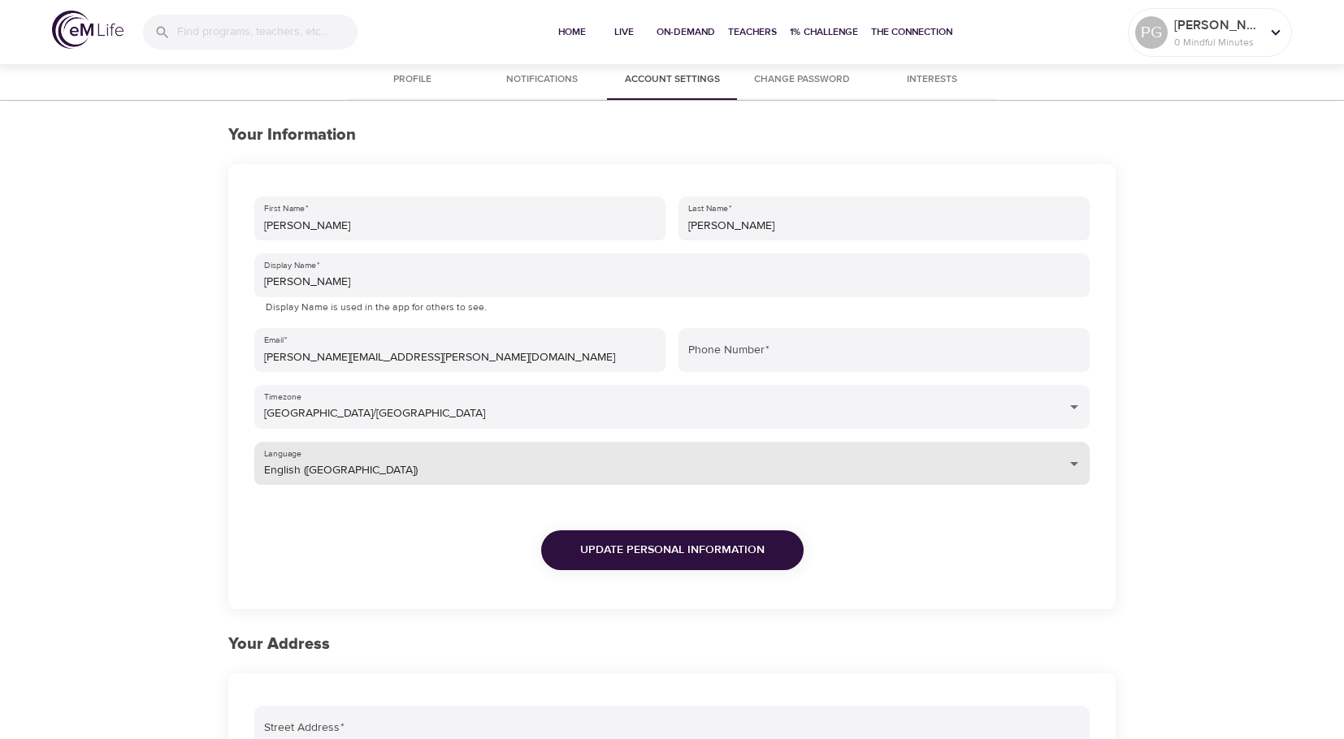
click at [1072, 456] on body "Home Live On-Demand Teachers 1% Challenge The Connection PG Pamela G 0 Mindful …" at bounding box center [672, 605] width 1344 height 1210
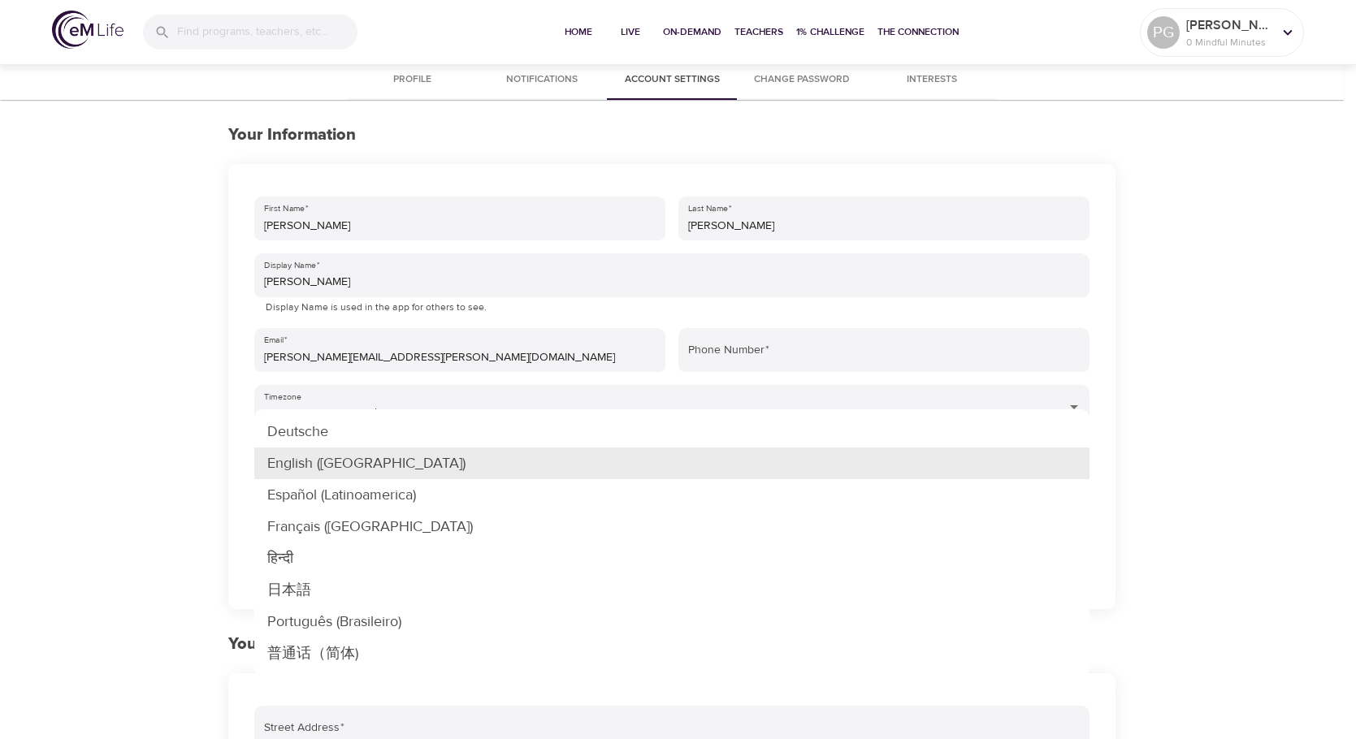
click at [1170, 448] on div at bounding box center [678, 369] width 1356 height 739
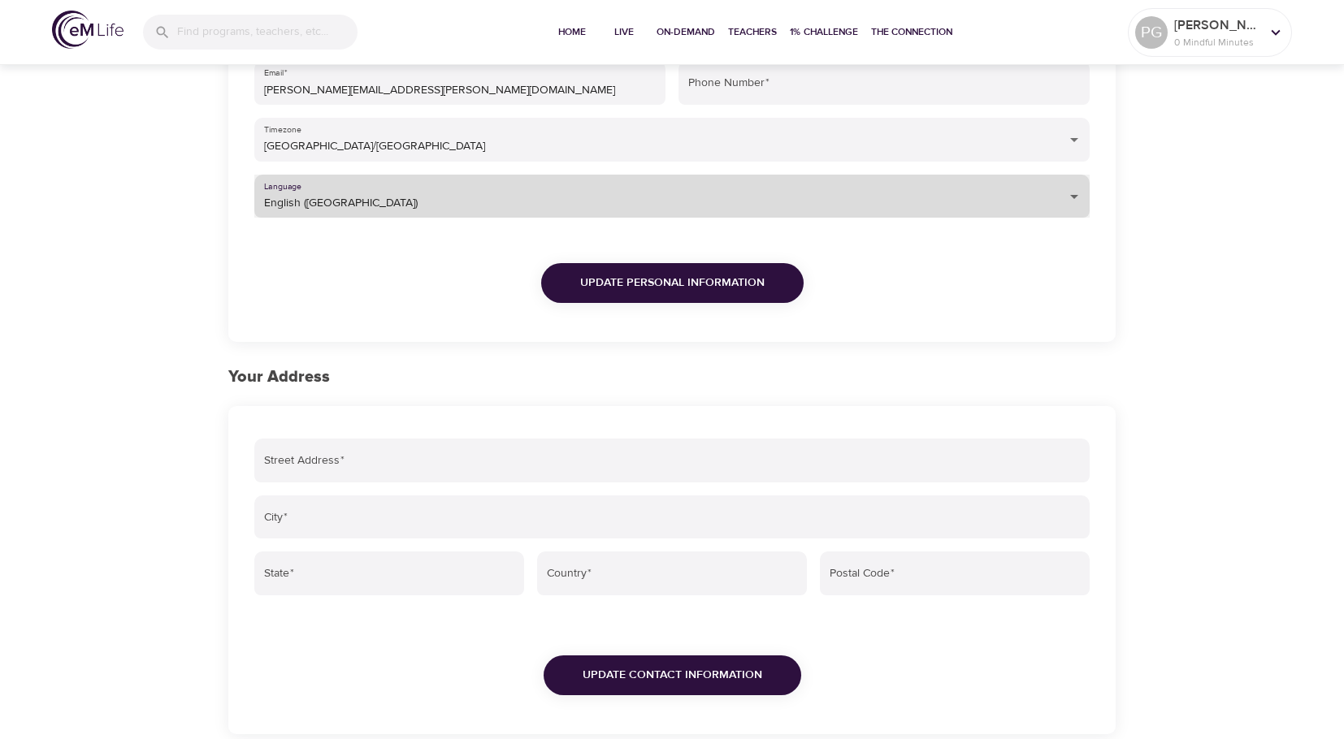
scroll to position [253, 0]
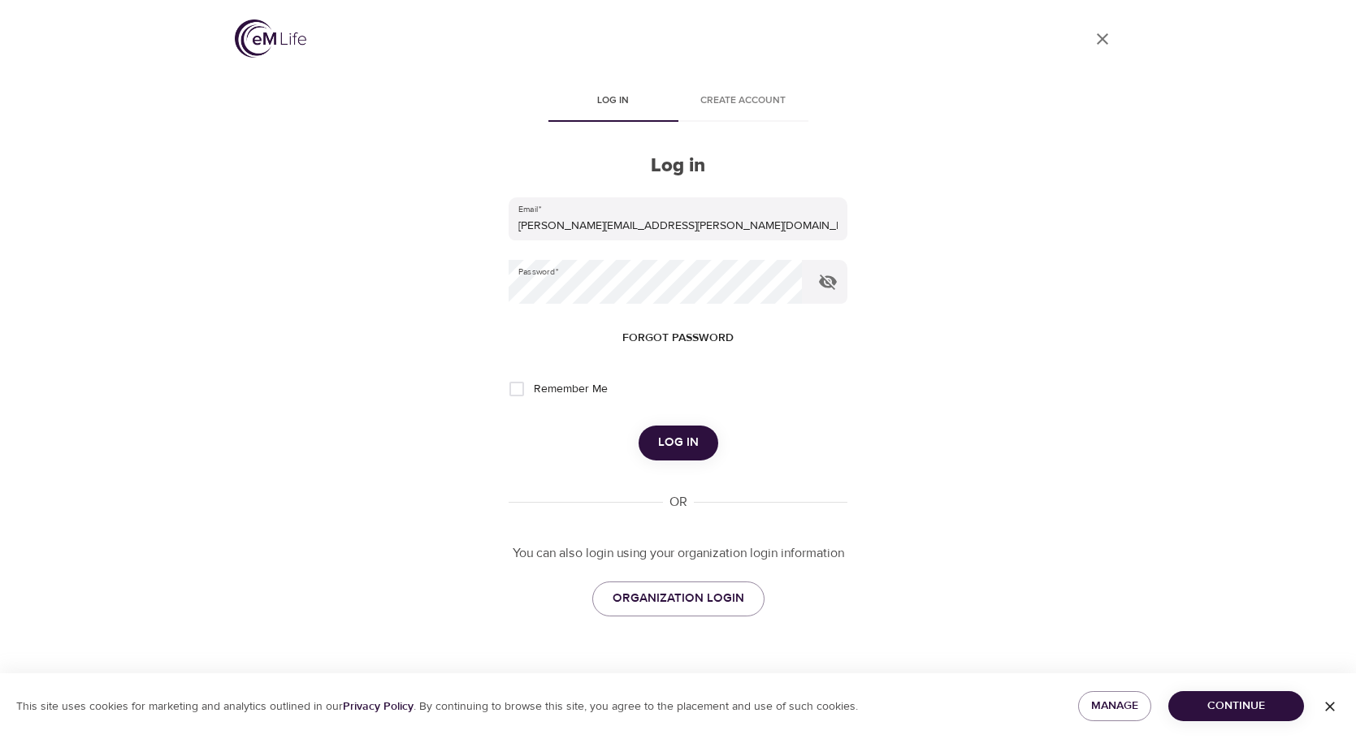
click at [518, 388] on input "Remember Me" at bounding box center [517, 389] width 34 height 34
checkbox input "true"
click at [1280, 695] on button "Continue" at bounding box center [1236, 706] width 136 height 30
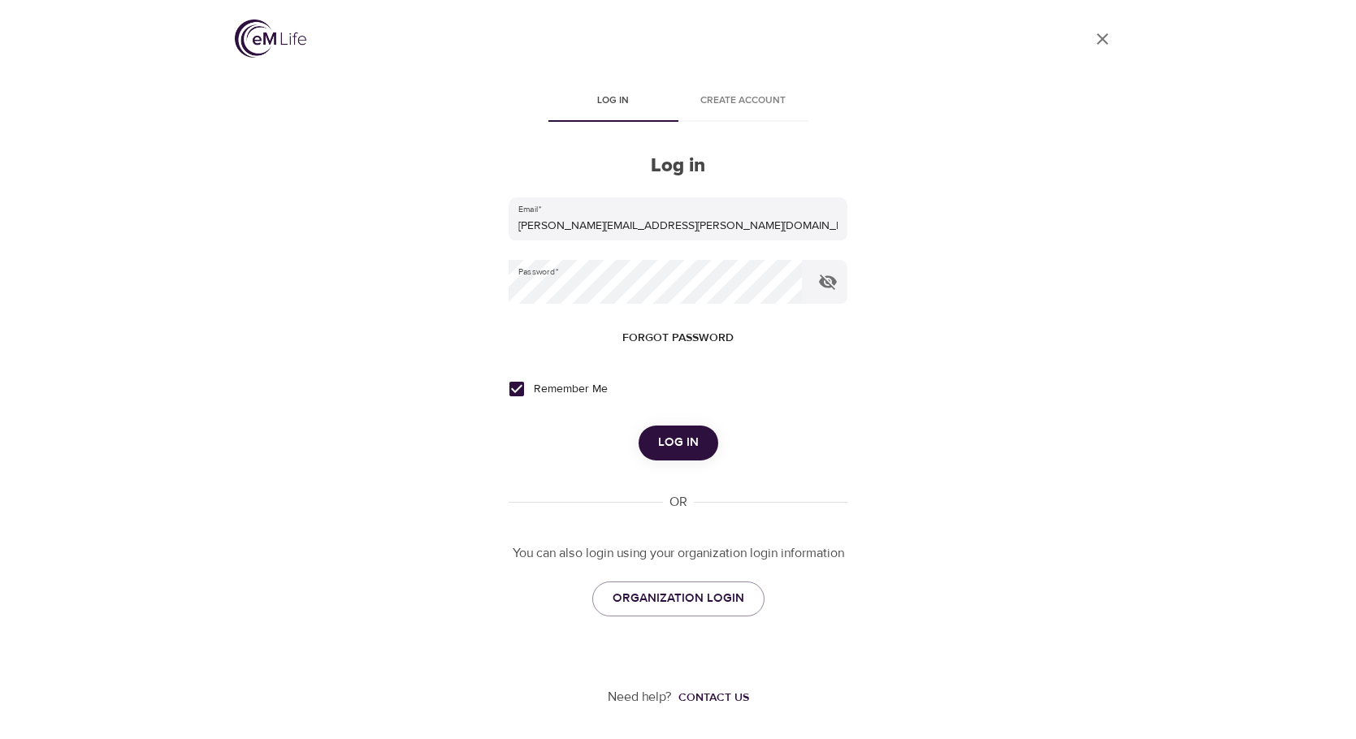
click at [699, 455] on button "Log in" at bounding box center [679, 443] width 80 height 34
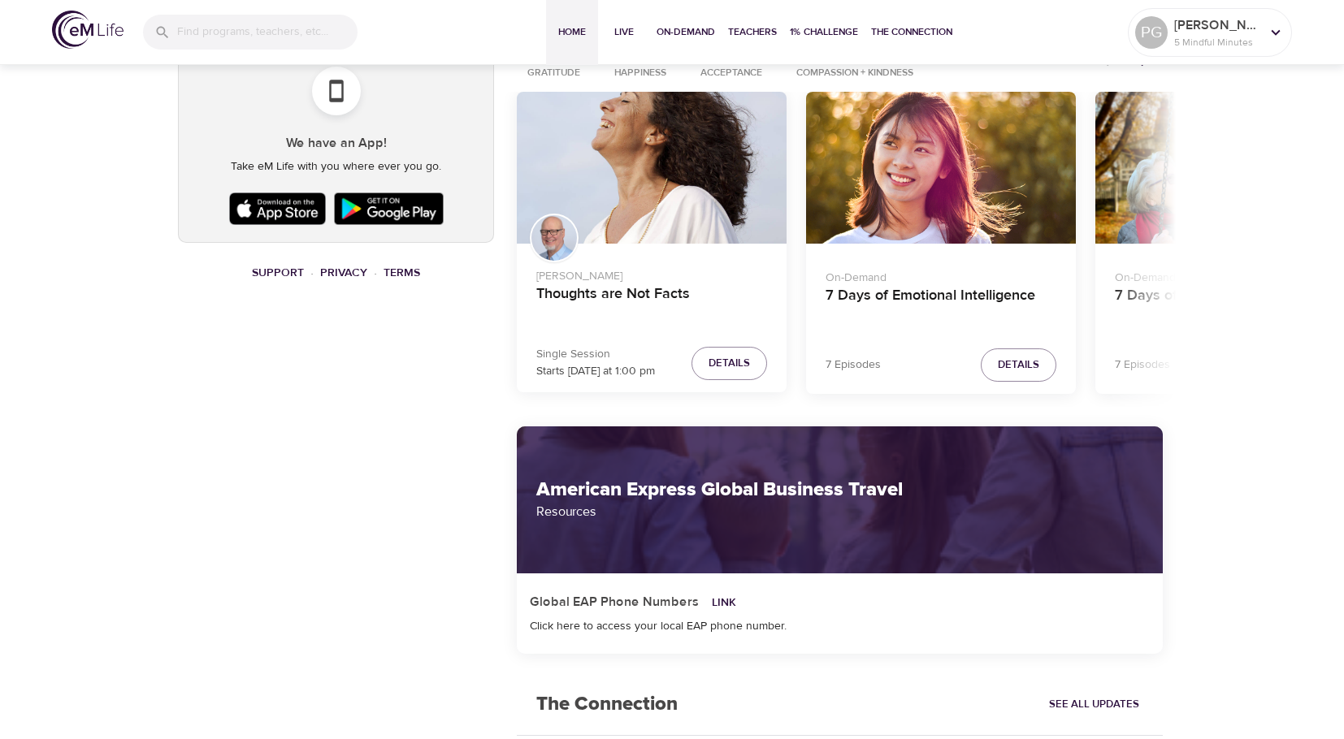
scroll to position [1245, 0]
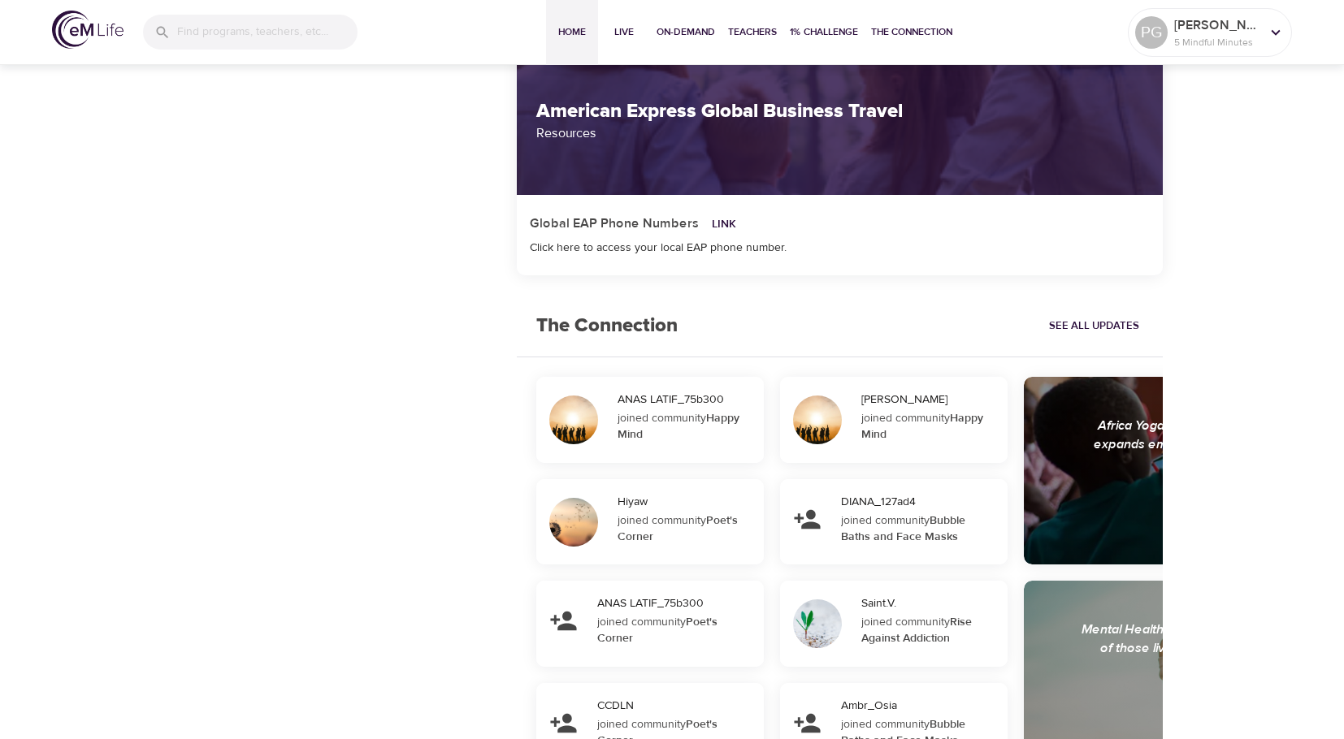
drag, startPoint x: 577, startPoint y: 145, endPoint x: 579, endPoint y: 158, distance: 12.4
click at [577, 143] on p "Resources" at bounding box center [839, 132] width 607 height 19
click at [686, 256] on div "Click here to access your local EAP phone number." at bounding box center [840, 248] width 620 height 16
click at [712, 232] on link "Link" at bounding box center [724, 224] width 24 height 15
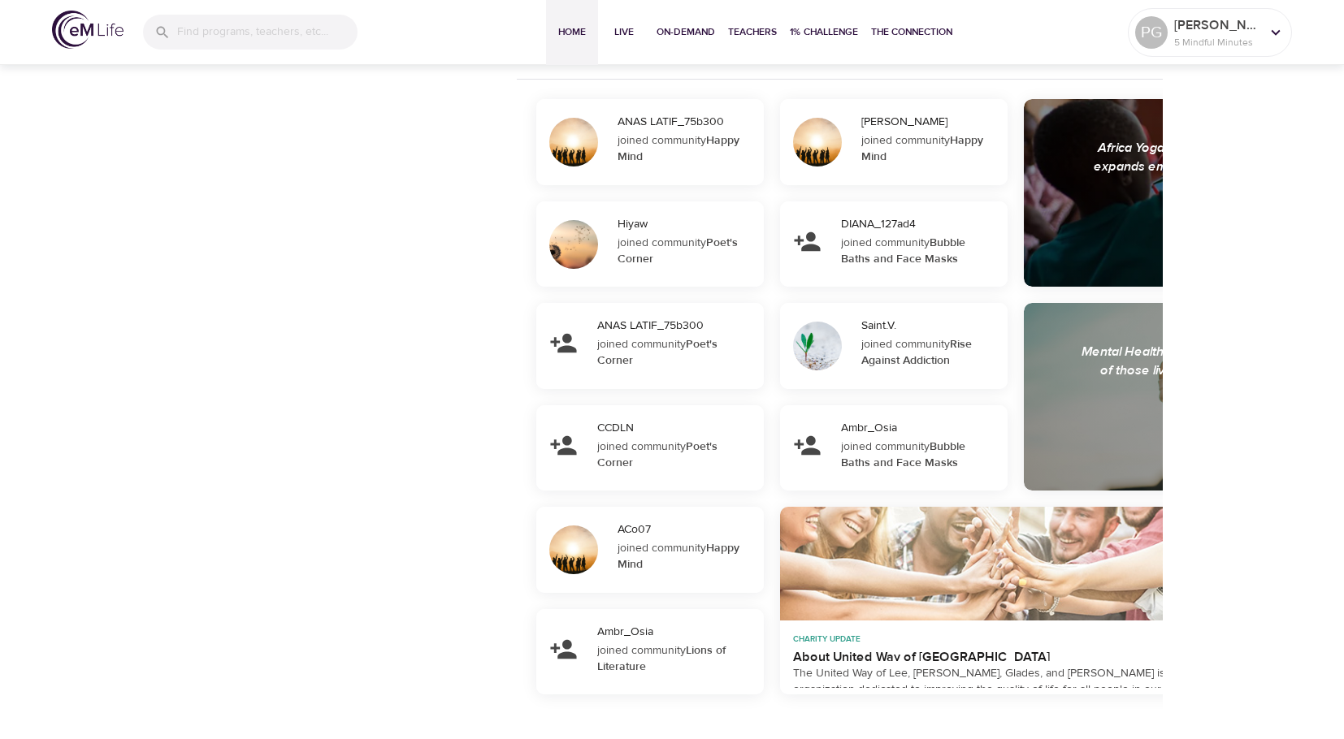
scroll to position [1562, 0]
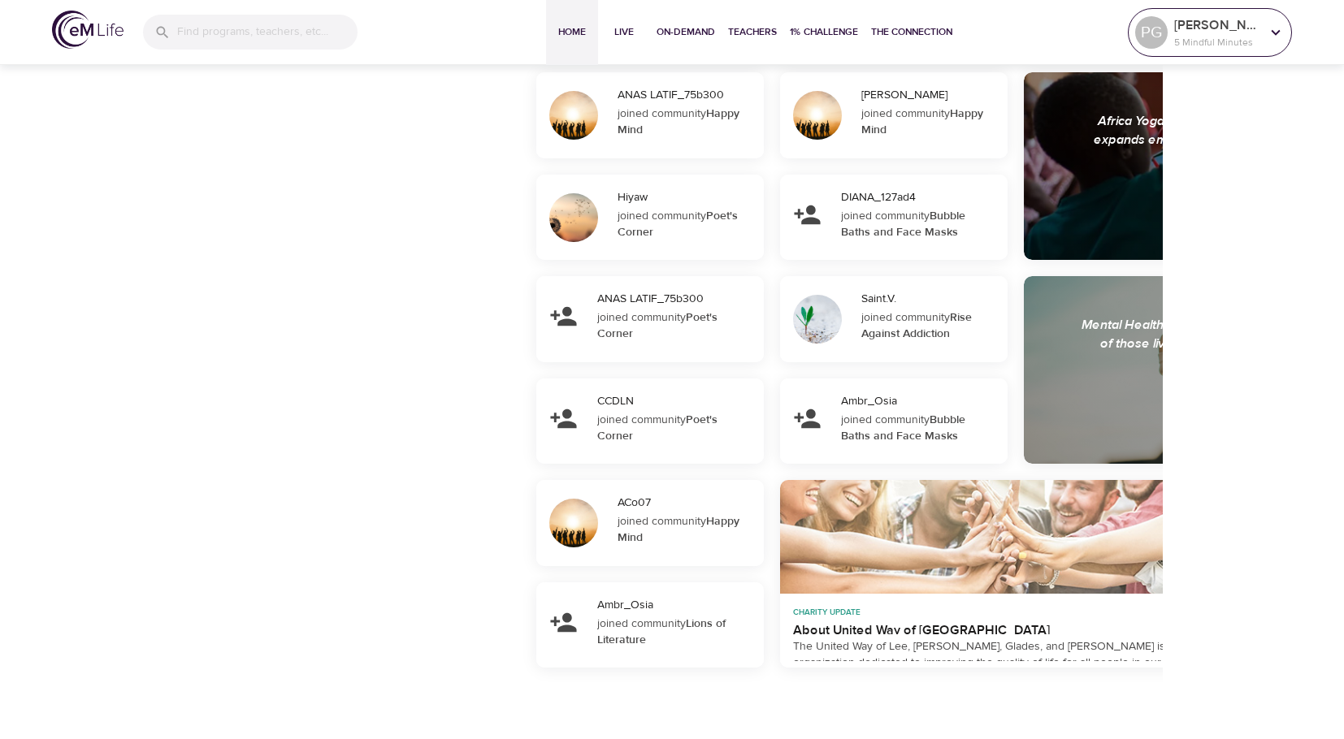
click at [1204, 15] on p "[PERSON_NAME]" at bounding box center [1217, 24] width 86 height 19
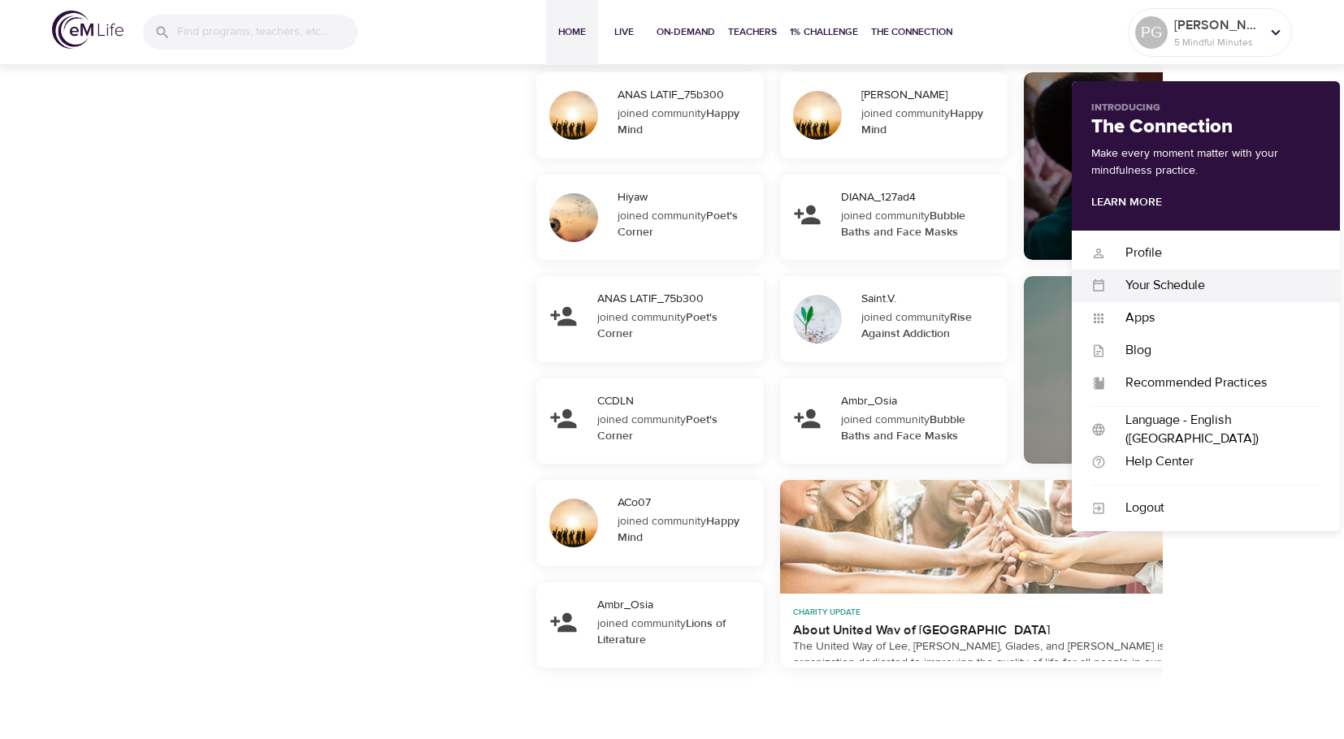
click at [1164, 276] on div "Your Schedule" at bounding box center [1213, 285] width 214 height 19
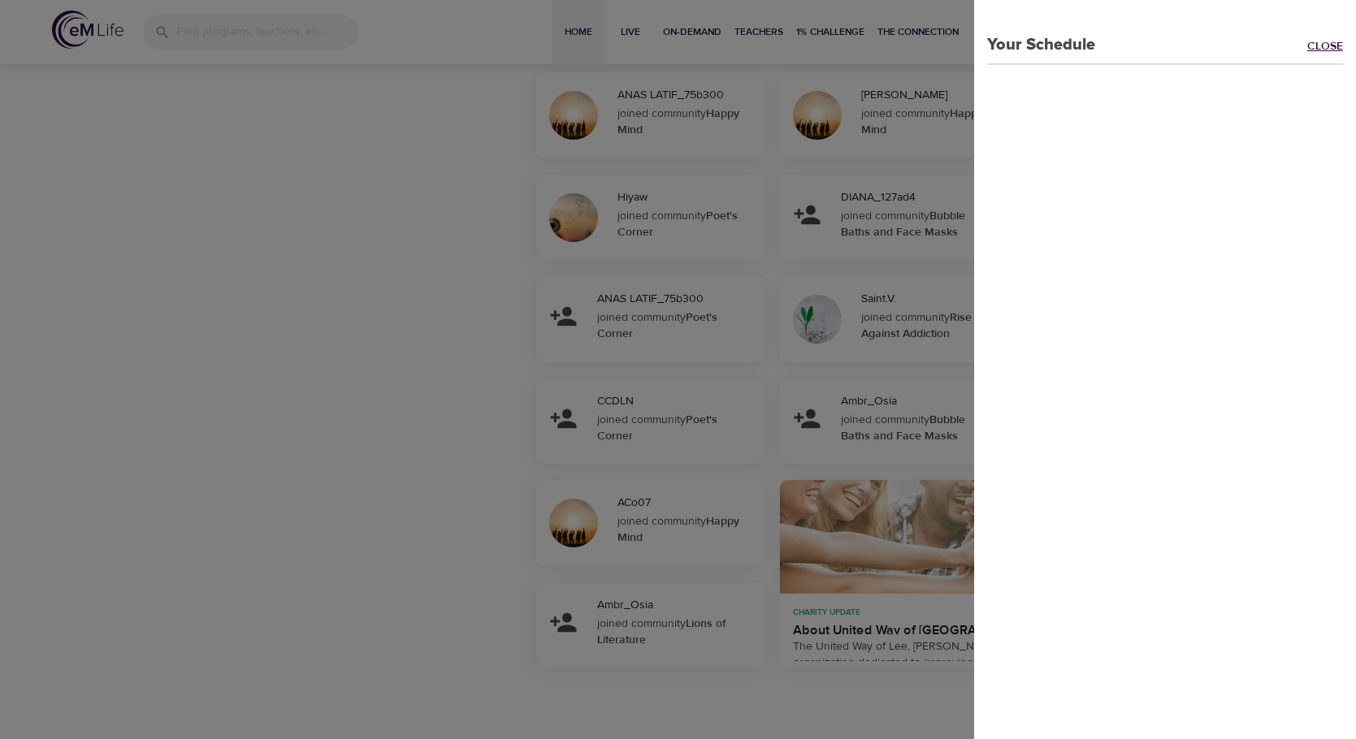
click at [1307, 49] on link "Close" at bounding box center [1331, 47] width 49 height 19
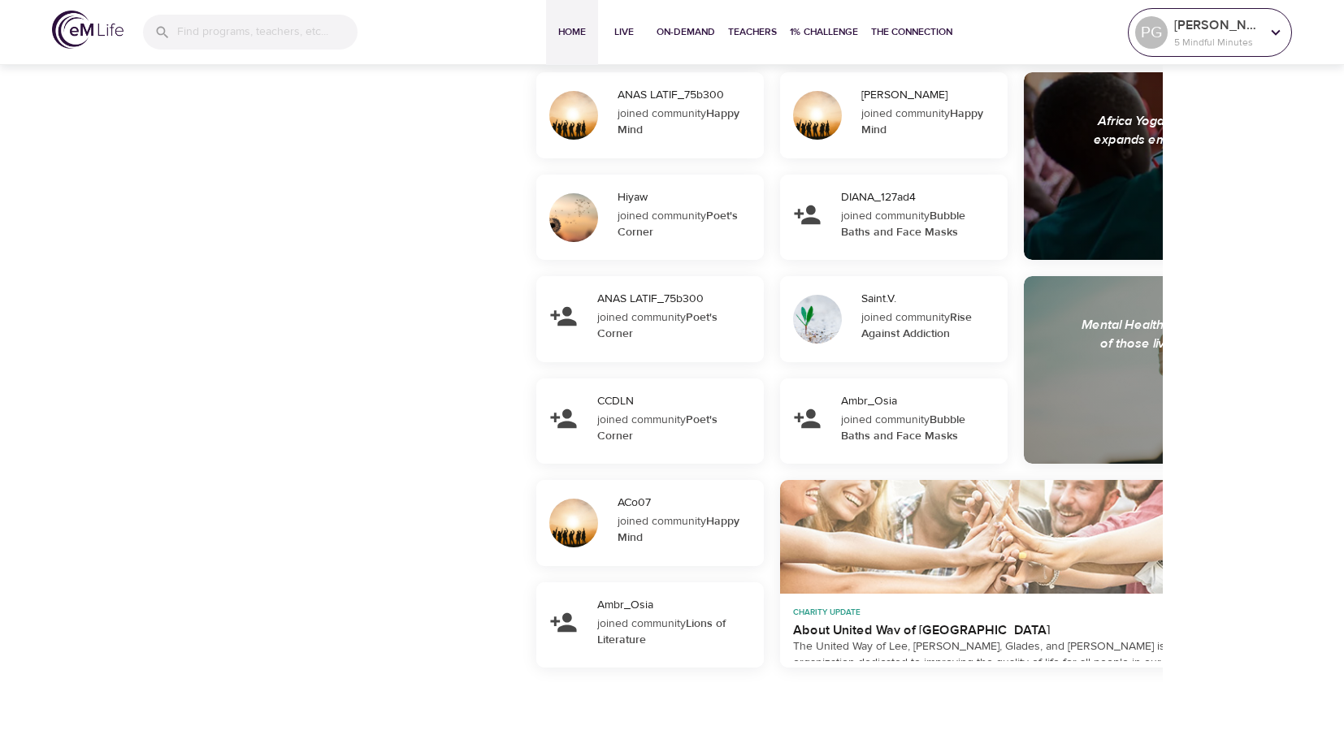
click at [1175, 29] on p "[PERSON_NAME]" at bounding box center [1217, 24] width 86 height 19
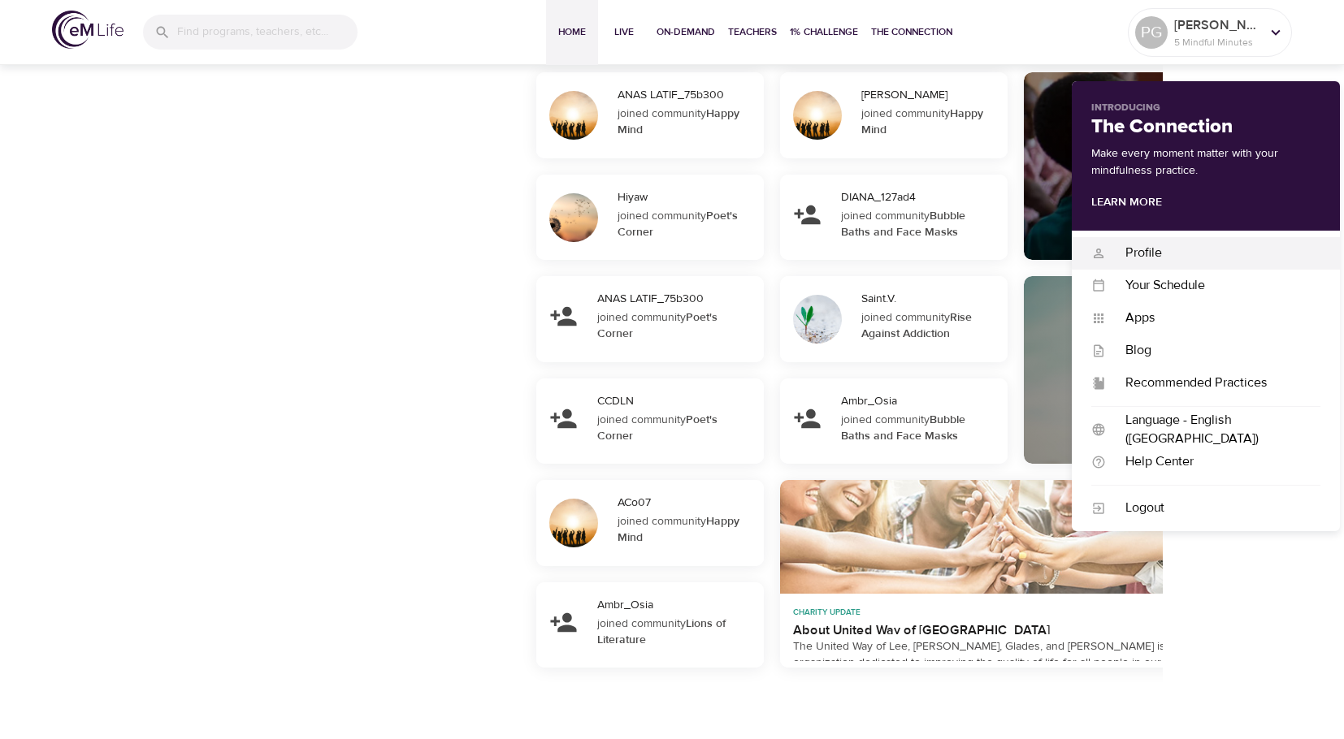
click at [1141, 244] on div "Profile" at bounding box center [1213, 253] width 214 height 19
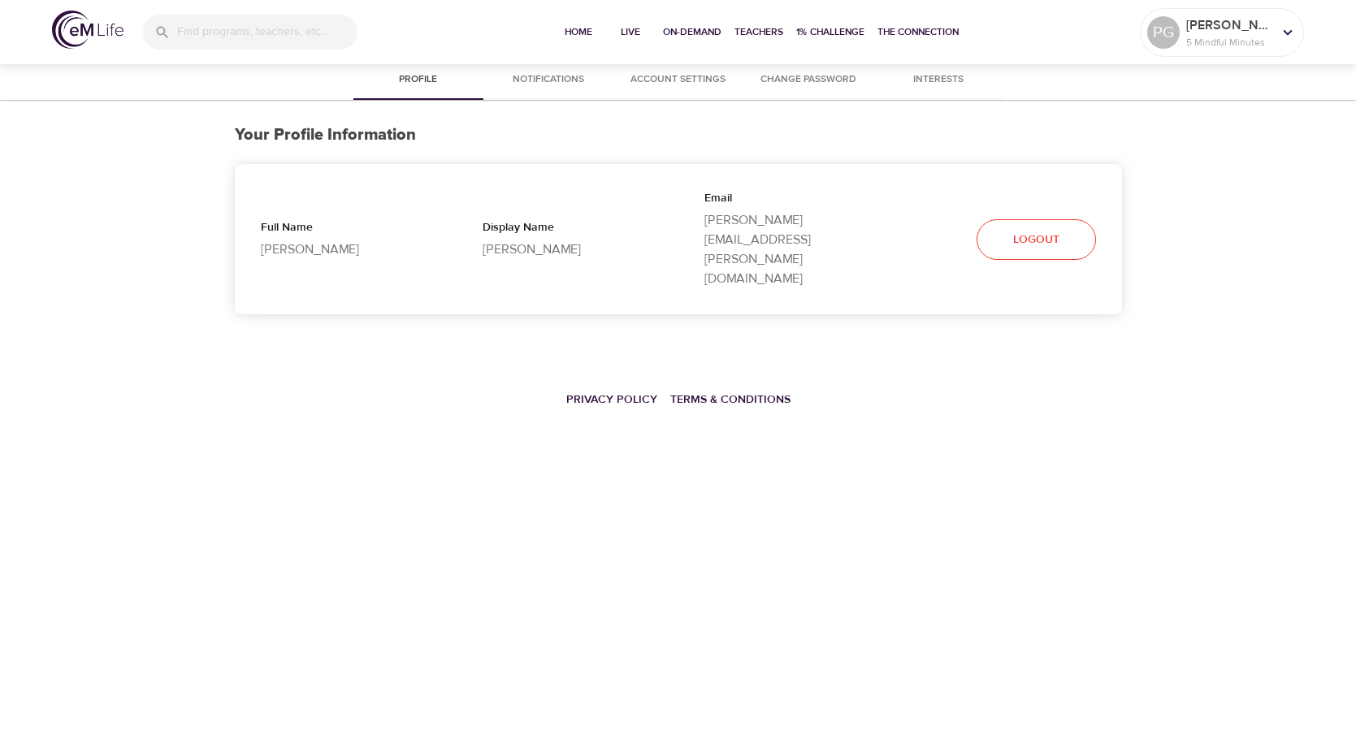
select select "10"
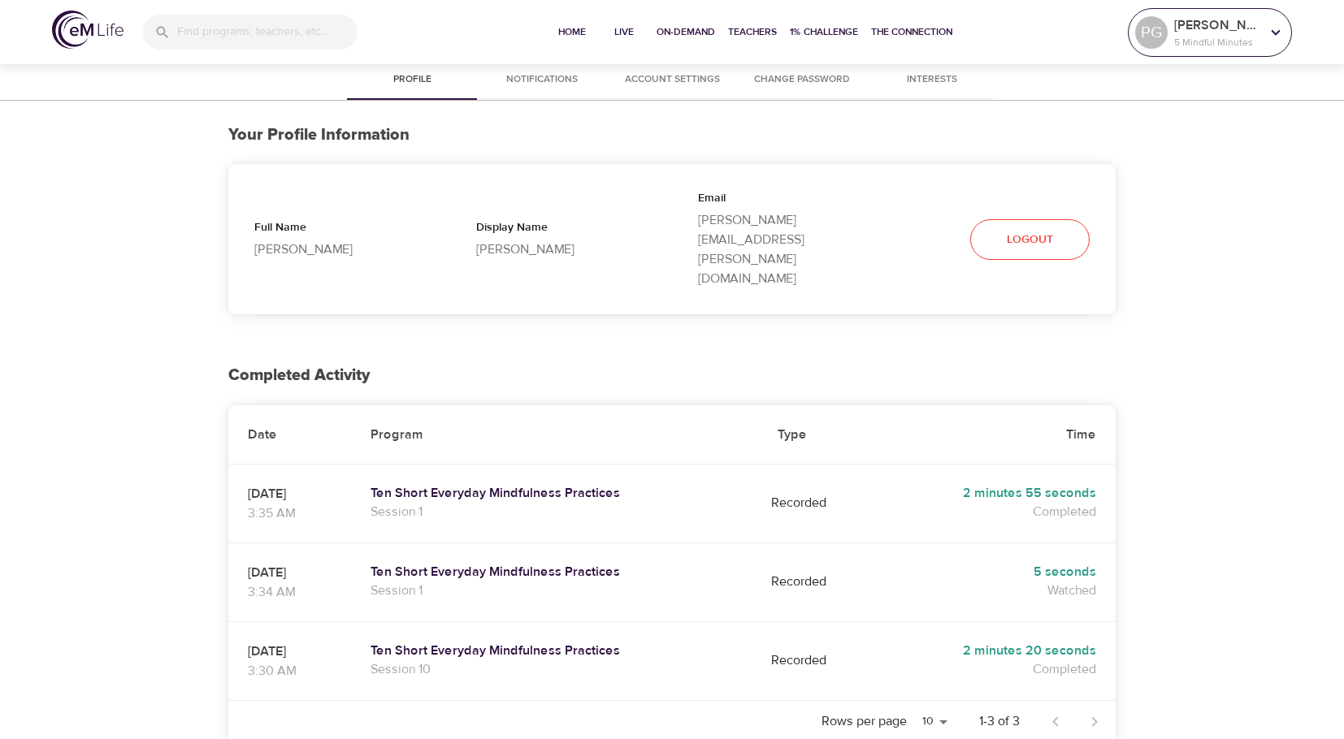
click at [1246, 49] on p "5 Mindful Minutes" at bounding box center [1217, 42] width 86 height 15
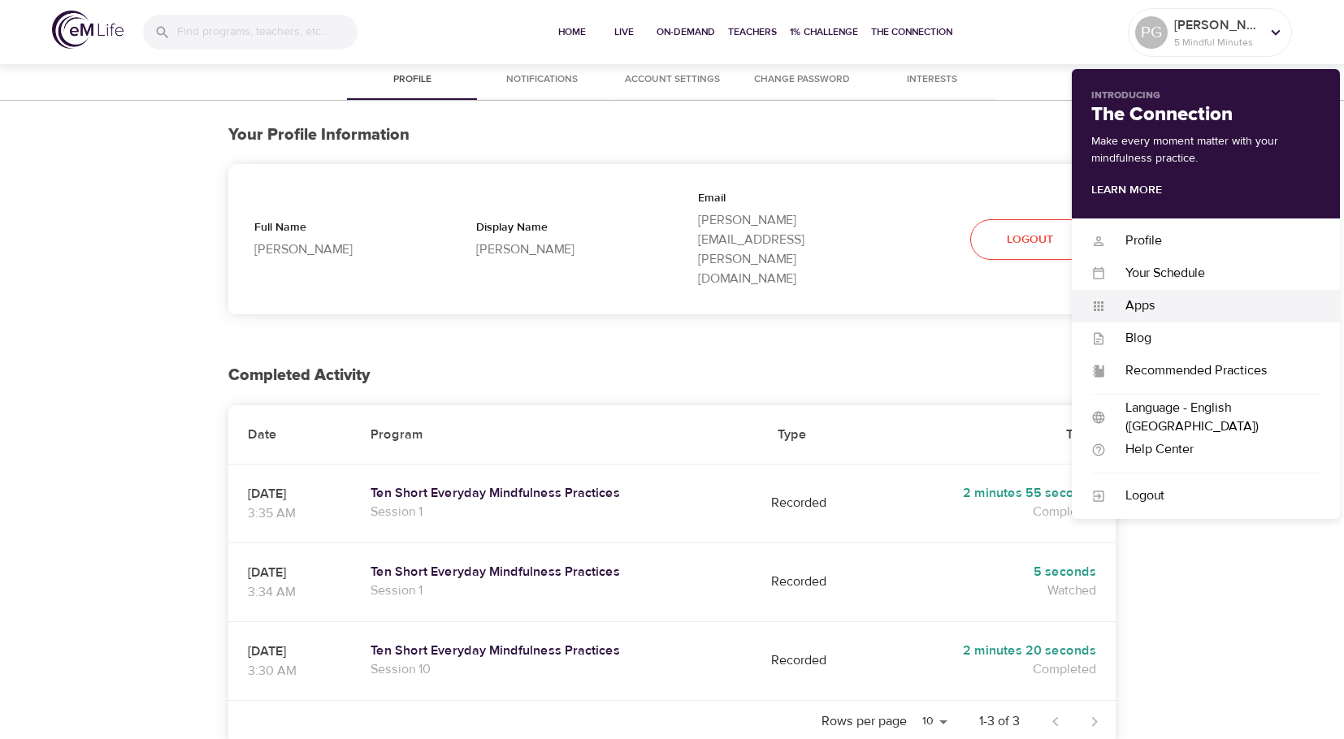
click at [1133, 308] on div "Apps" at bounding box center [1213, 306] width 214 height 19
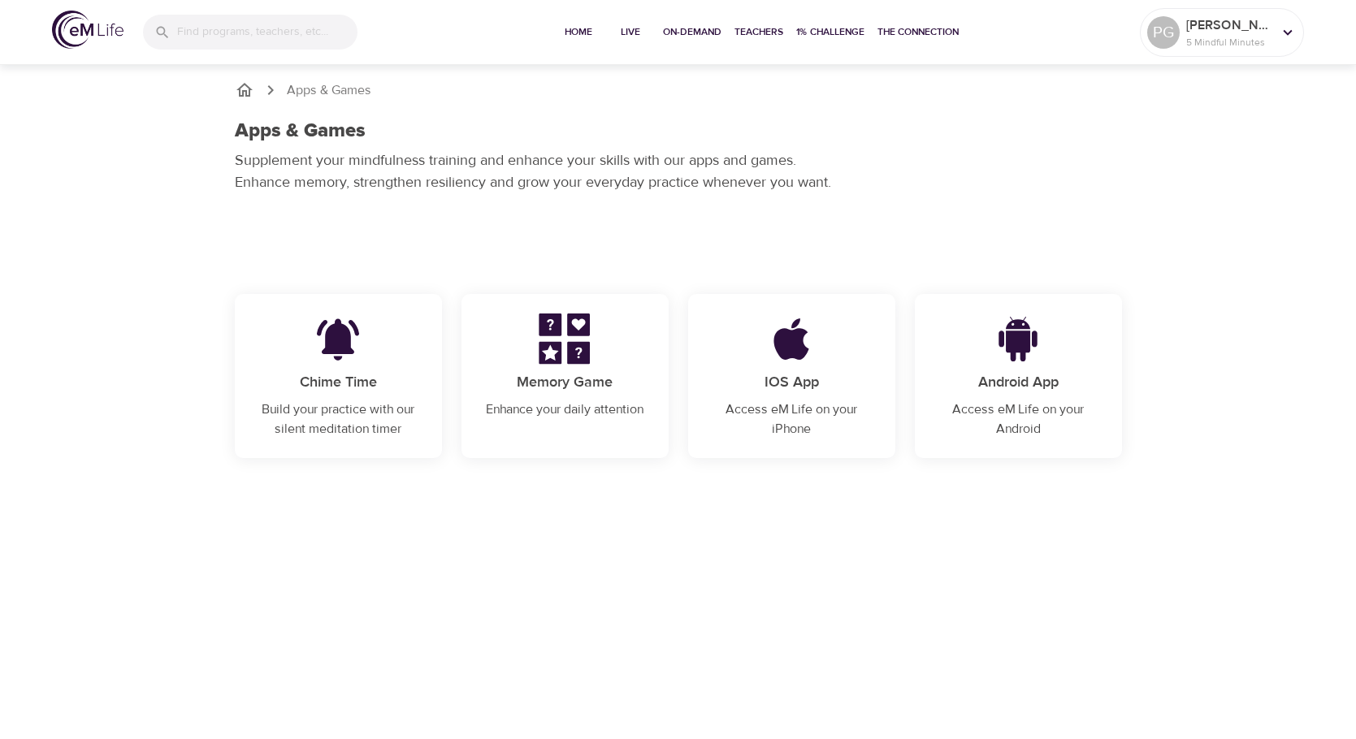
click at [566, 356] on img at bounding box center [564, 339] width 101 height 51
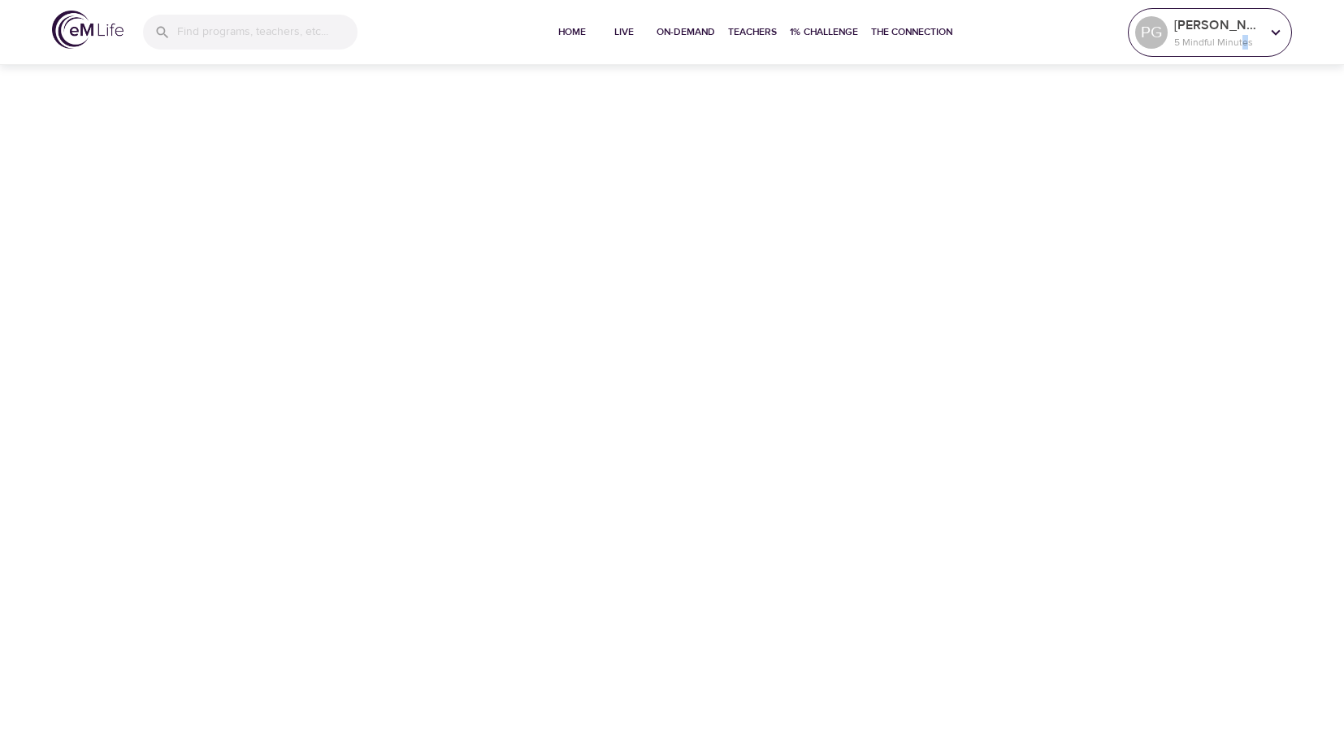
click at [1241, 50] on div "Pamela G 5 Mindful Minutes" at bounding box center [1217, 32] width 93 height 41
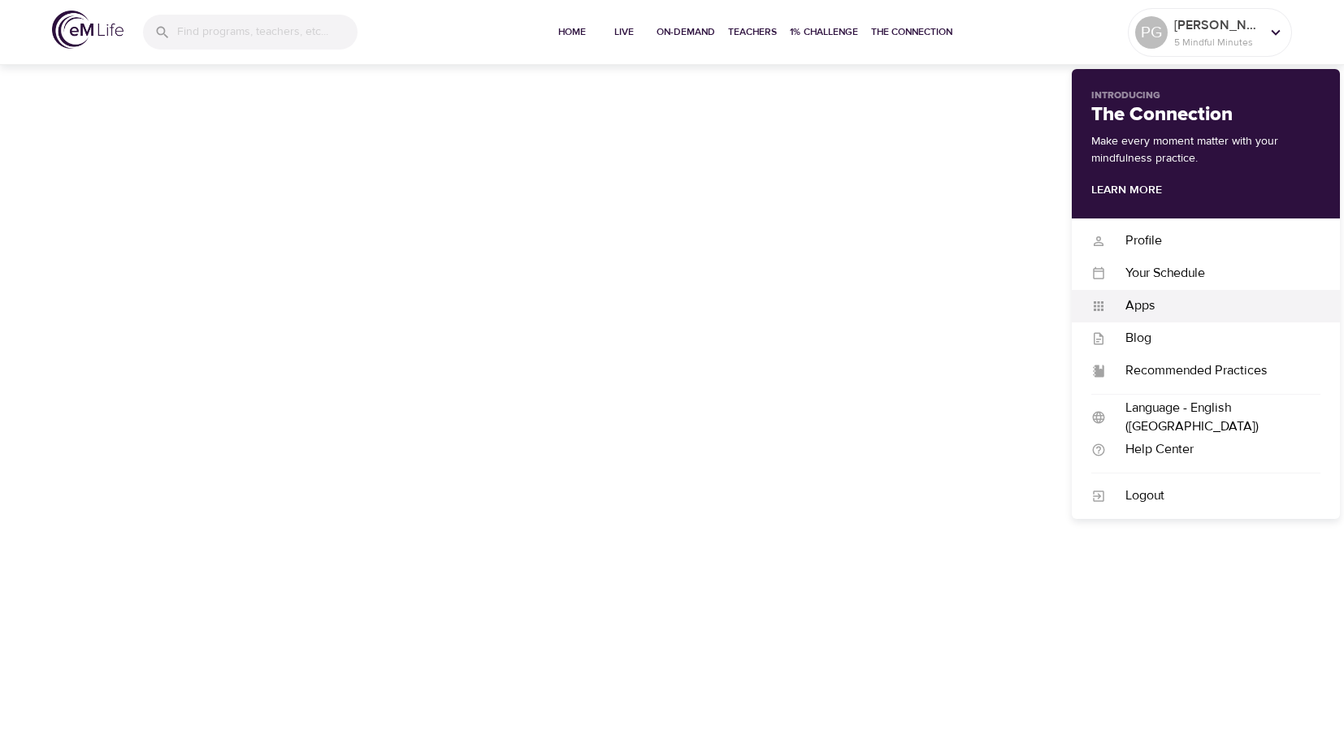
click at [1145, 312] on div "Apps" at bounding box center [1213, 306] width 214 height 19
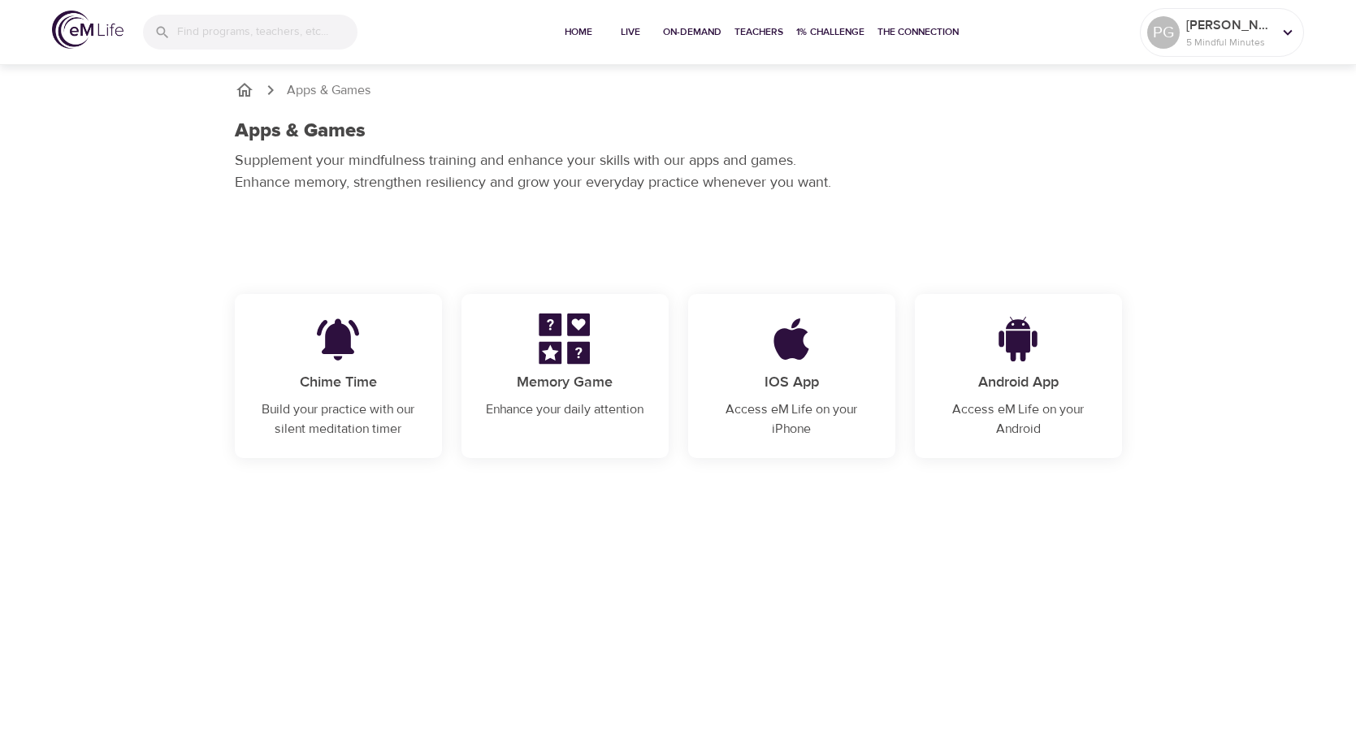
click at [355, 417] on p "Build your practice with our silent meditation timer" at bounding box center [338, 419] width 168 height 39
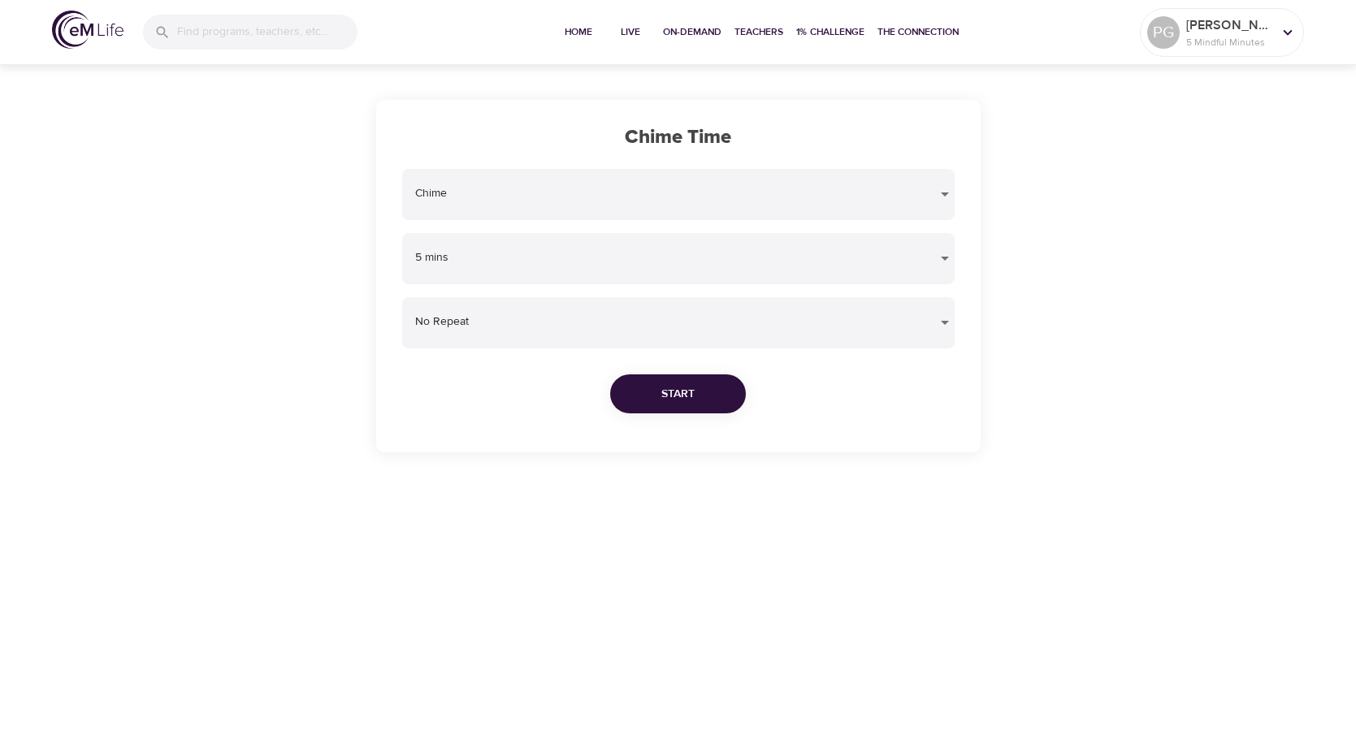
click at [521, 194] on body "Home Live On-Demand Teachers 1% Challenge The Connection PG Pamela G 5 Mindful …" at bounding box center [678, 369] width 1356 height 739
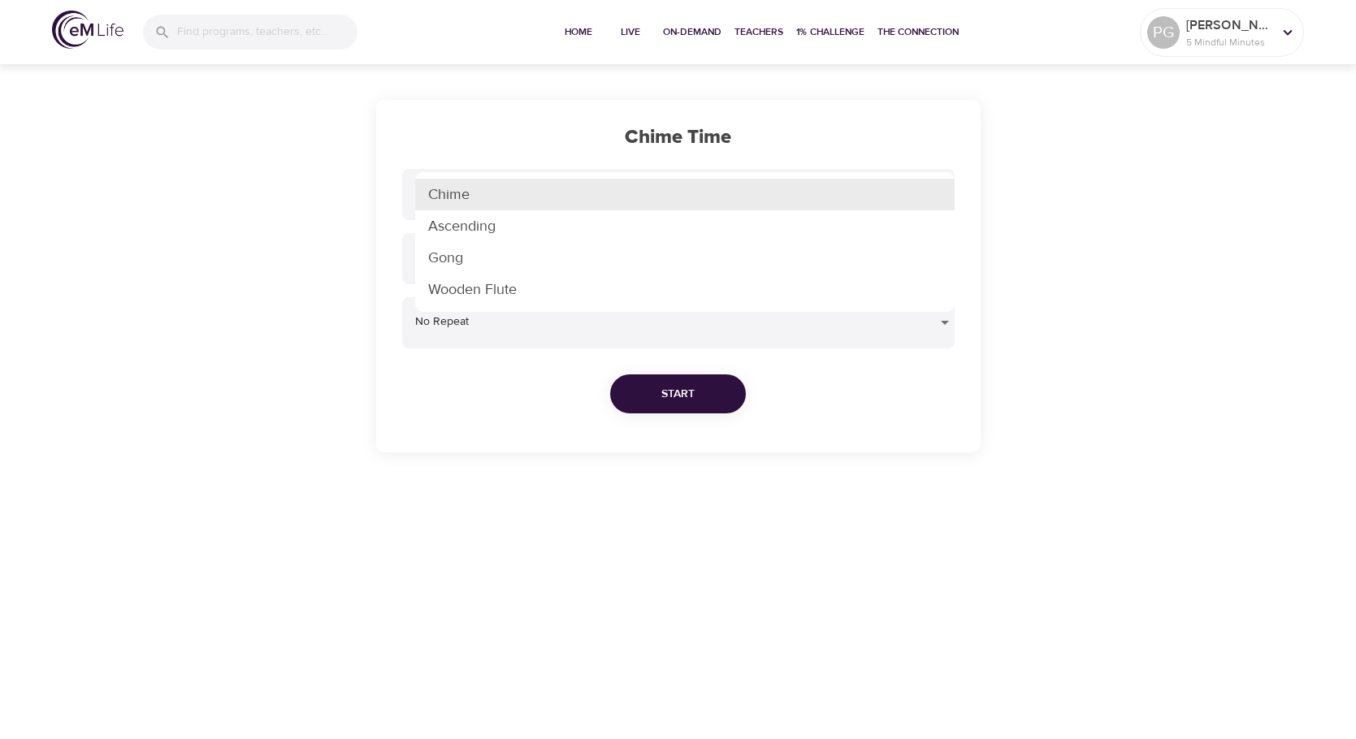
click at [521, 194] on li "Chime" at bounding box center [684, 195] width 539 height 32
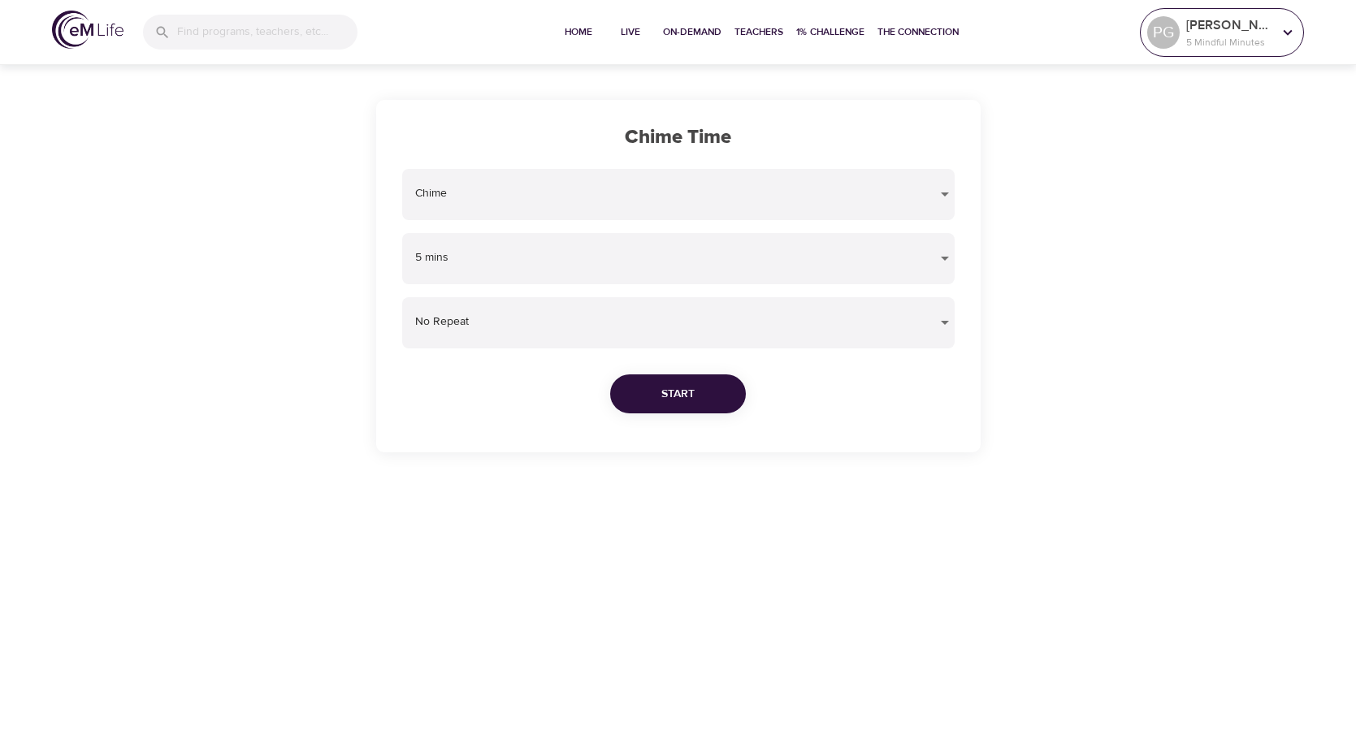
click at [1213, 27] on p "[PERSON_NAME]" at bounding box center [1229, 24] width 86 height 19
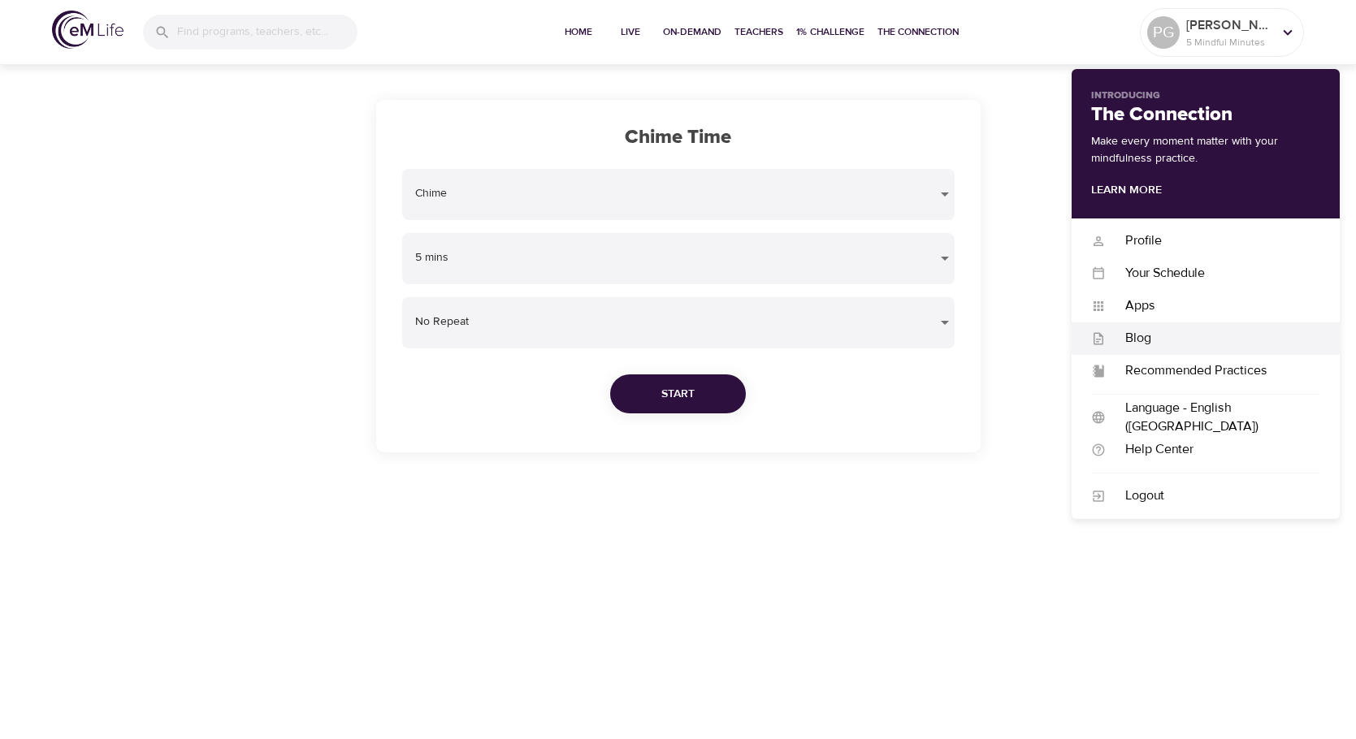
click at [1136, 334] on div "Blog" at bounding box center [1213, 338] width 214 height 19
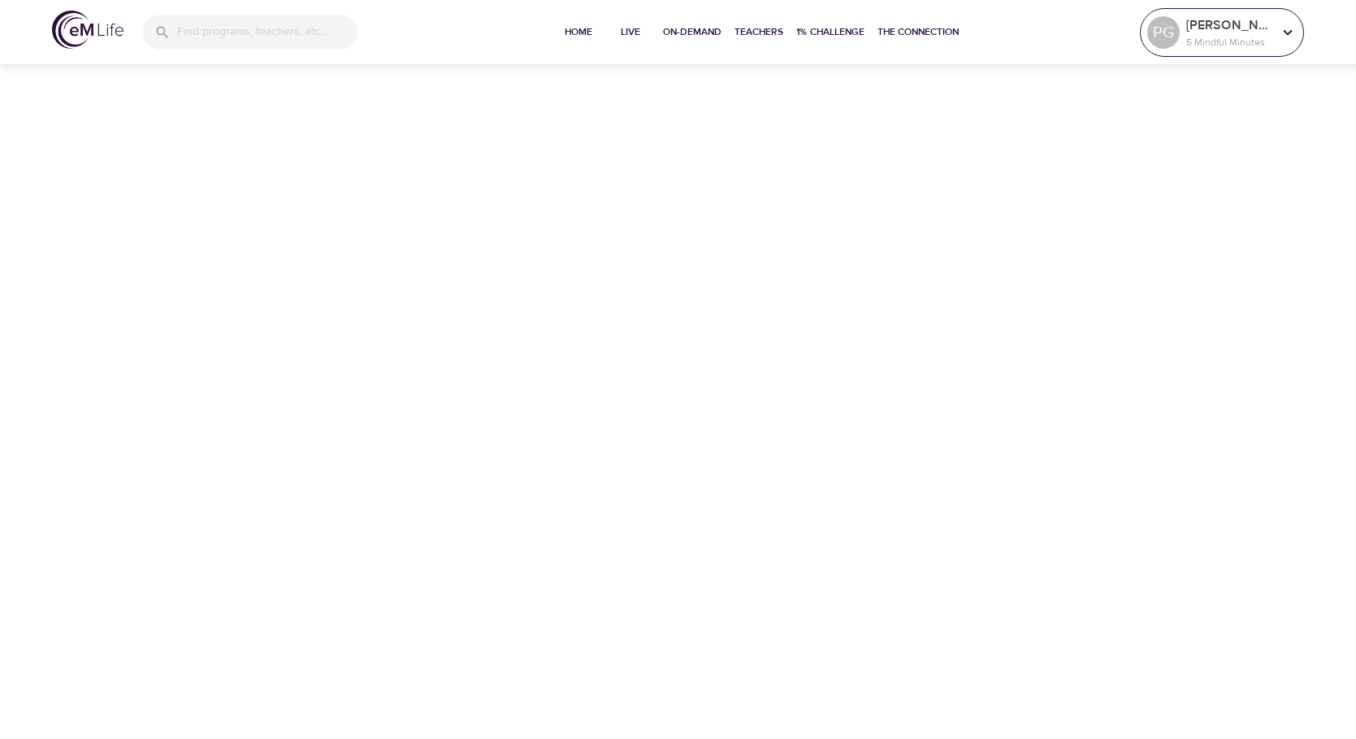
click at [1224, 24] on p "[PERSON_NAME]" at bounding box center [1229, 24] width 86 height 19
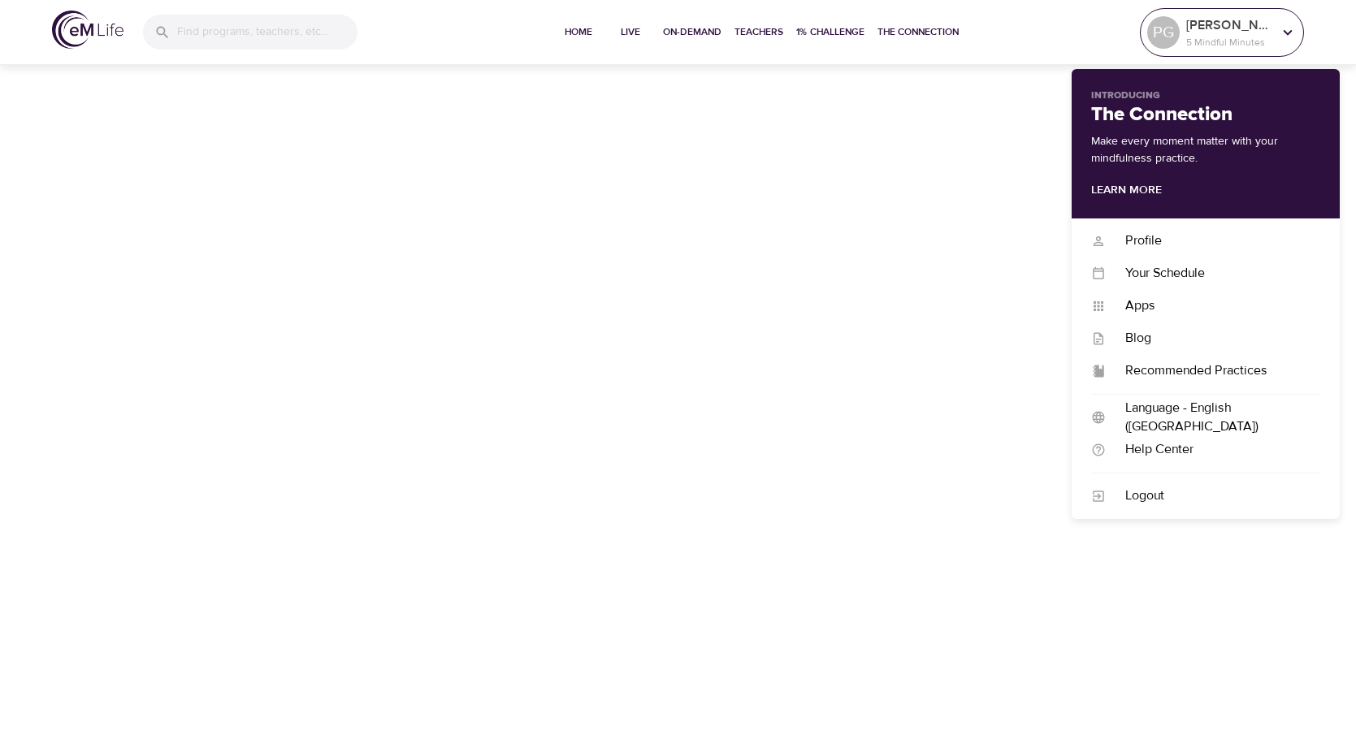
click at [1224, 24] on p "[PERSON_NAME]" at bounding box center [1229, 24] width 86 height 19
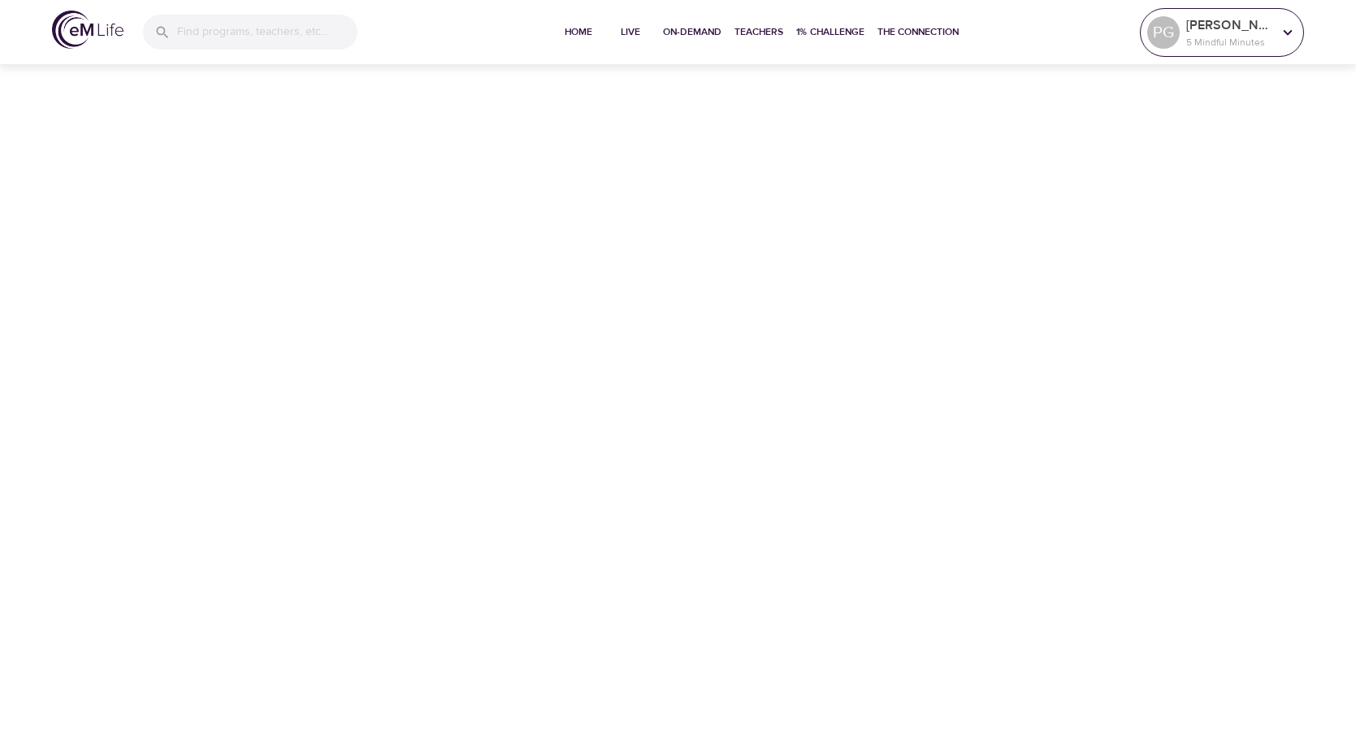
click at [1236, 48] on p "5 Mindful Minutes" at bounding box center [1229, 42] width 86 height 15
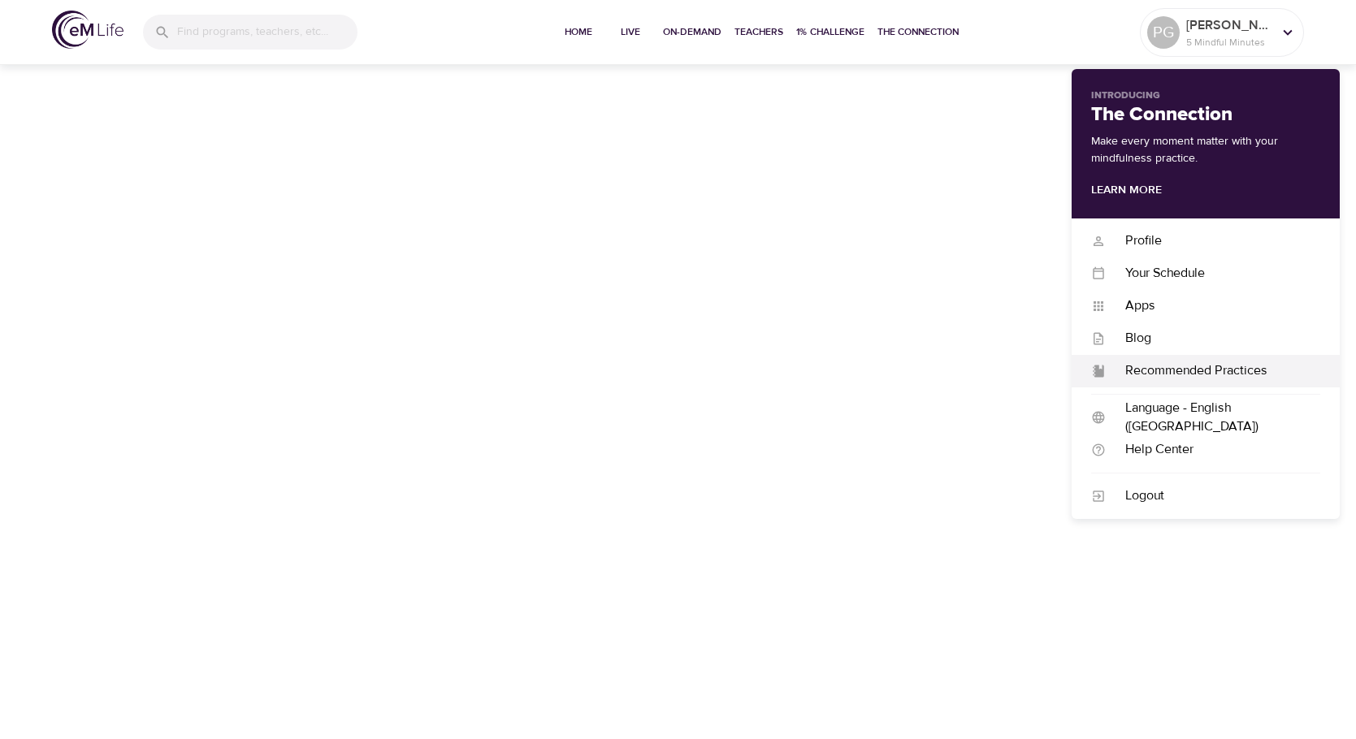
click at [1145, 362] on div "Recommended Practices" at bounding box center [1213, 371] width 214 height 19
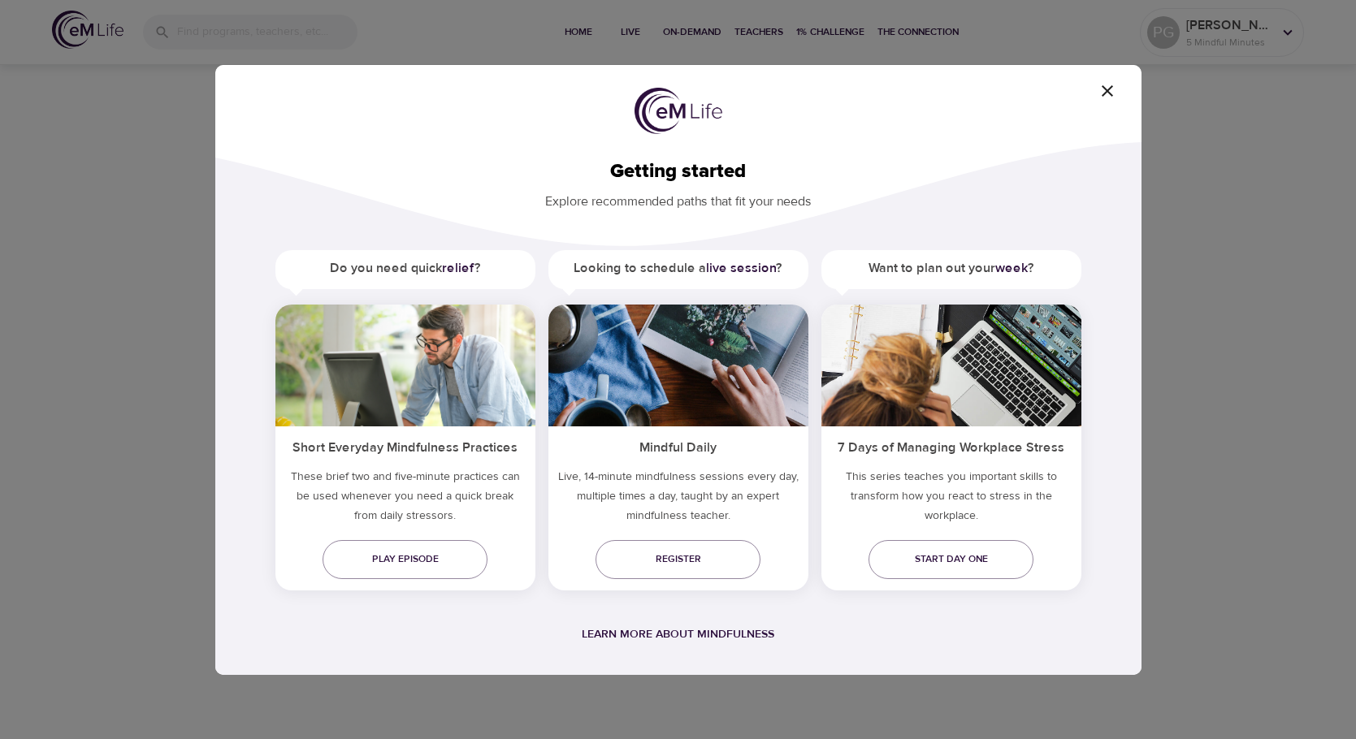
click at [100, 367] on div "Getting started Explore recommended paths that fit your needs Do you need quick…" at bounding box center [678, 369] width 1356 height 739
click at [1111, 84] on icon "button" at bounding box center [1107, 90] width 19 height 19
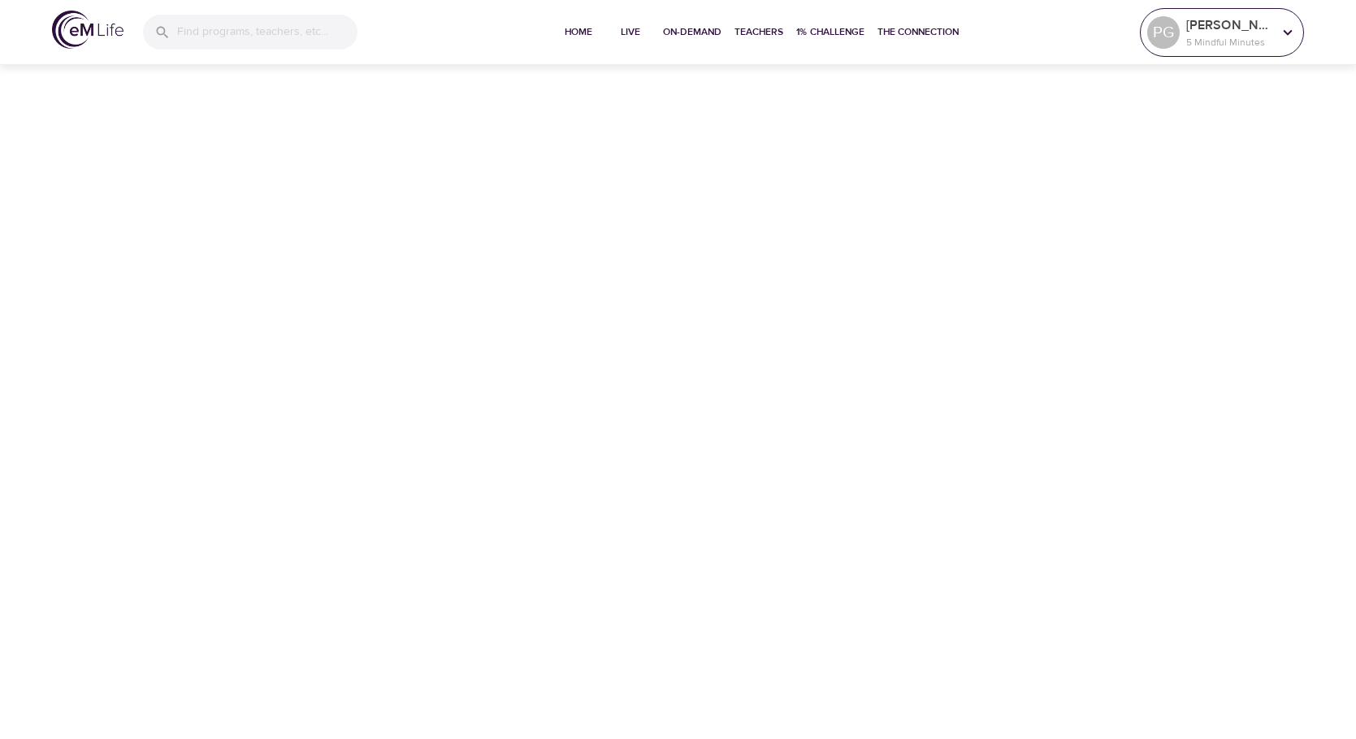
click at [1188, 37] on p "5 Mindful Minutes" at bounding box center [1229, 42] width 86 height 15
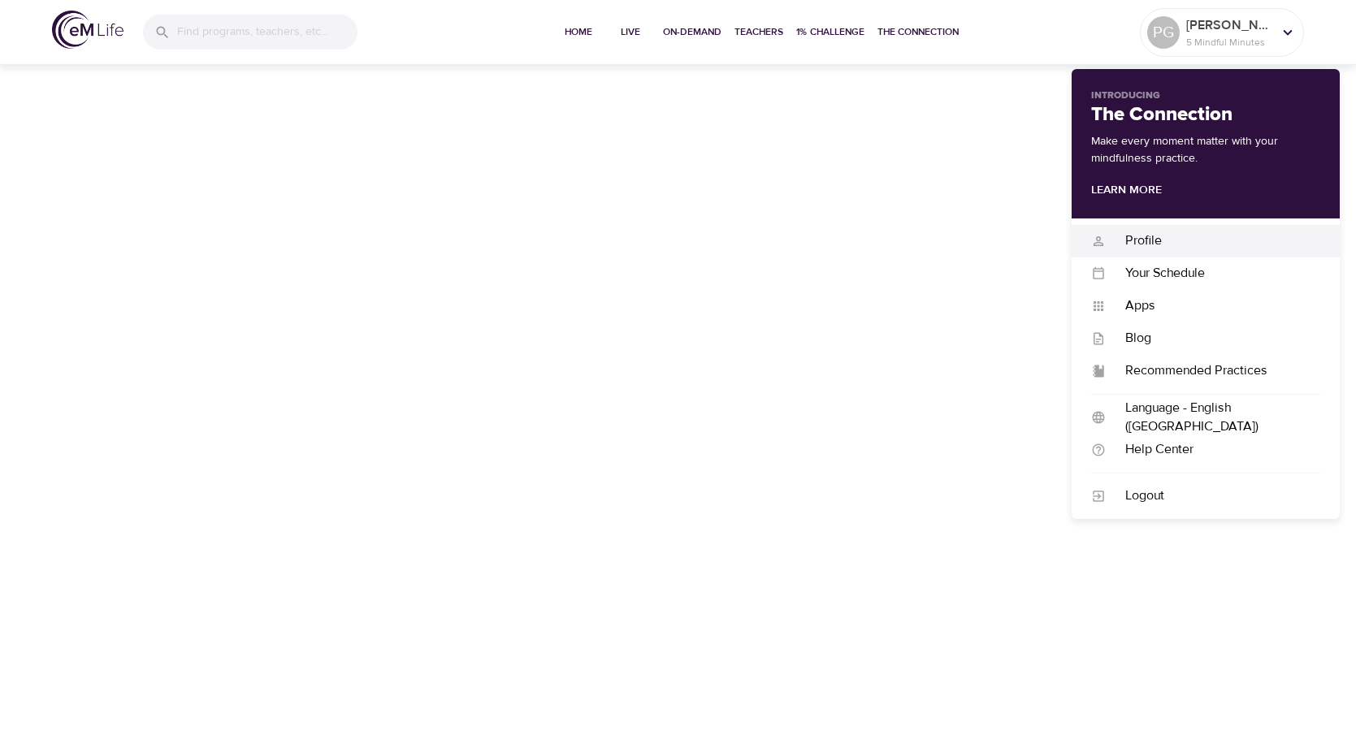
click at [1115, 243] on div "Profile" at bounding box center [1213, 241] width 214 height 19
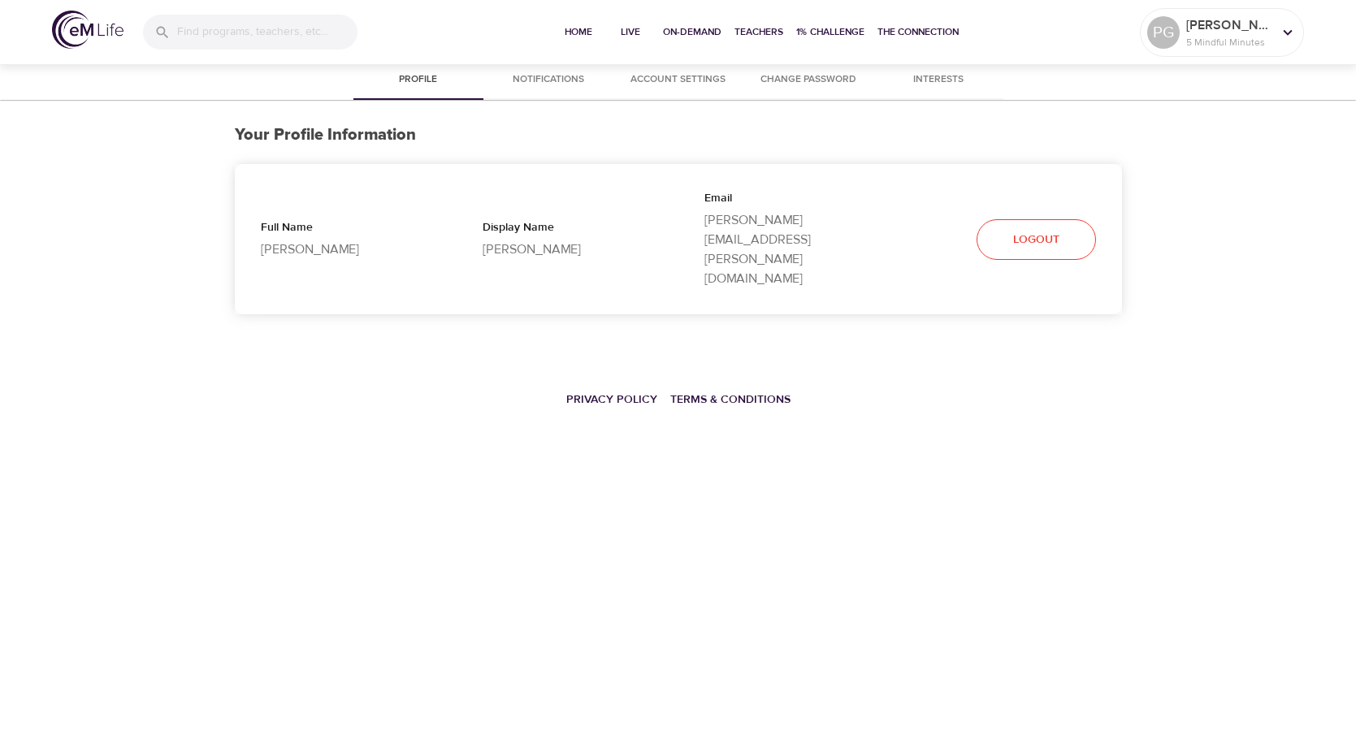
select select "10"
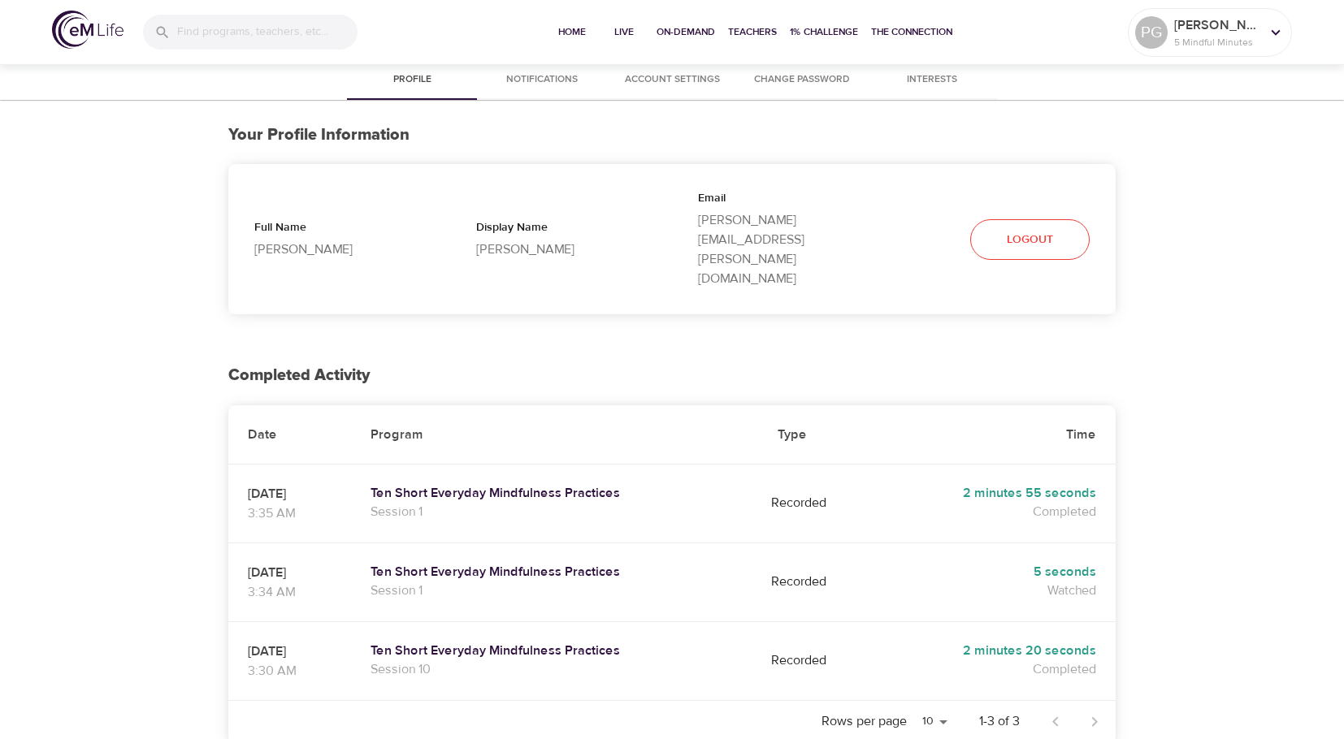
scroll to position [54, 0]
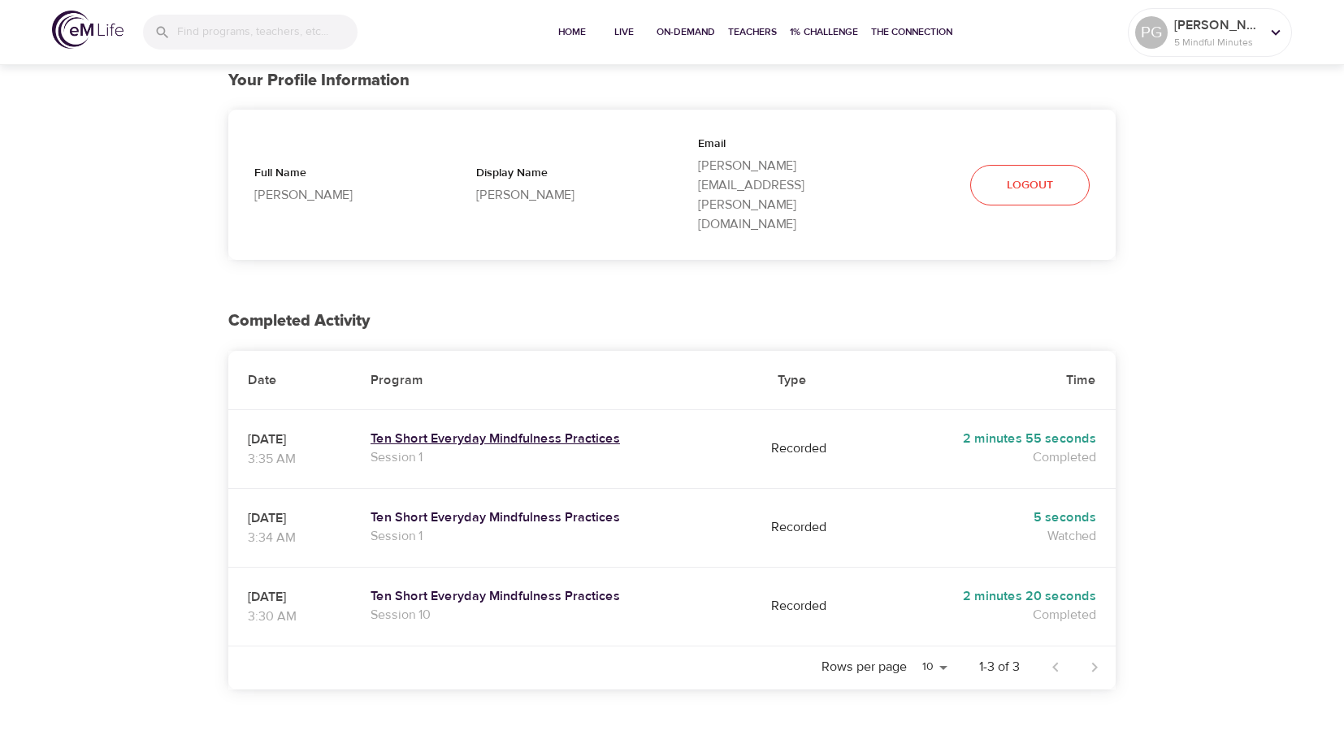
click at [452, 431] on h5 "Ten Short Everyday Mindfulness Practices" at bounding box center [554, 439] width 368 height 17
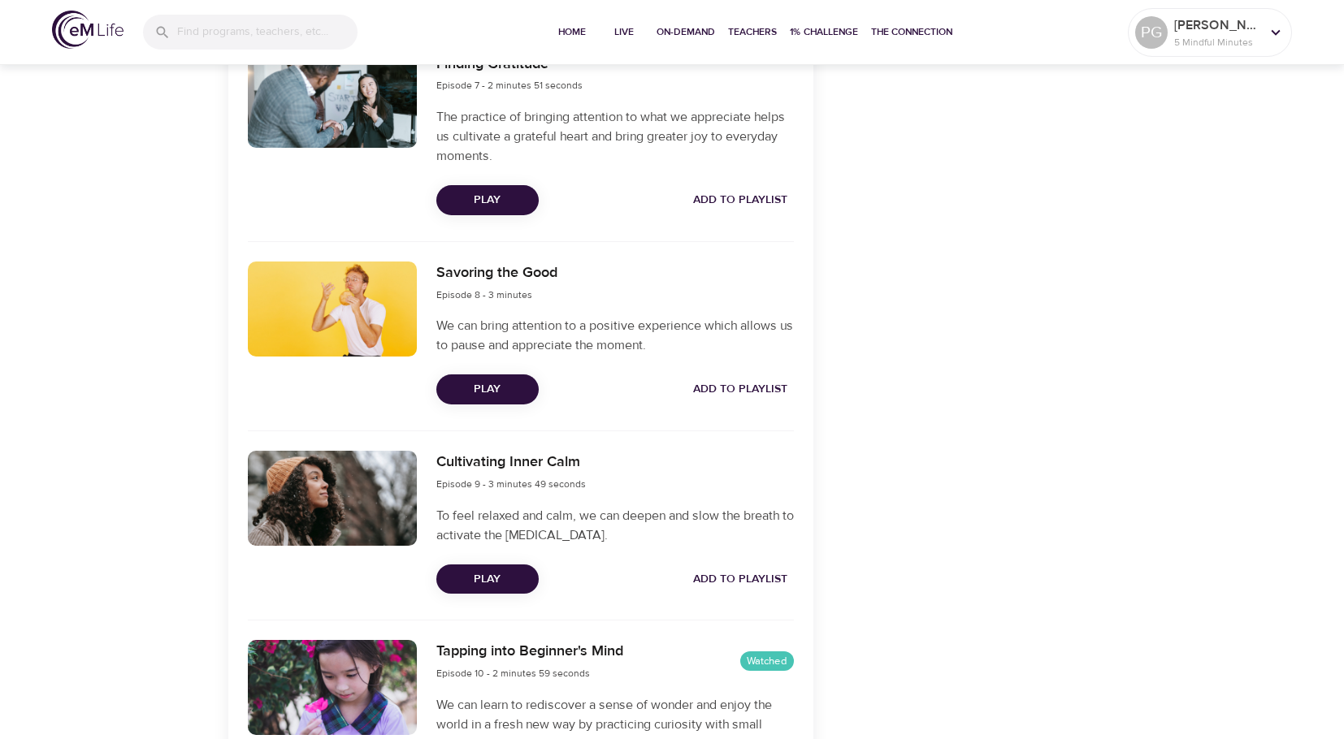
scroll to position [2026, 0]
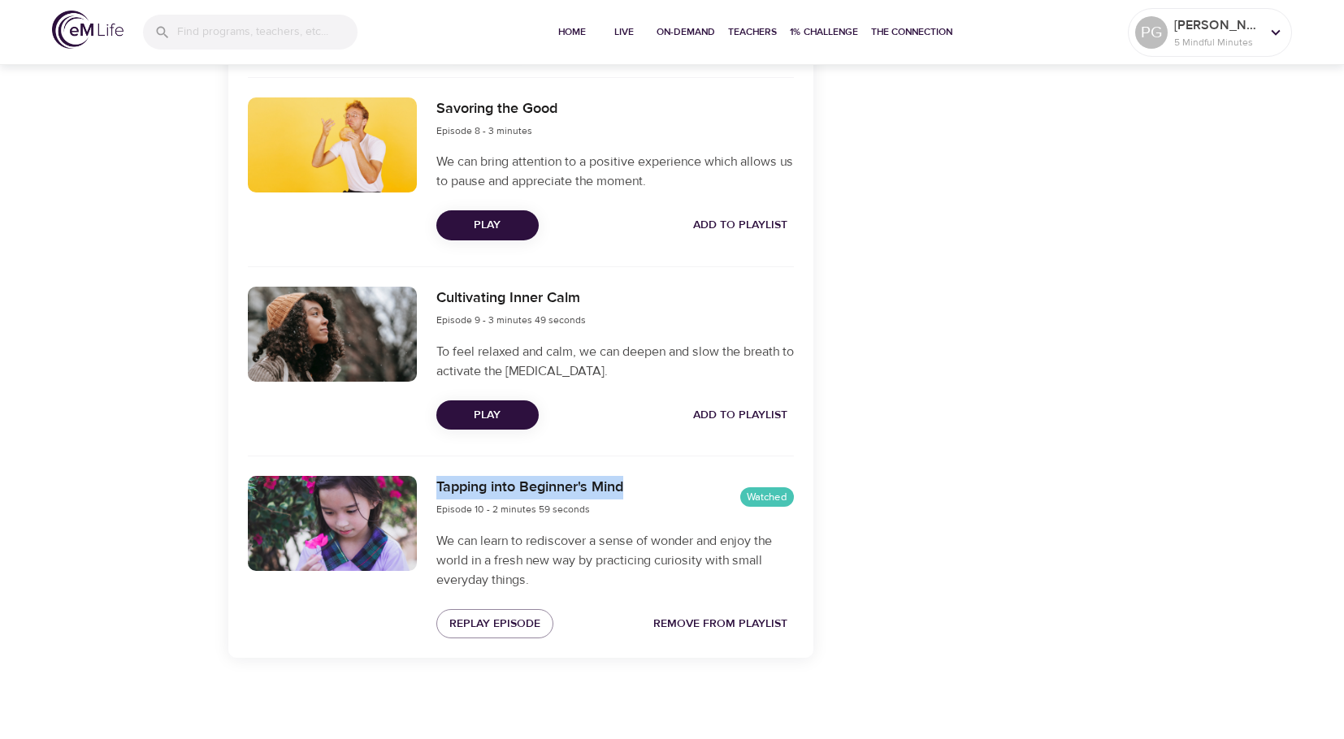
drag, startPoint x: 633, startPoint y: 482, endPoint x: 436, endPoint y: 492, distance: 196.9
click at [436, 492] on div "Tapping into Beginner's Mind Episode 10 - 2 minutes 59 seconds Watched" at bounding box center [614, 497] width 357 height 42
copy h6 "Tapping into Beginner's Mind"
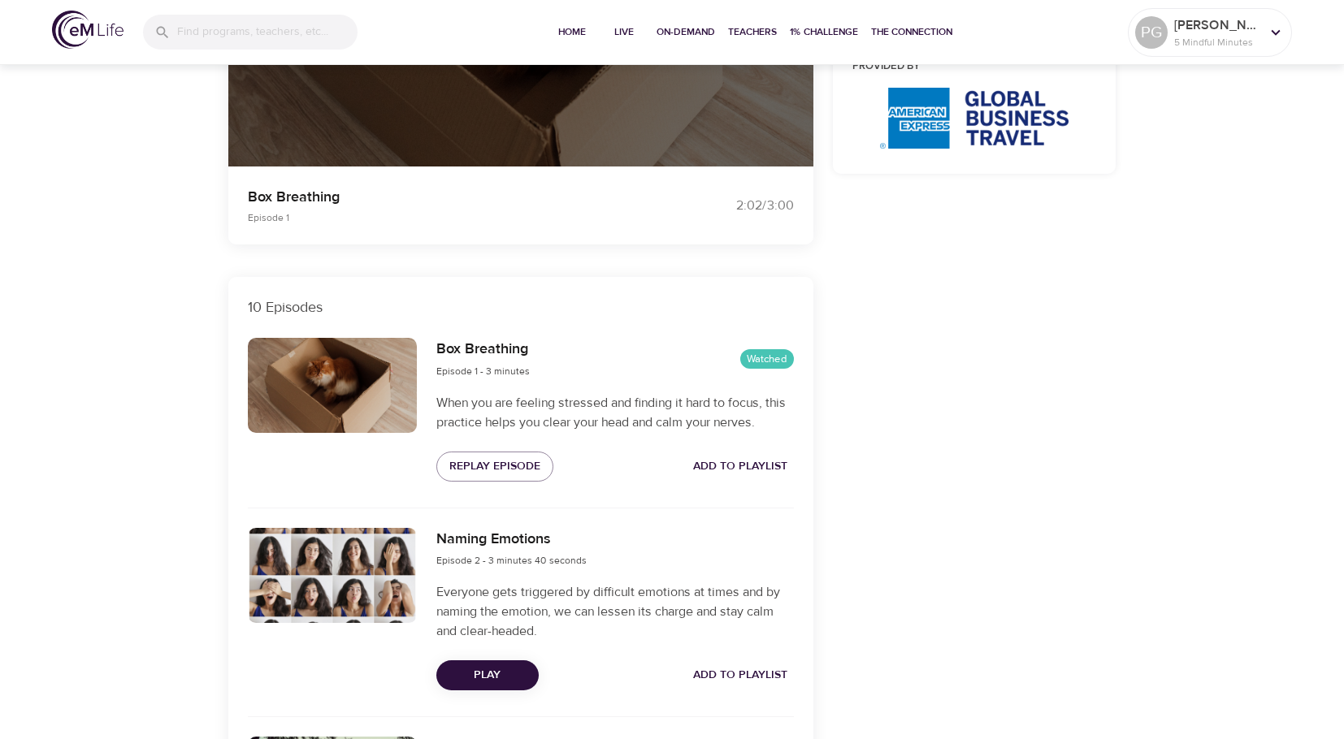
scroll to position [184, 0]
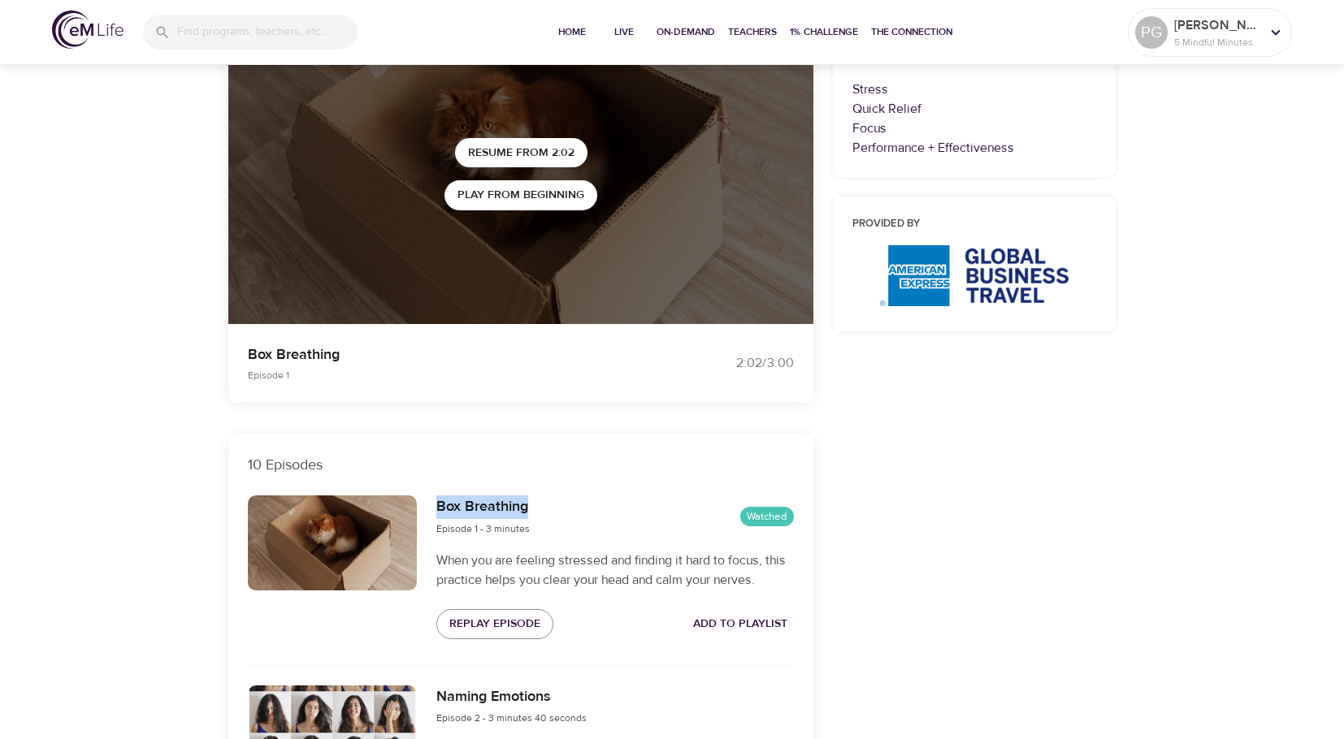
drag, startPoint x: 551, startPoint y: 500, endPoint x: 433, endPoint y: 512, distance: 118.3
click at [433, 512] on div "Box Breathing Episode 1 - 3 minutes Watched When you are feeling stressed and f…" at bounding box center [615, 567] width 377 height 162
copy h6 "Box Breathing"
